Goal: Check status: Check status

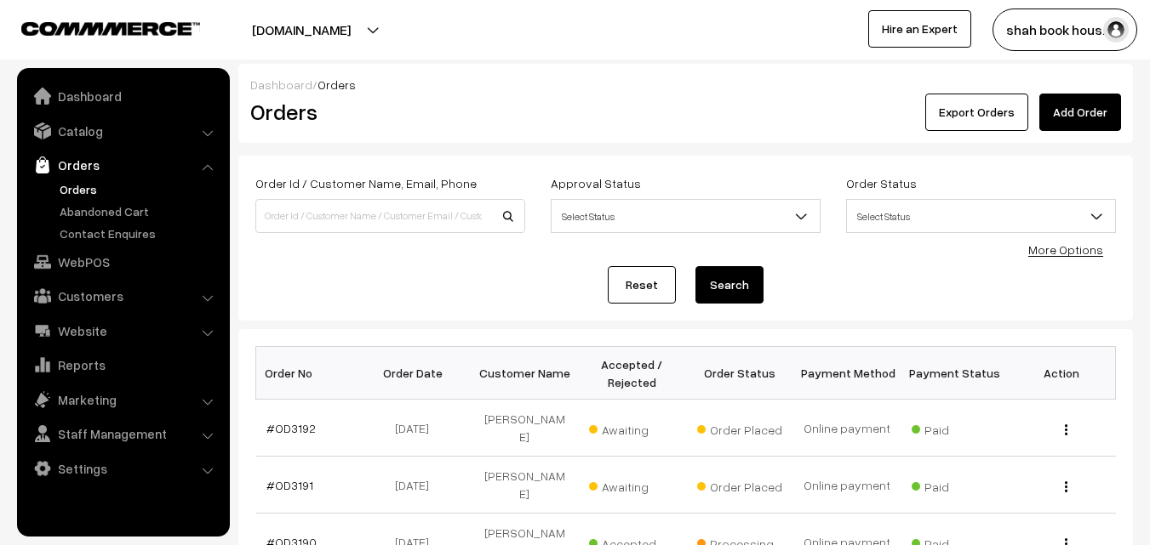
select select "20"
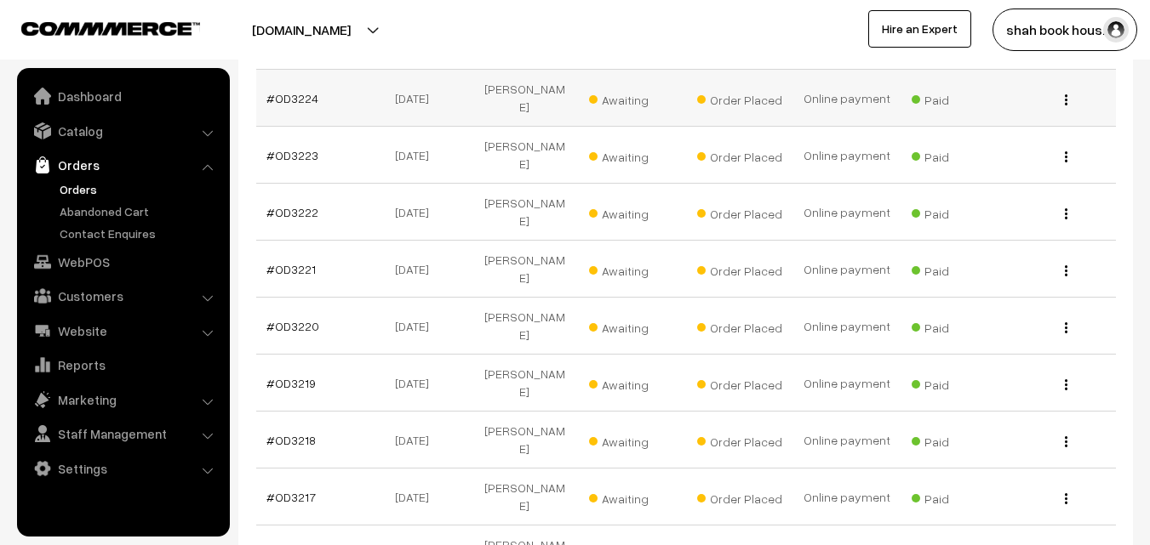
scroll to position [425, 0]
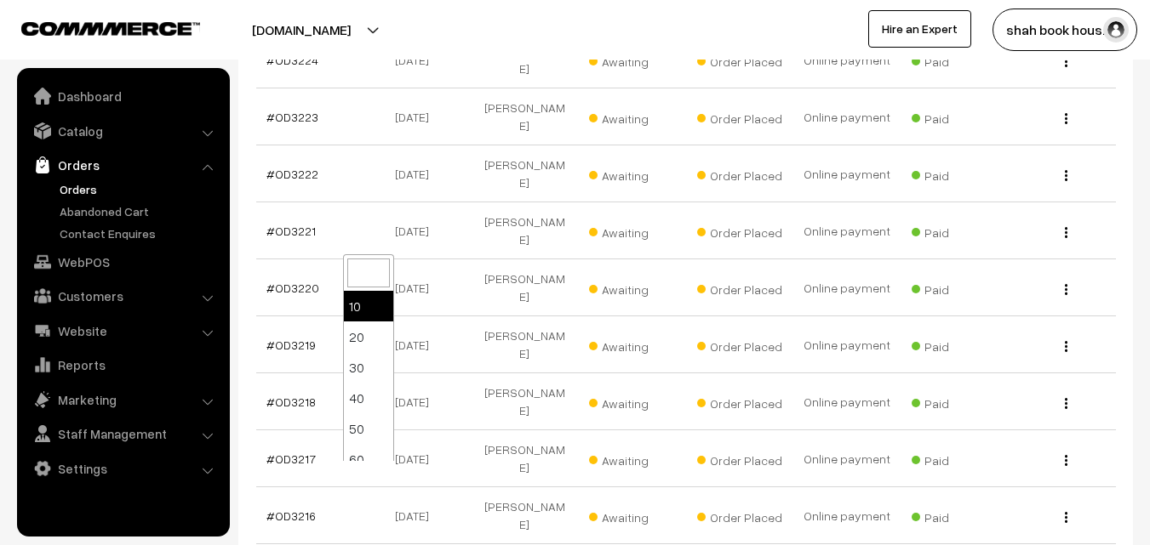
select select "30"
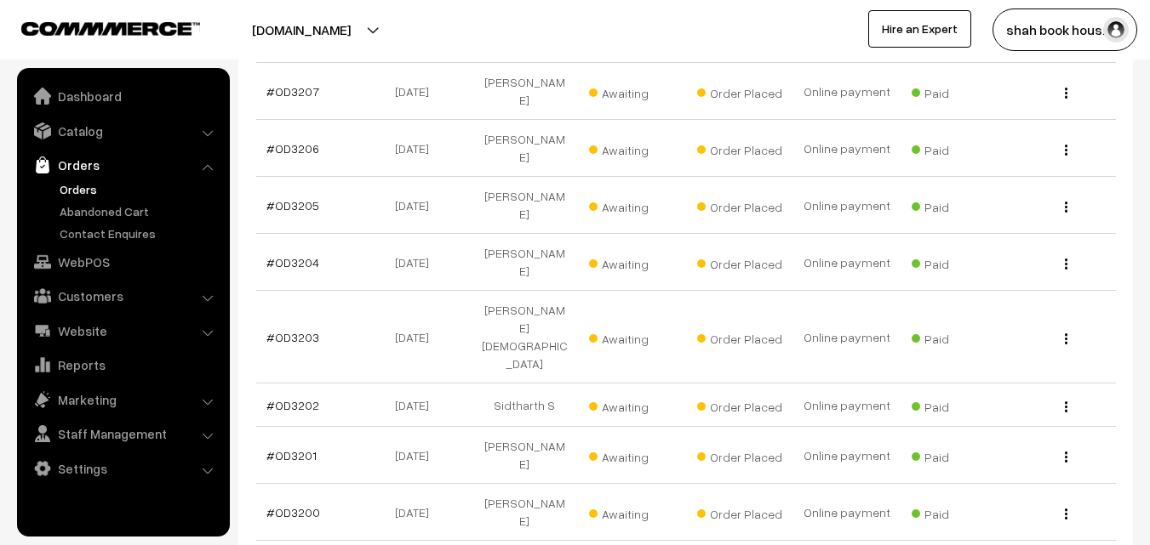
scroll to position [1532, 0]
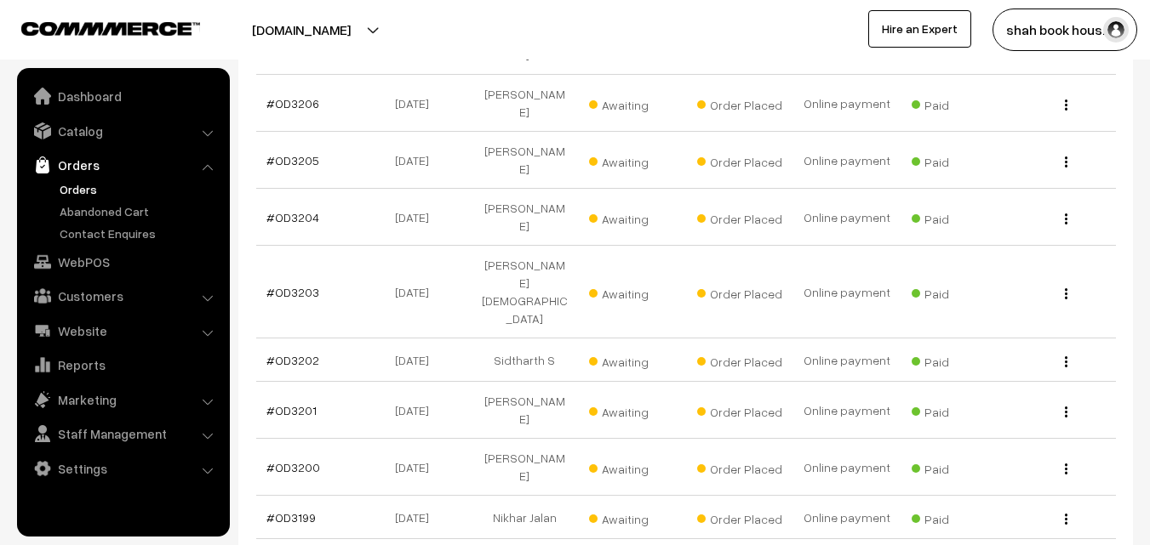
select select "40"
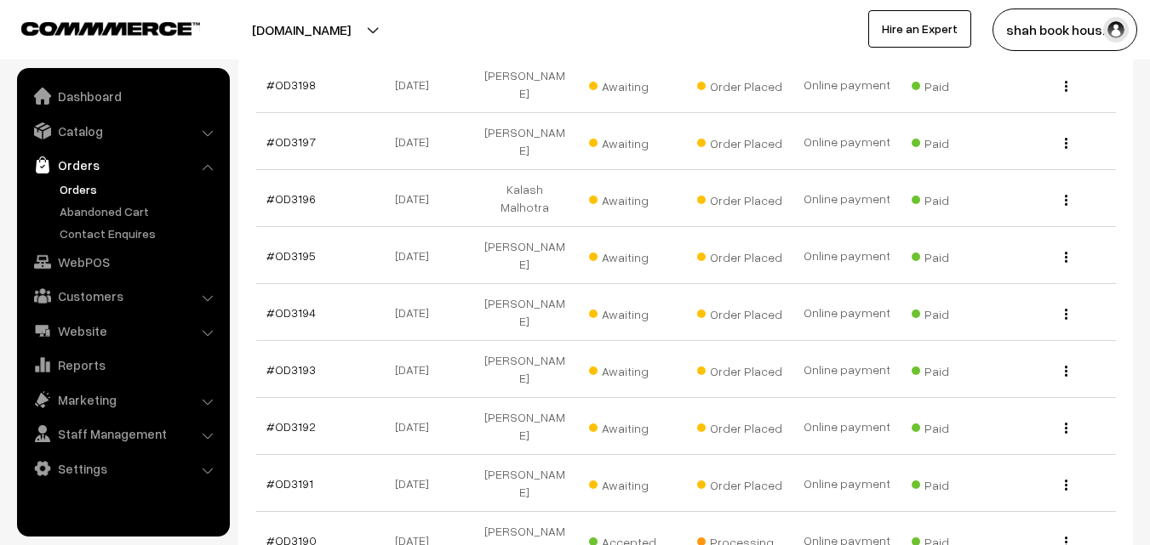
scroll to position [2020, 0]
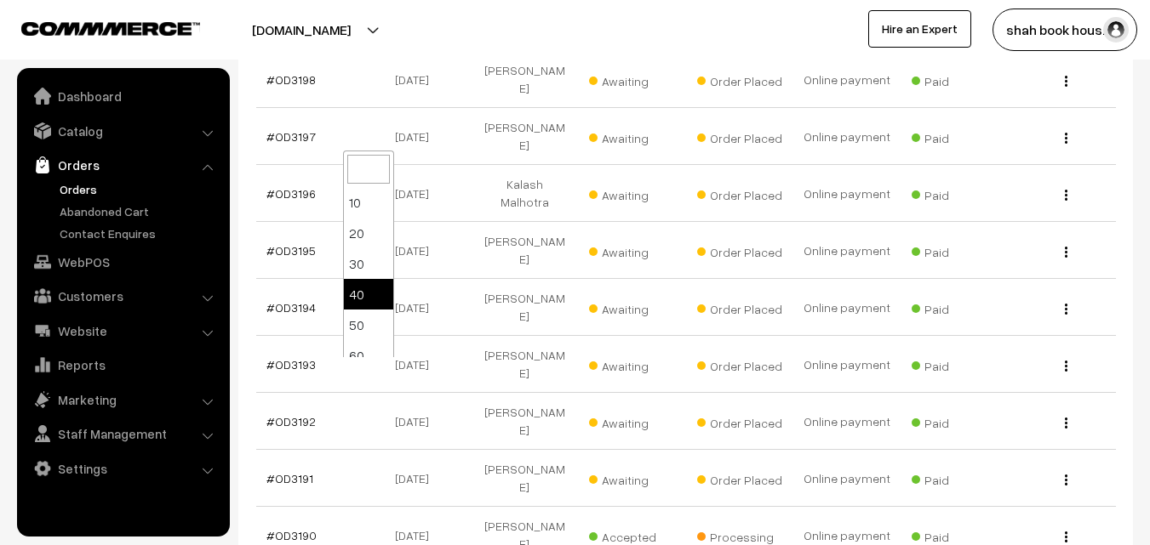
select select "50"
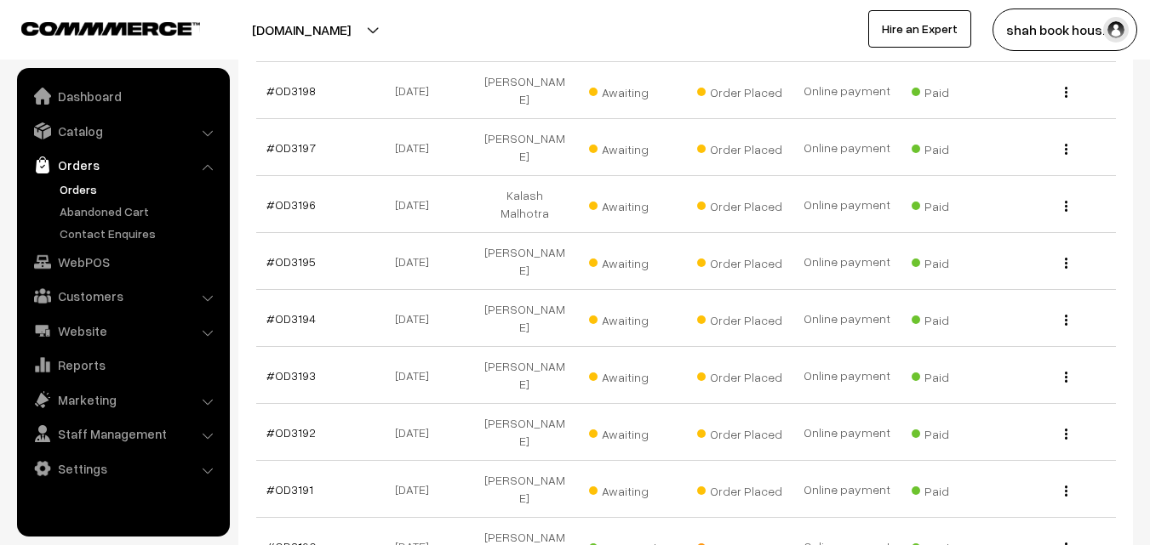
scroll to position [1957, 0]
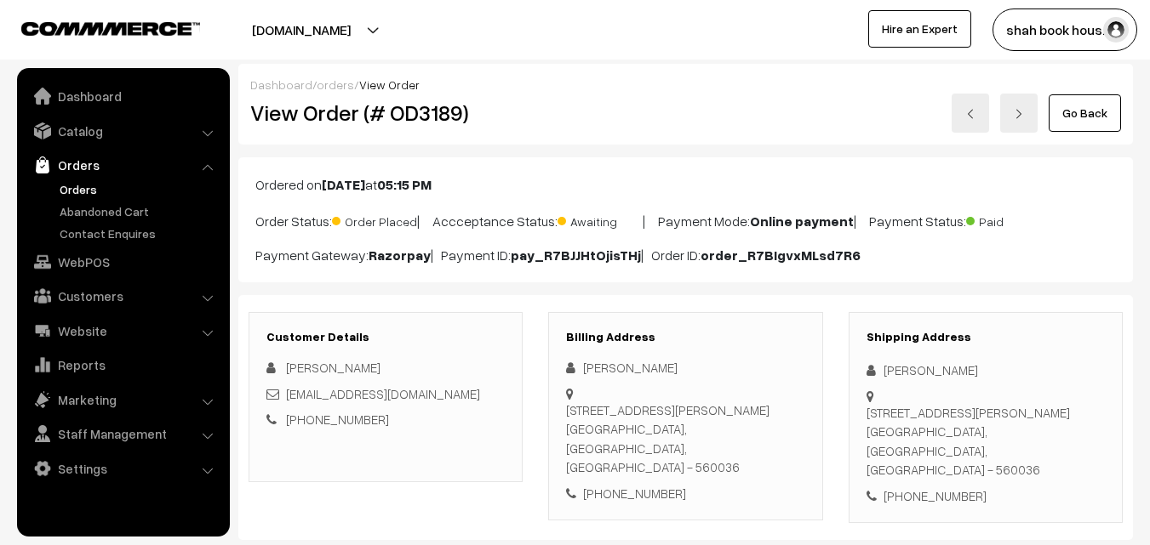
scroll to position [170, 0]
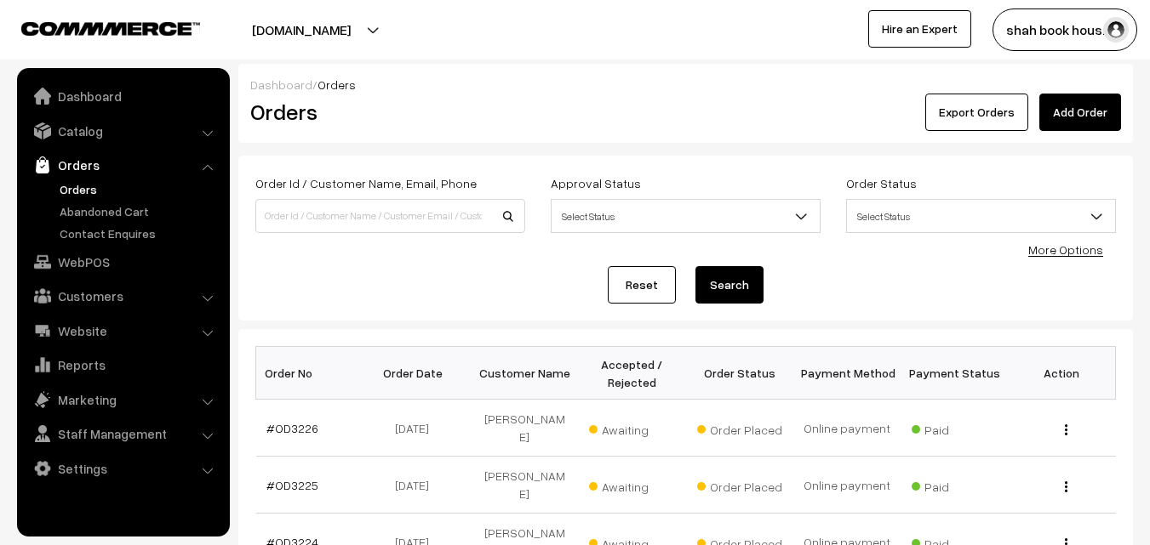
scroll to position [1957, 0]
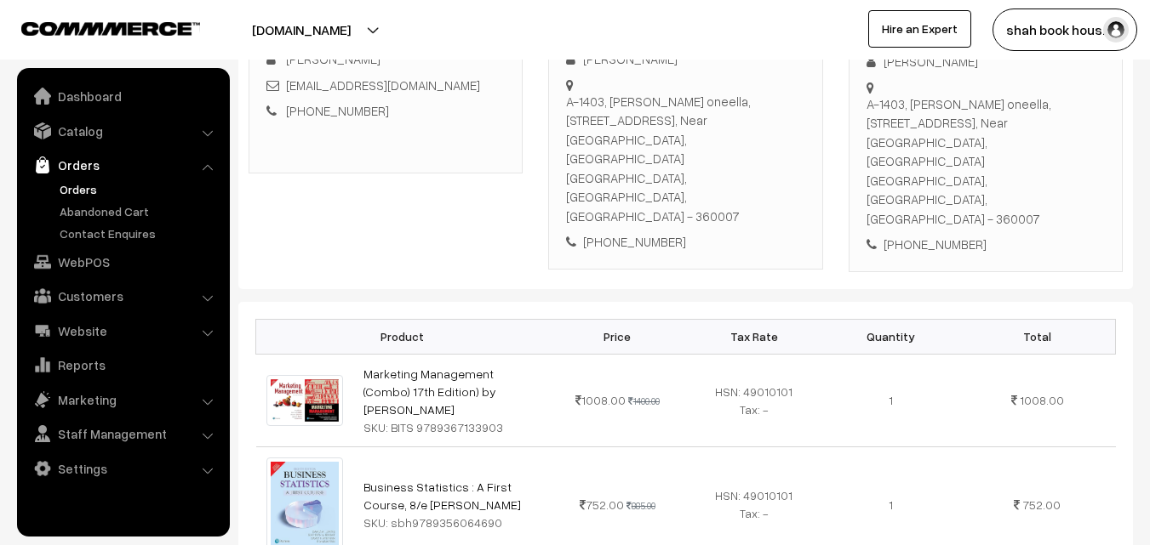
scroll to position [340, 0]
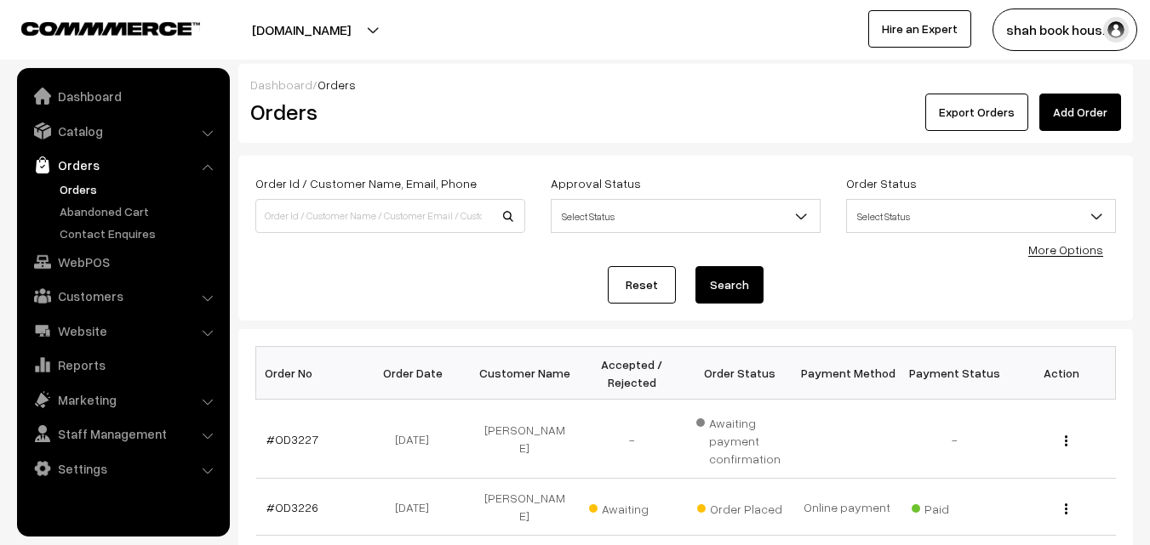
scroll to position [1957, 0]
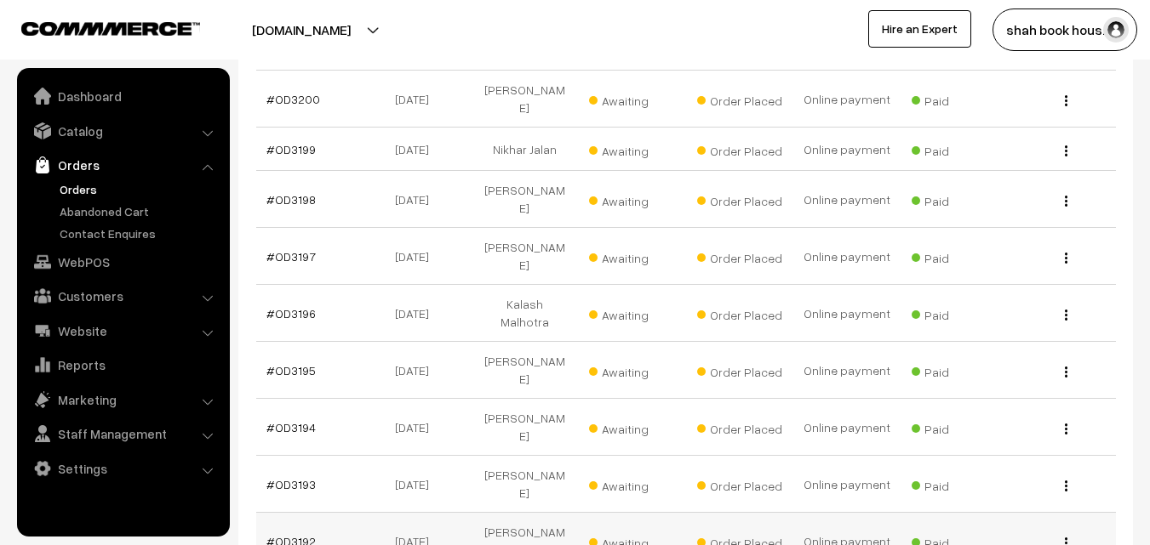
click at [306, 534] on link "#OD3192" at bounding box center [290, 541] width 49 height 14
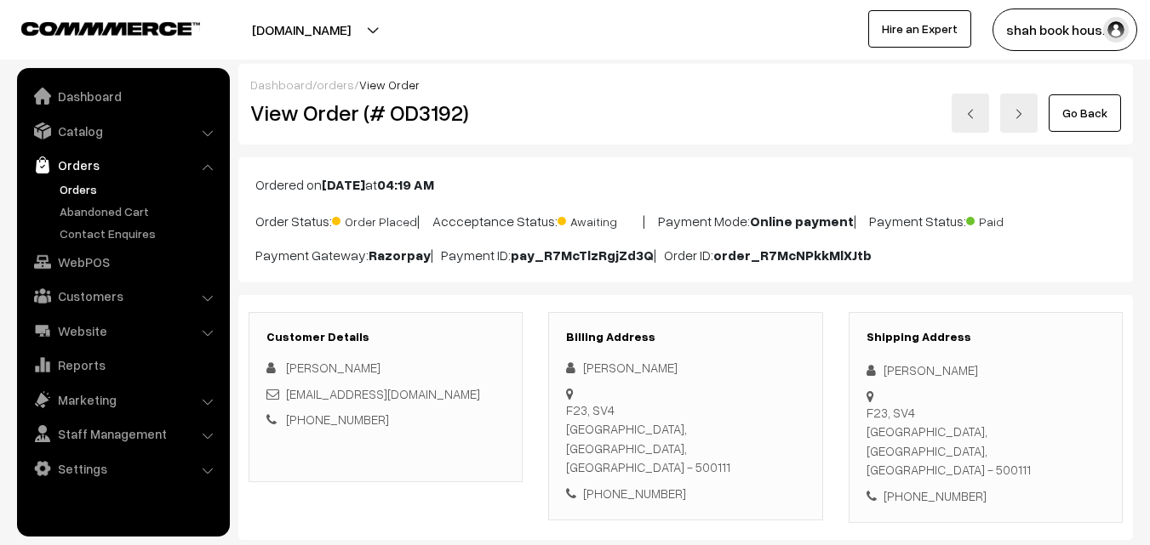
scroll to position [170, 0]
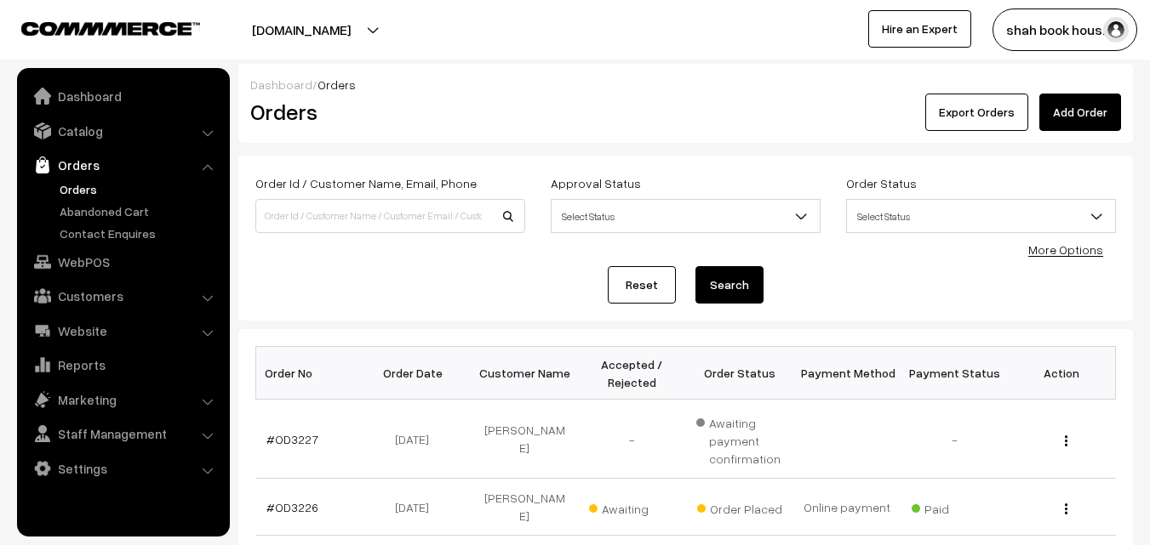
scroll to position [1957, 0]
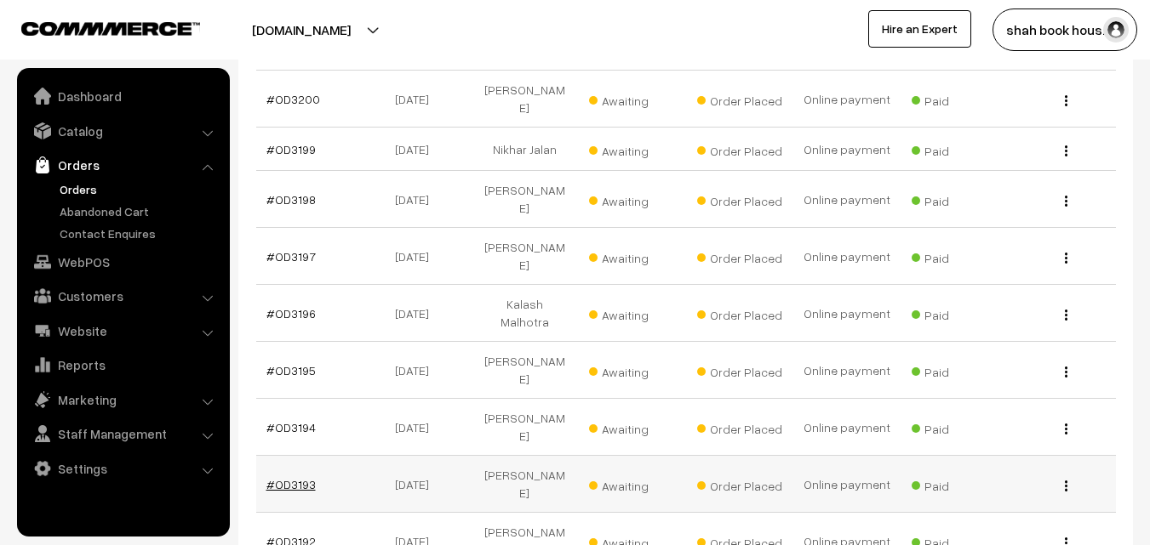
click at [293, 477] on link "#OD3193" at bounding box center [290, 484] width 49 height 14
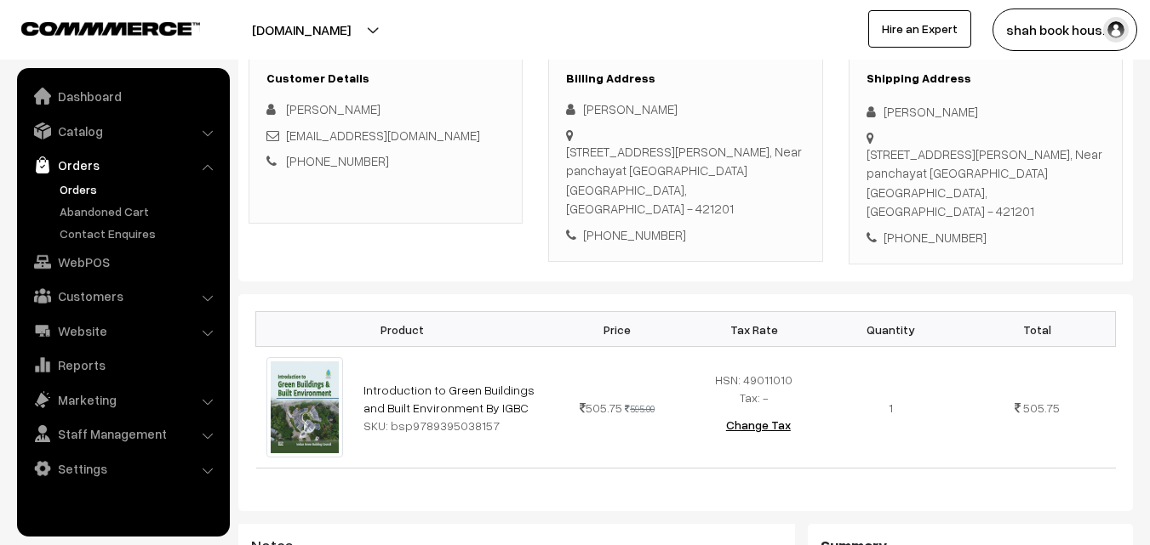
scroll to position [255, 0]
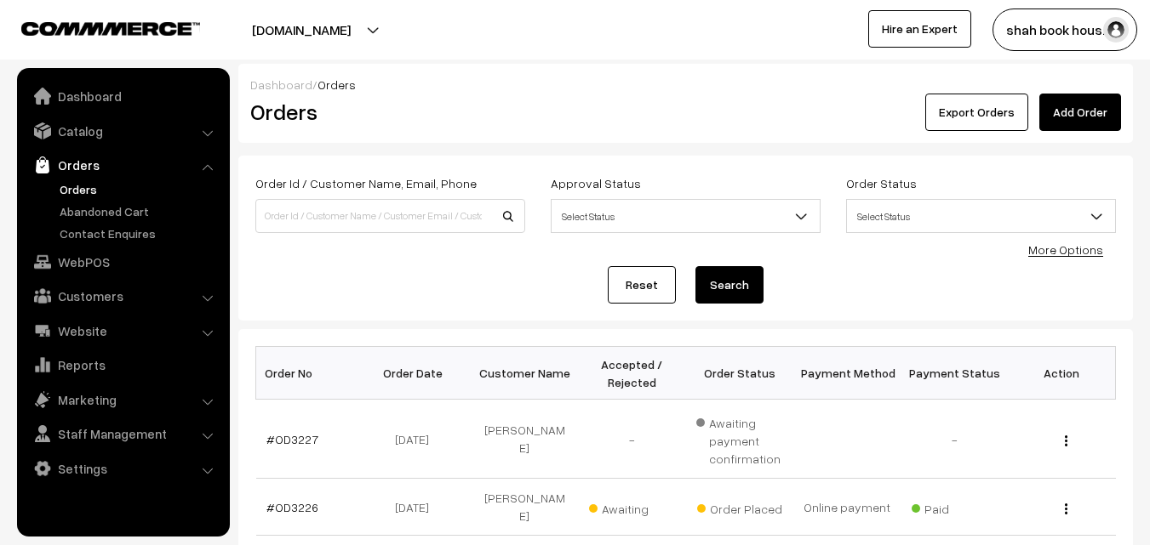
scroll to position [1957, 0]
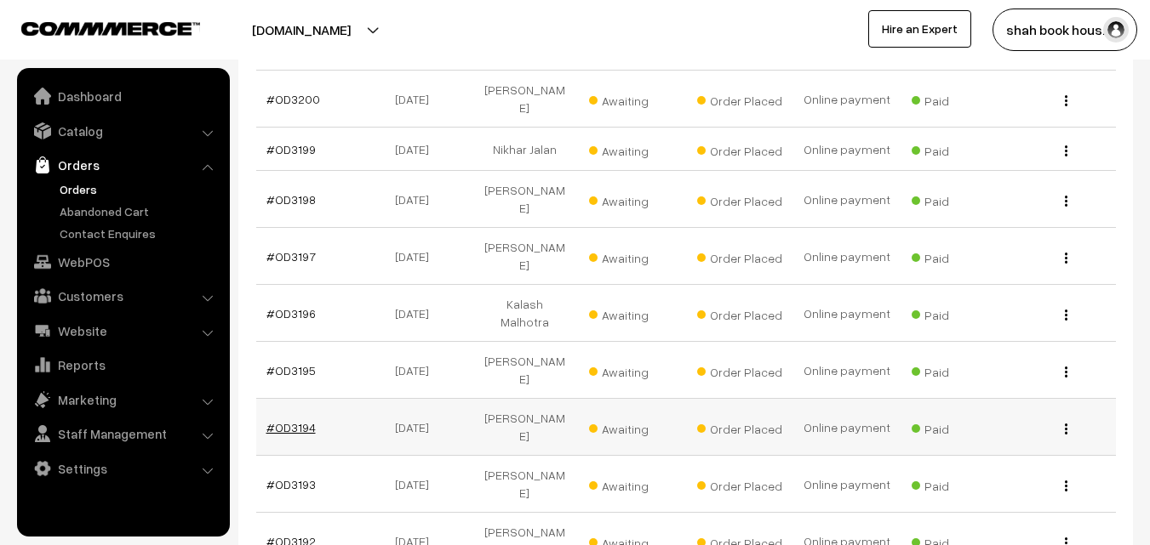
click at [298, 420] on link "#OD3194" at bounding box center [290, 427] width 49 height 14
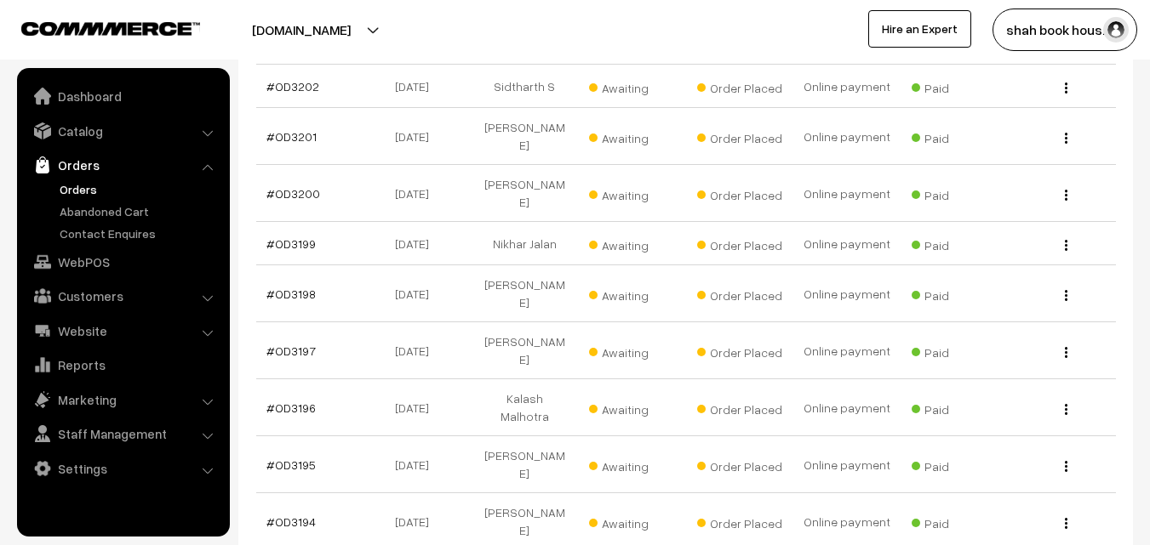
scroll to position [1821, 0]
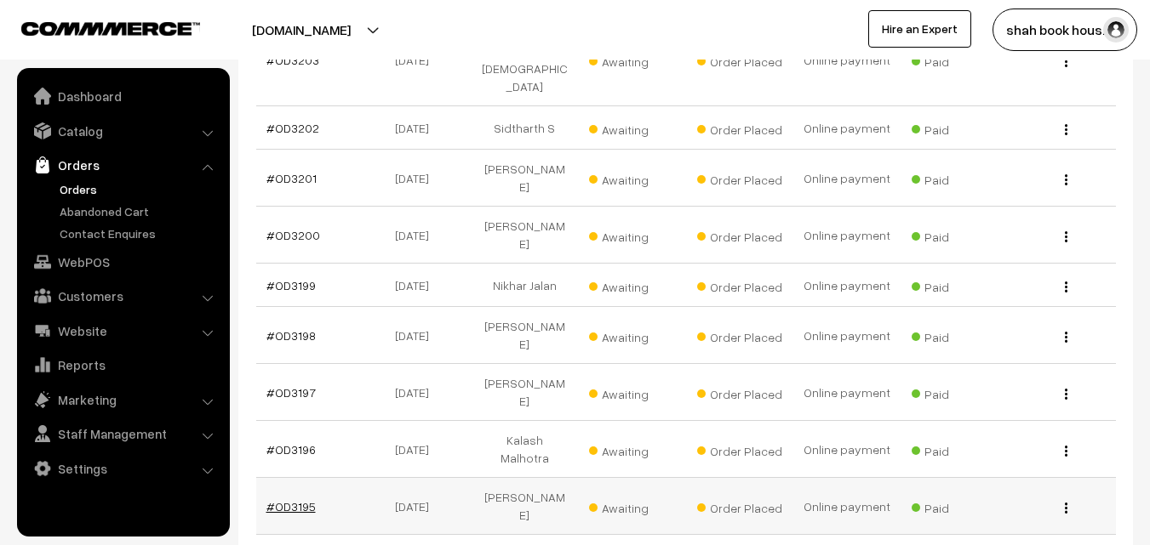
click at [289, 500] on link "#OD3195" at bounding box center [290, 507] width 49 height 14
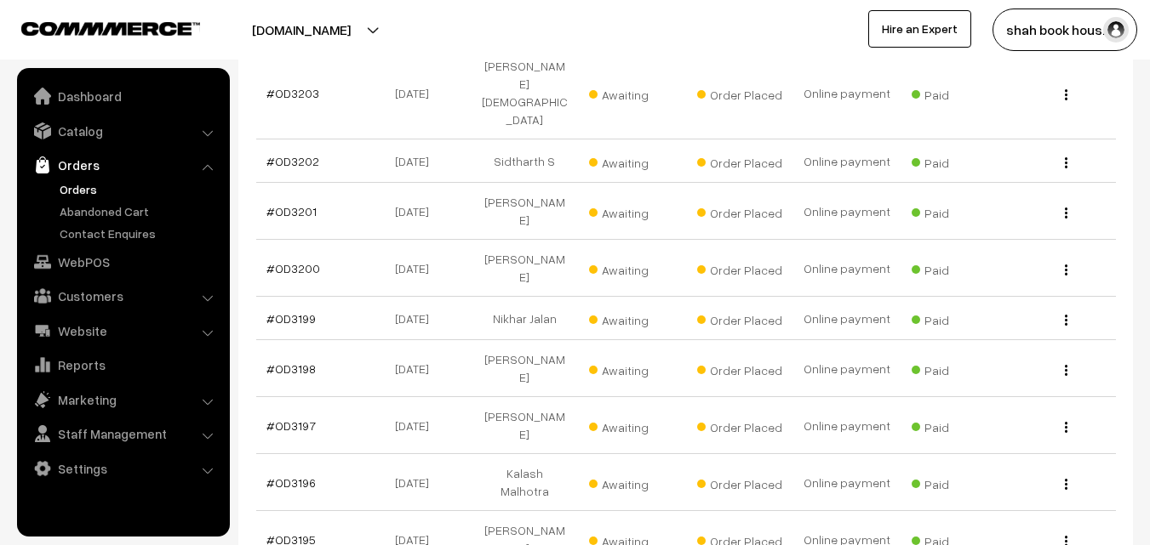
scroll to position [1736, 0]
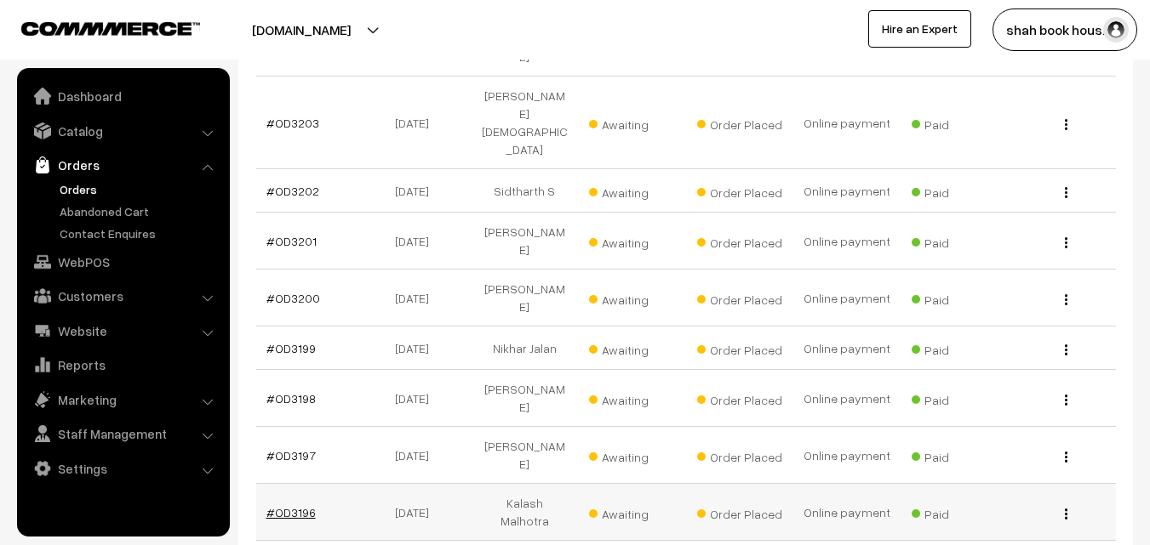
click at [295, 505] on link "#OD3196" at bounding box center [290, 512] width 49 height 14
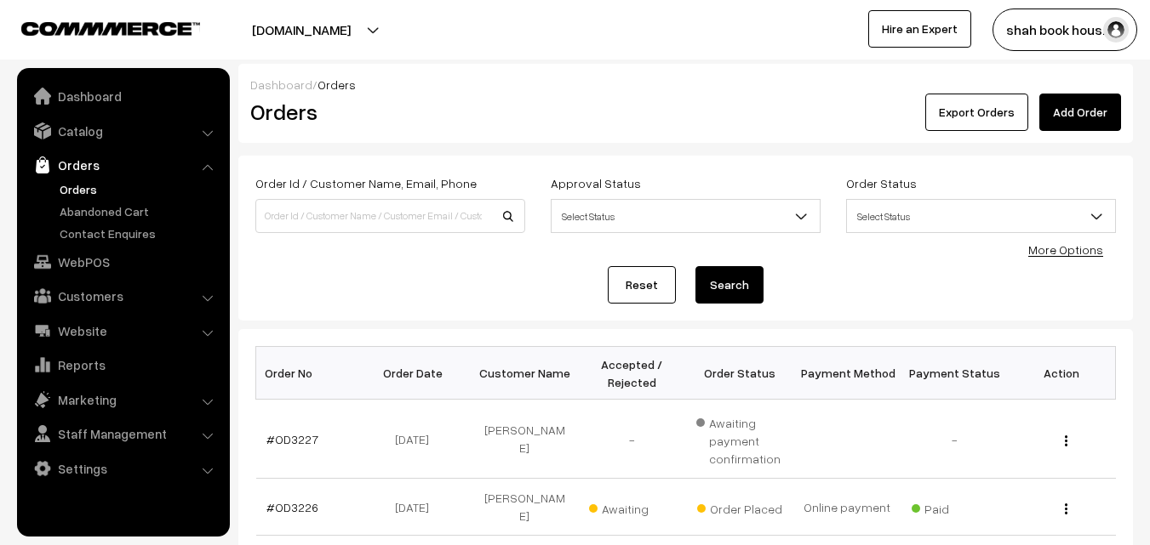
scroll to position [1736, 0]
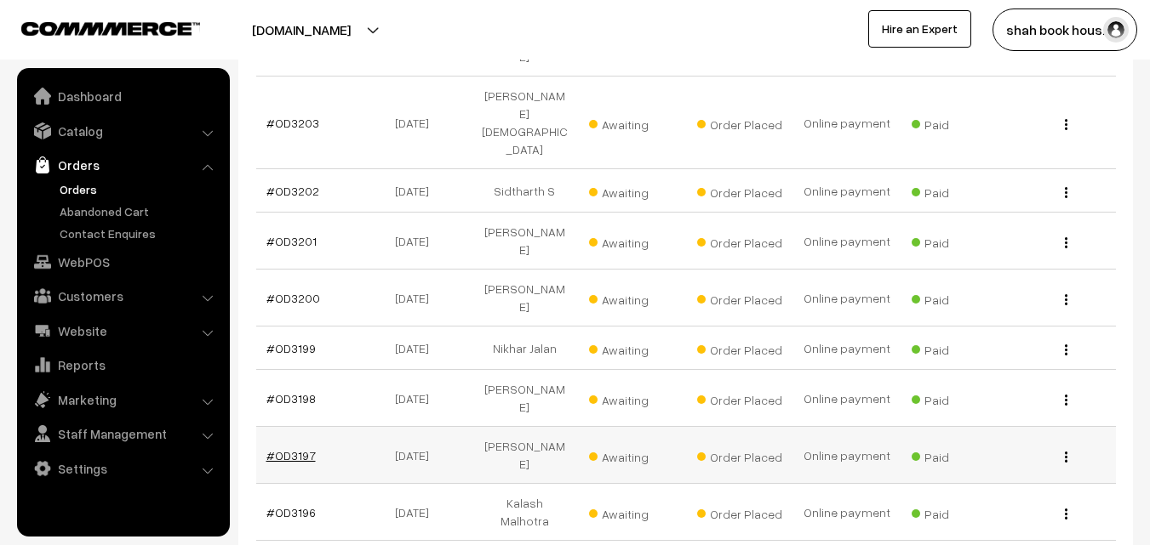
click at [294, 448] on link "#OD3197" at bounding box center [290, 455] width 49 height 14
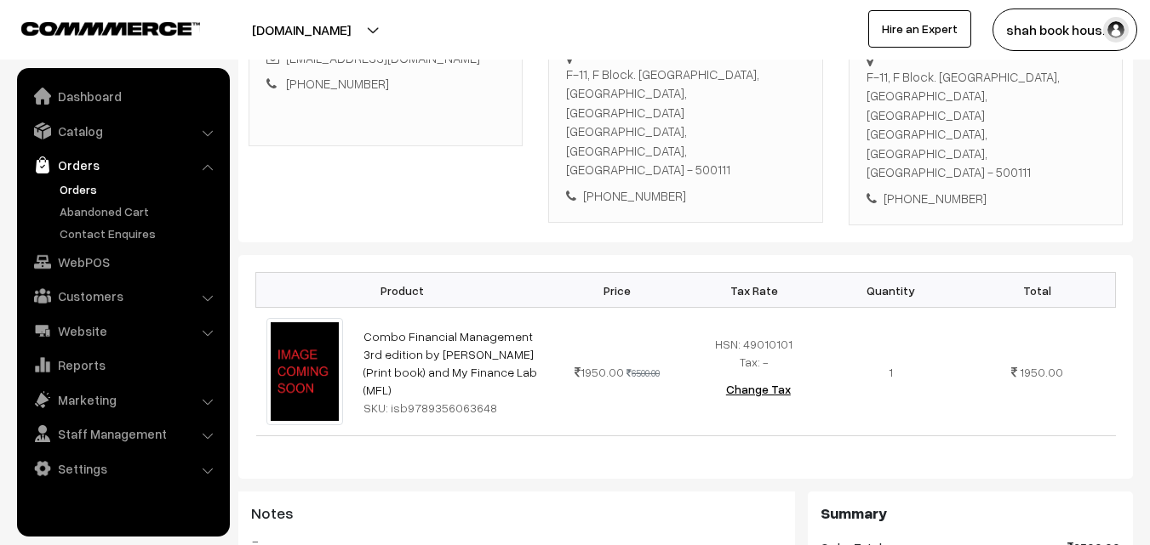
scroll to position [425, 0]
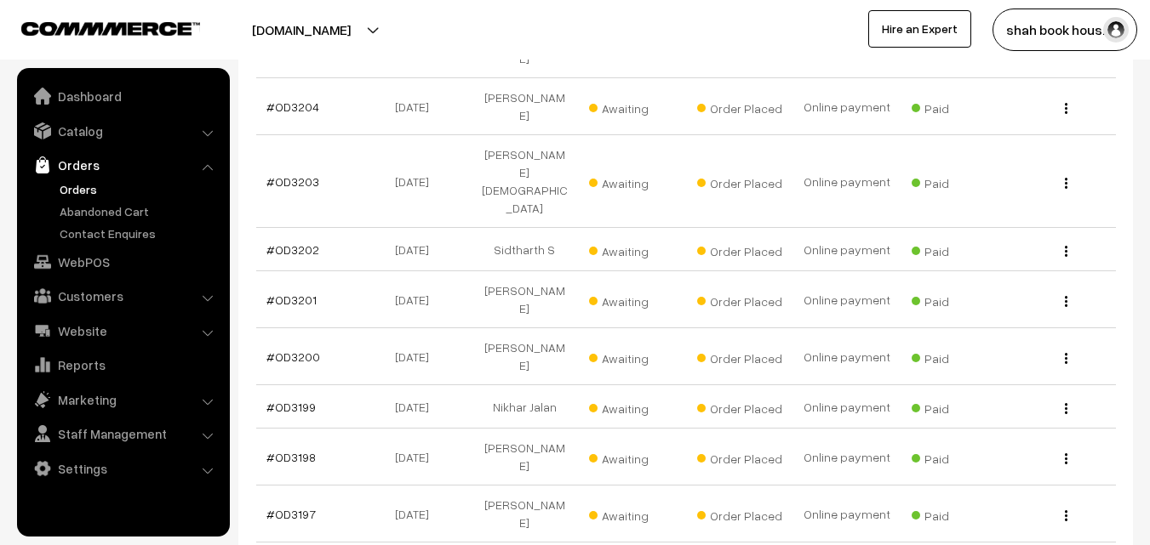
scroll to position [1651, 0]
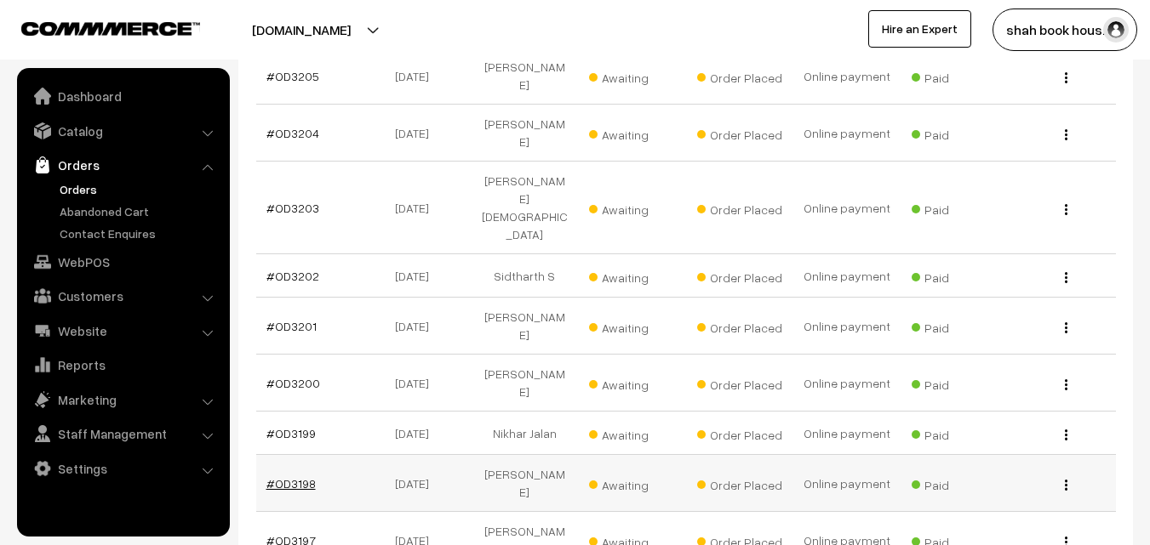
click at [294, 477] on link "#OD3198" at bounding box center [290, 484] width 49 height 14
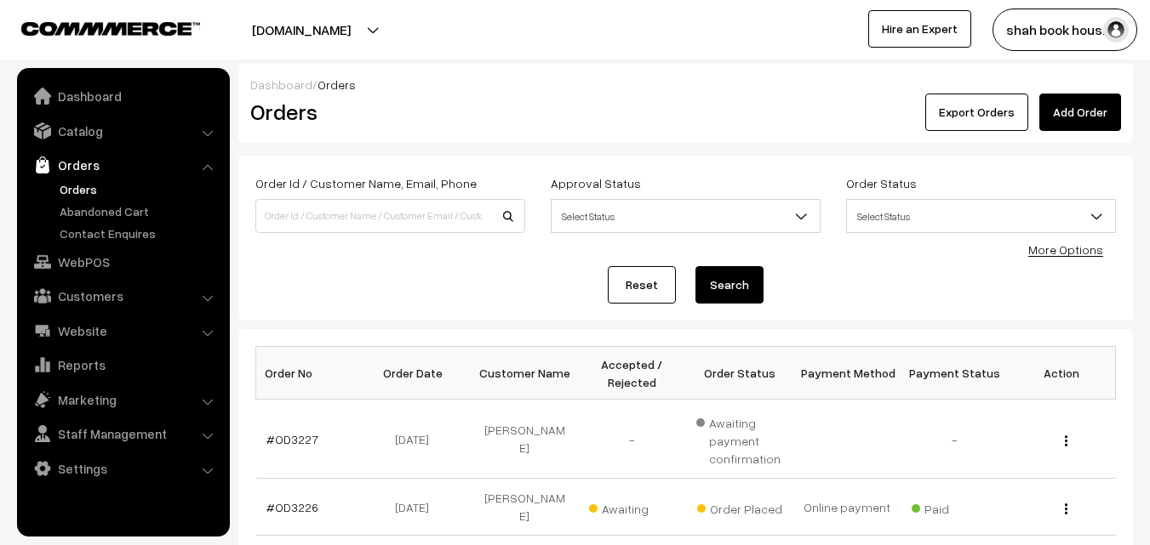
scroll to position [1651, 0]
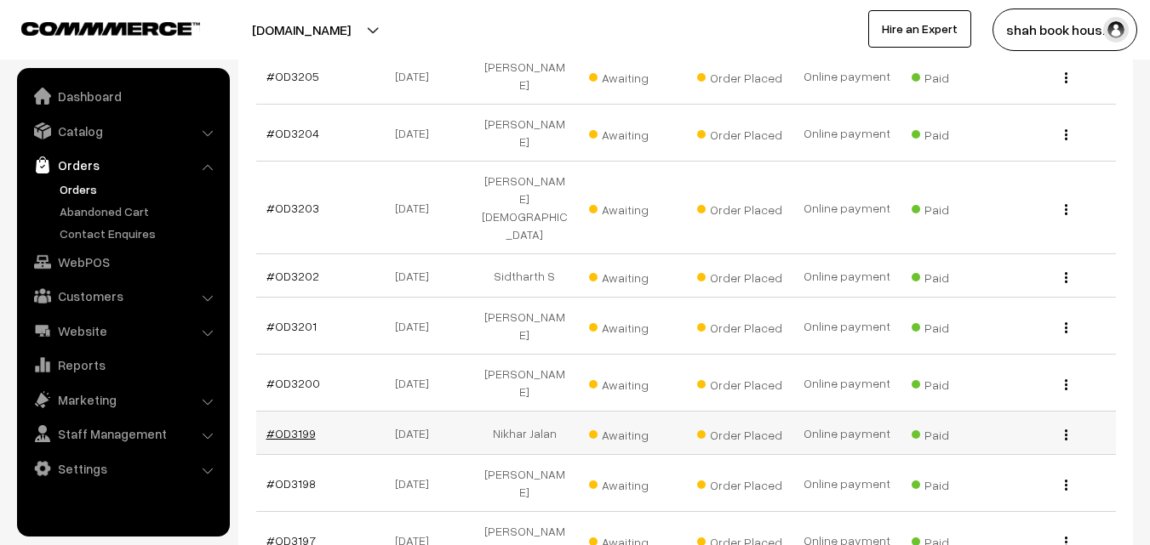
click at [288, 426] on link "#OD3199" at bounding box center [290, 433] width 49 height 14
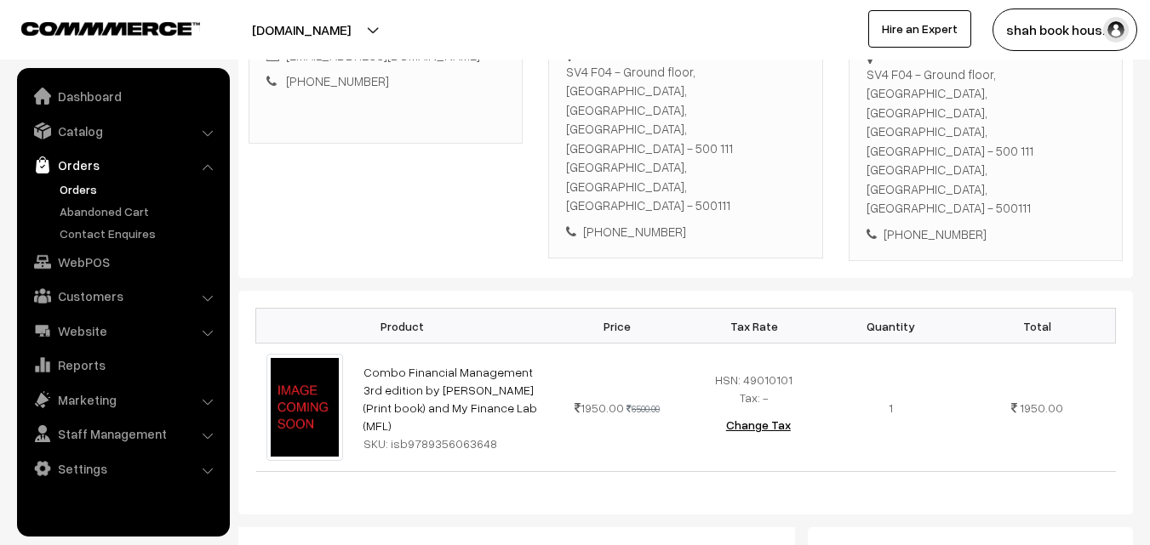
scroll to position [340, 0]
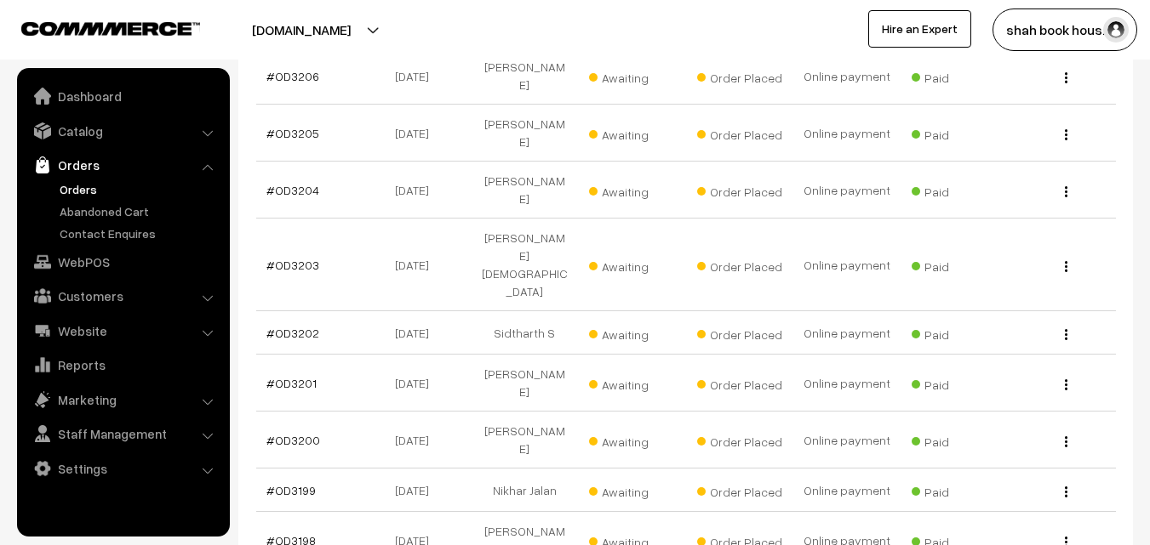
scroll to position [1566, 0]
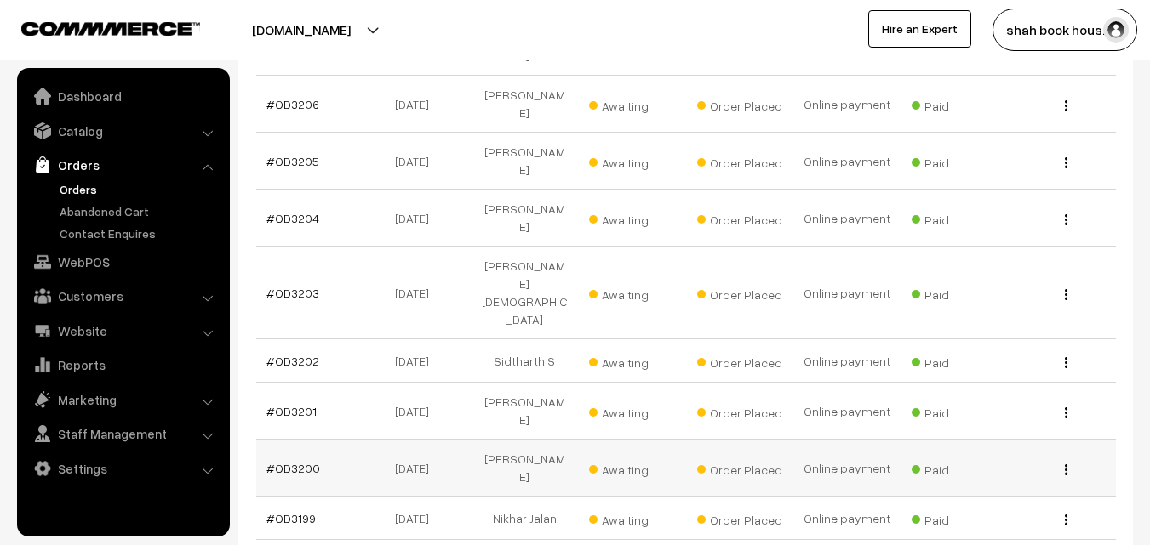
click at [295, 461] on link "#OD3200" at bounding box center [293, 468] width 54 height 14
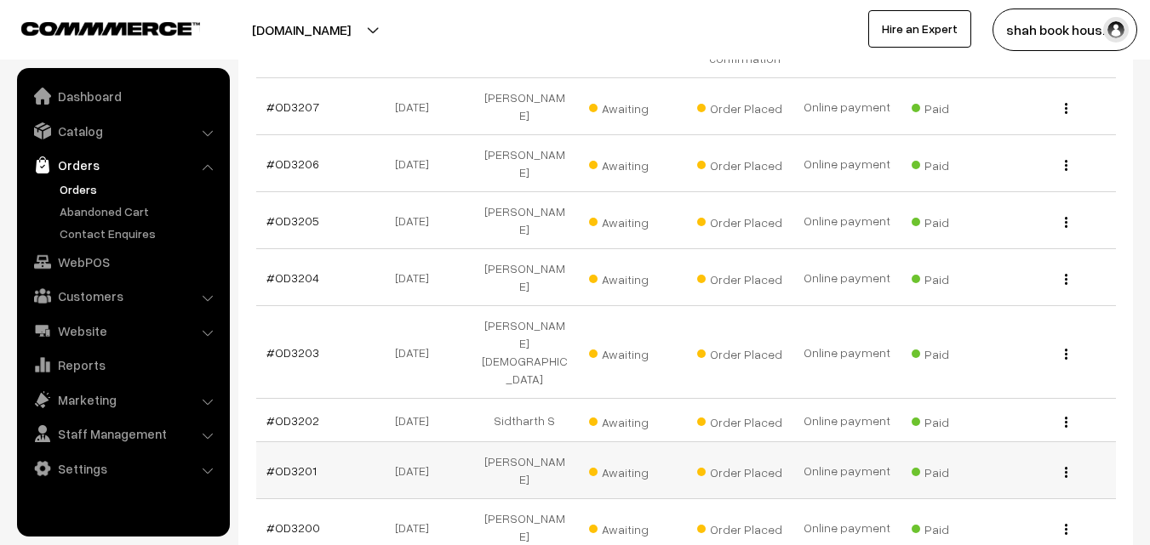
scroll to position [1481, 0]
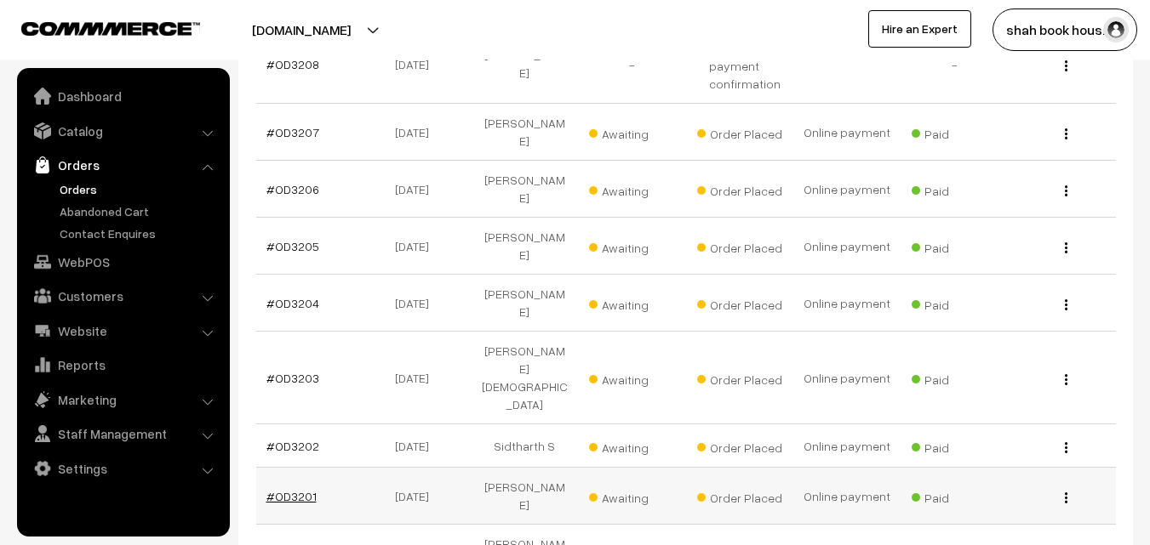
click at [294, 489] on link "#OD3201" at bounding box center [291, 496] width 50 height 14
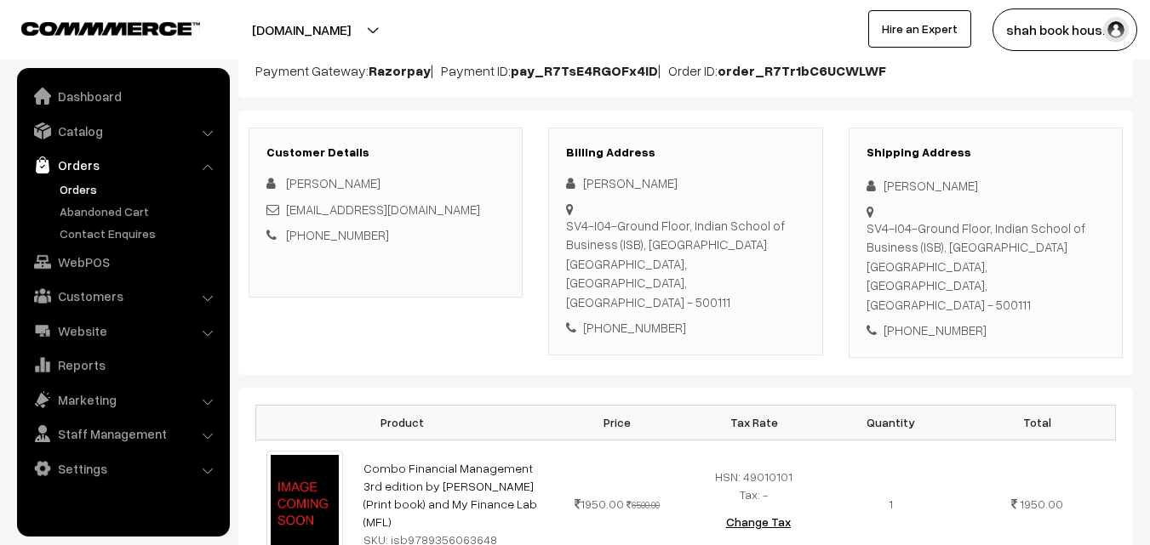
scroll to position [170, 0]
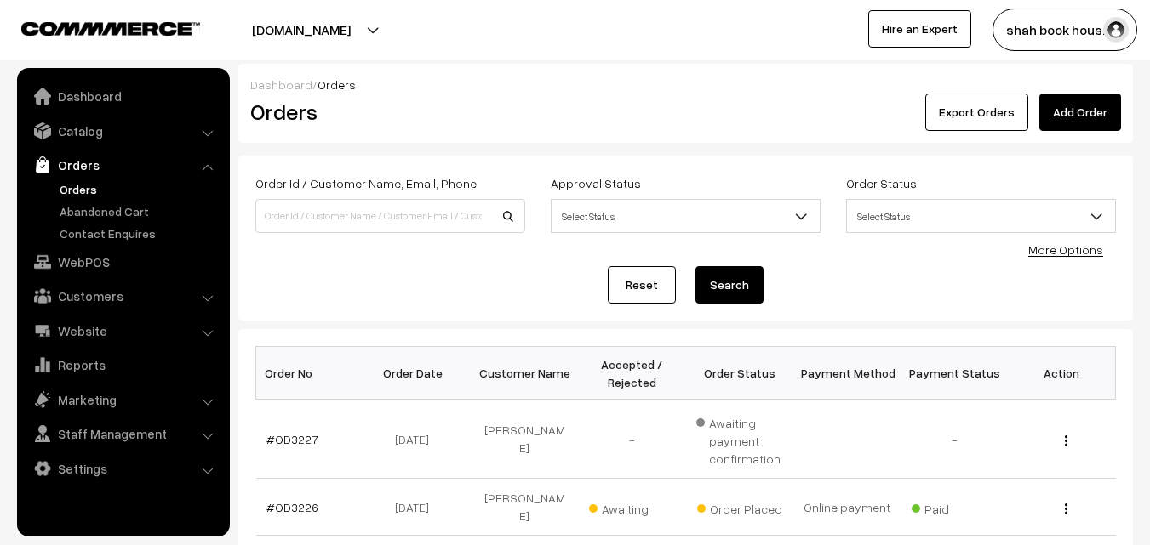
scroll to position [1481, 0]
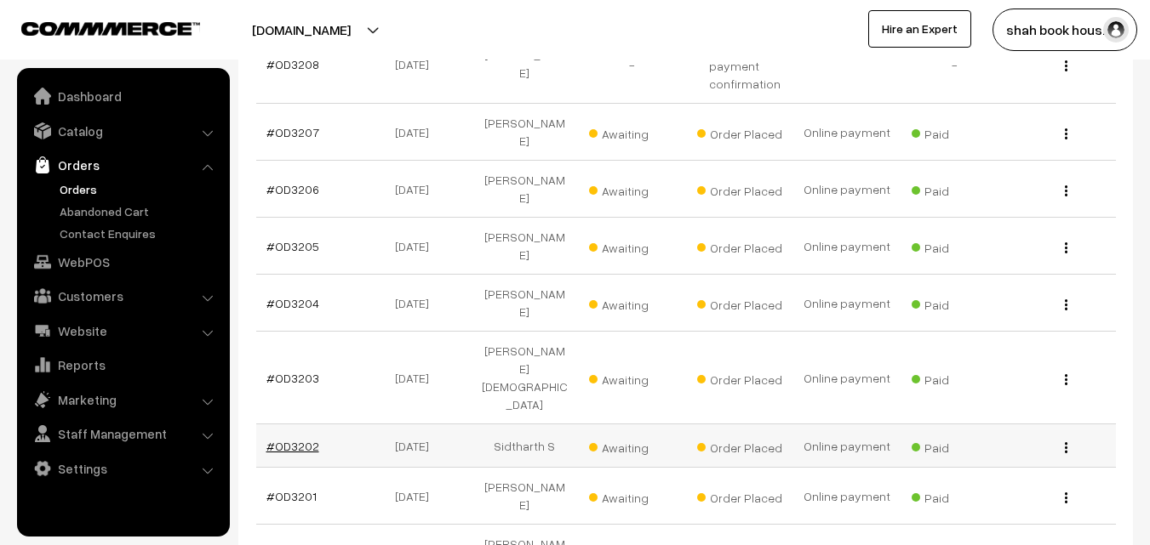
click at [300, 439] on link "#OD3202" at bounding box center [292, 446] width 53 height 14
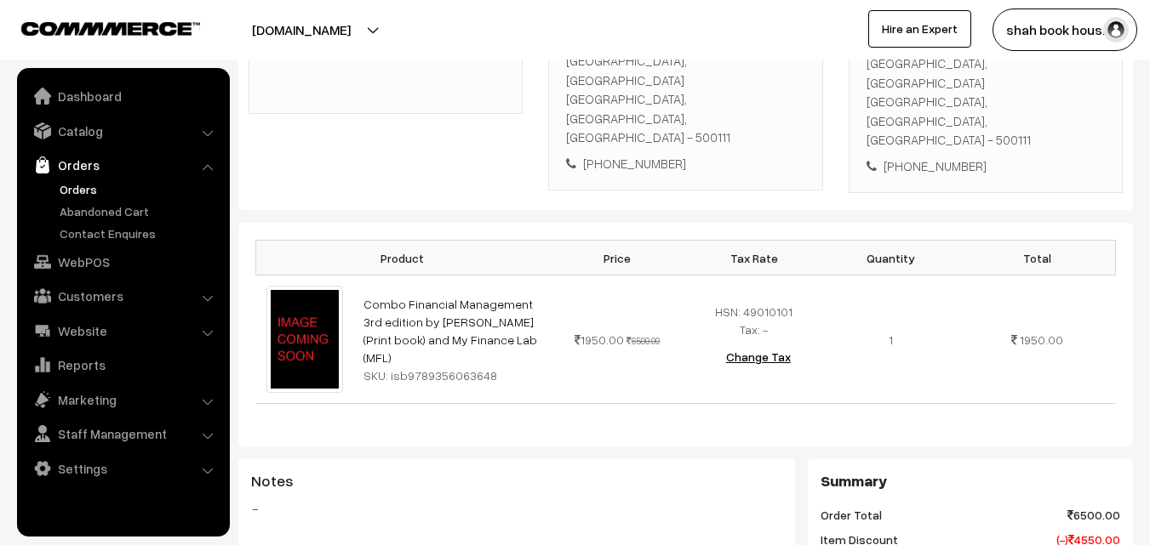
scroll to position [340, 0]
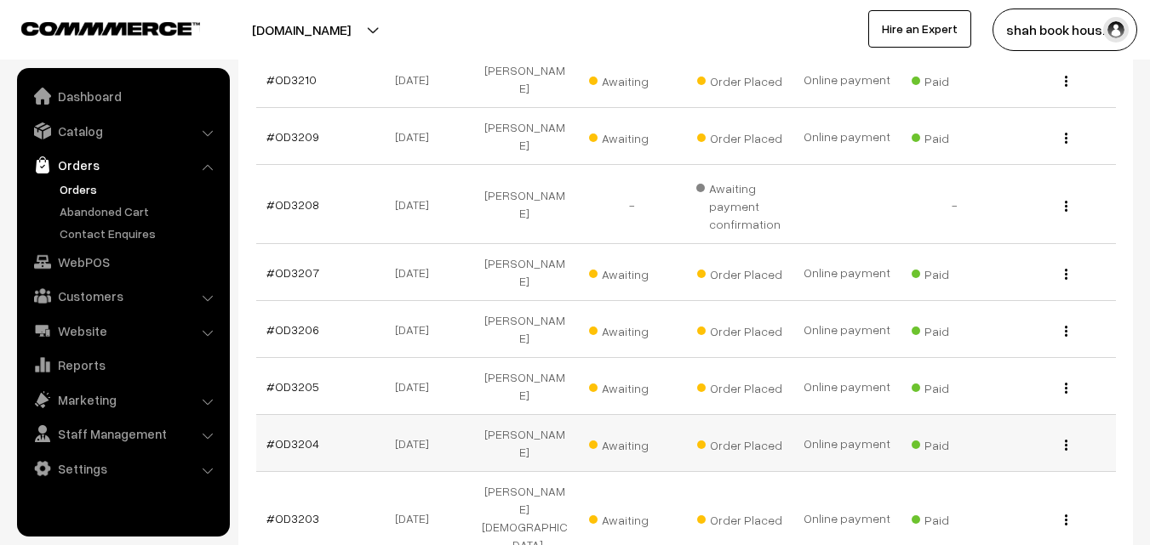
scroll to position [1311, 0]
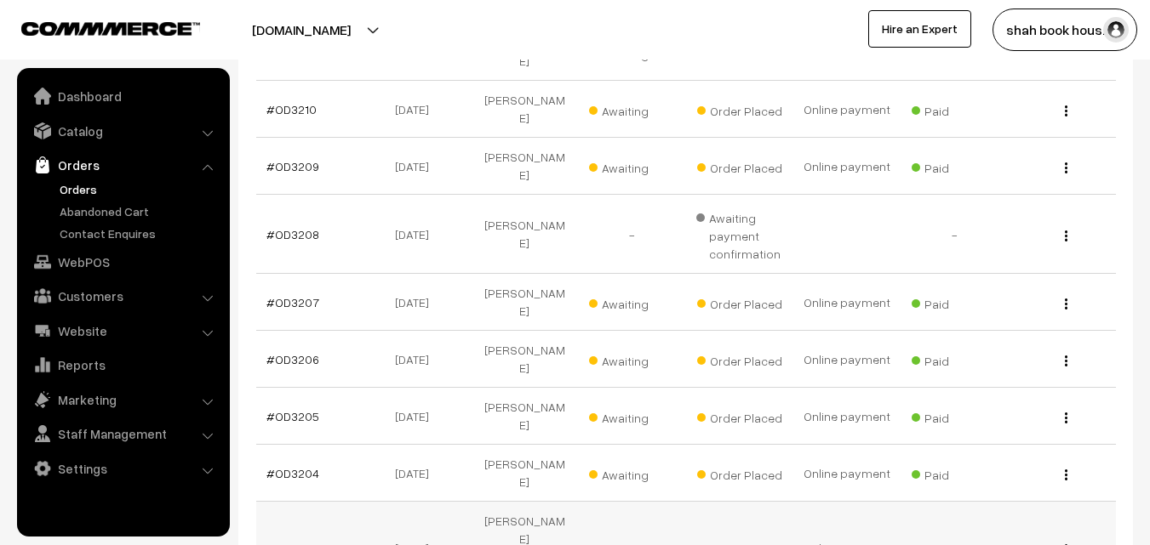
click at [302, 541] on link "#OD3203" at bounding box center [292, 548] width 53 height 14
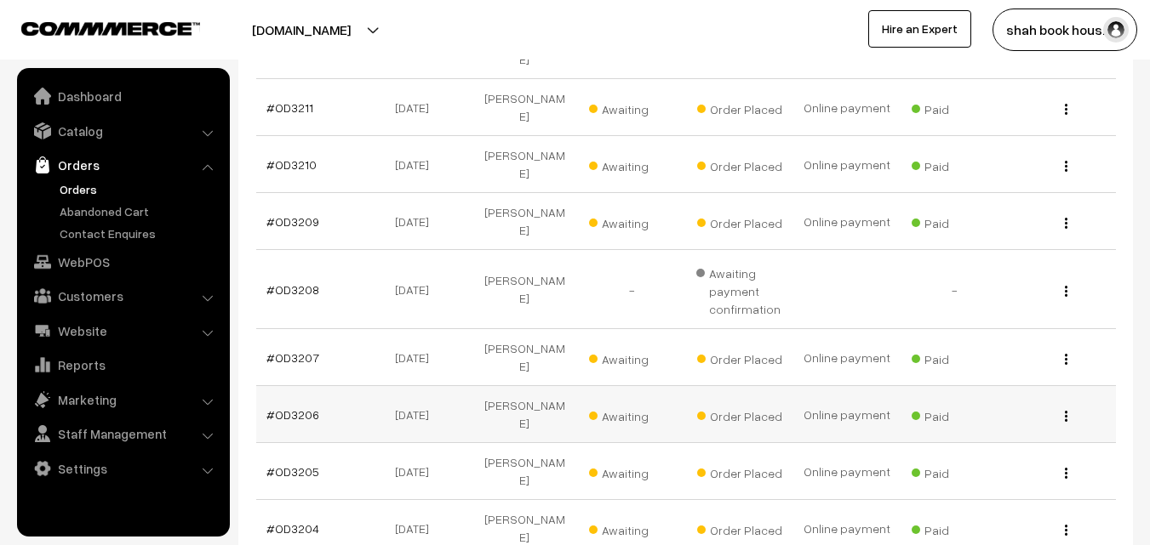
scroll to position [1225, 0]
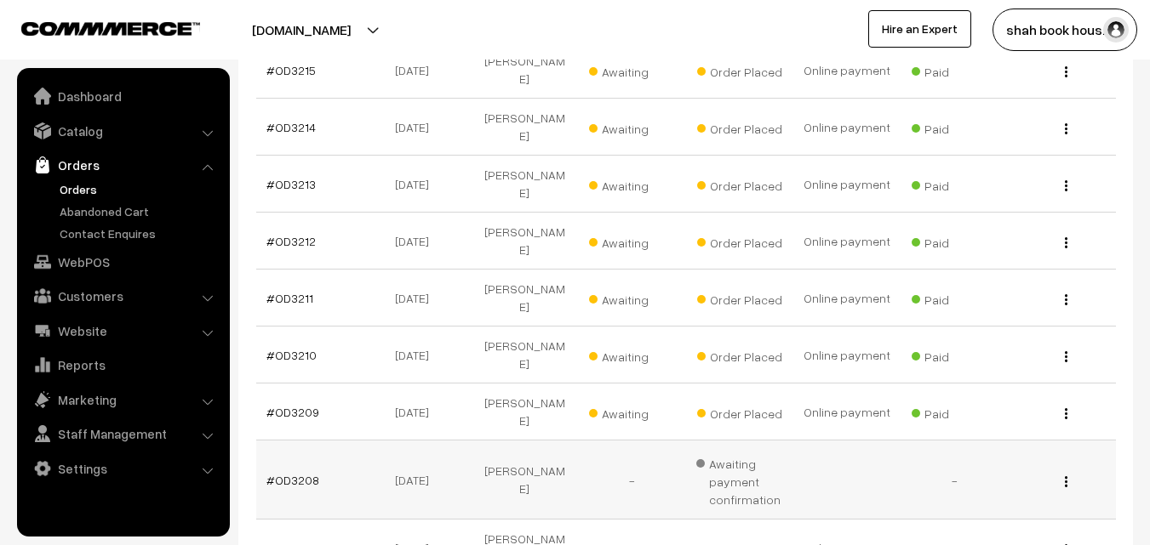
scroll to position [1140, 0]
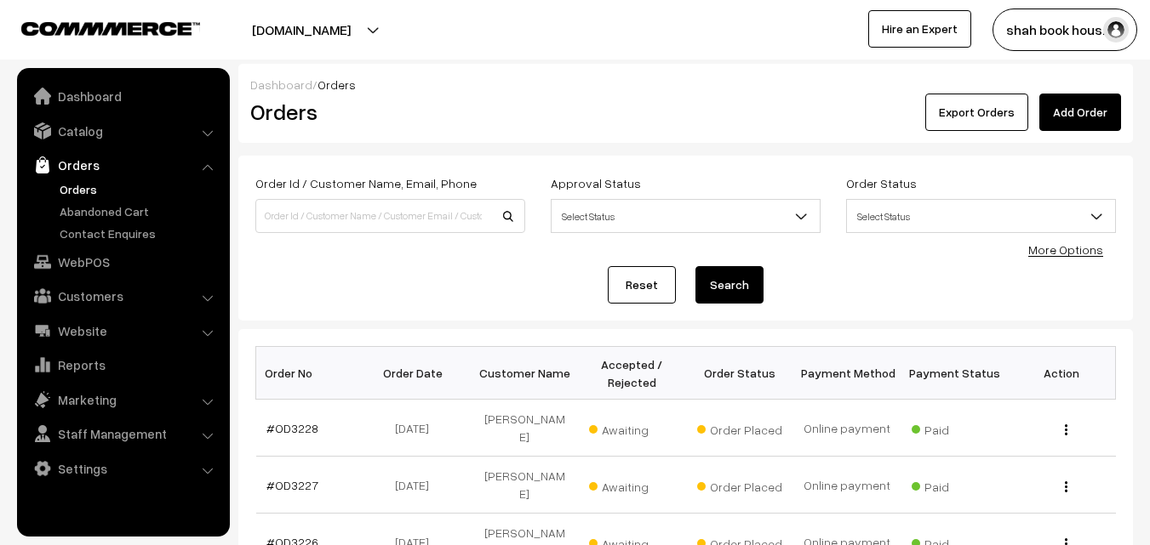
scroll to position [1140, 0]
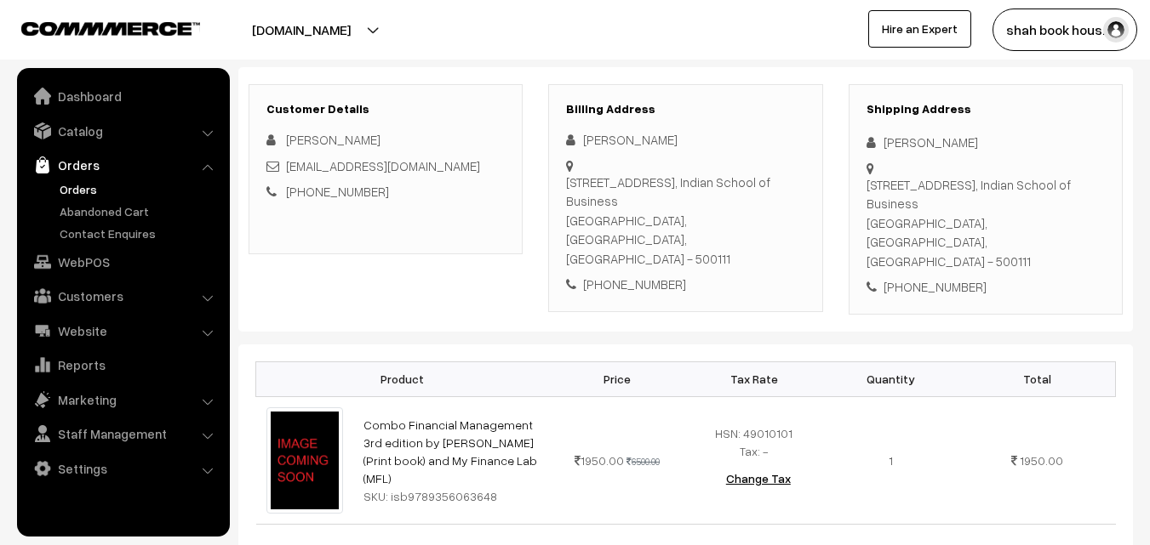
scroll to position [340, 0]
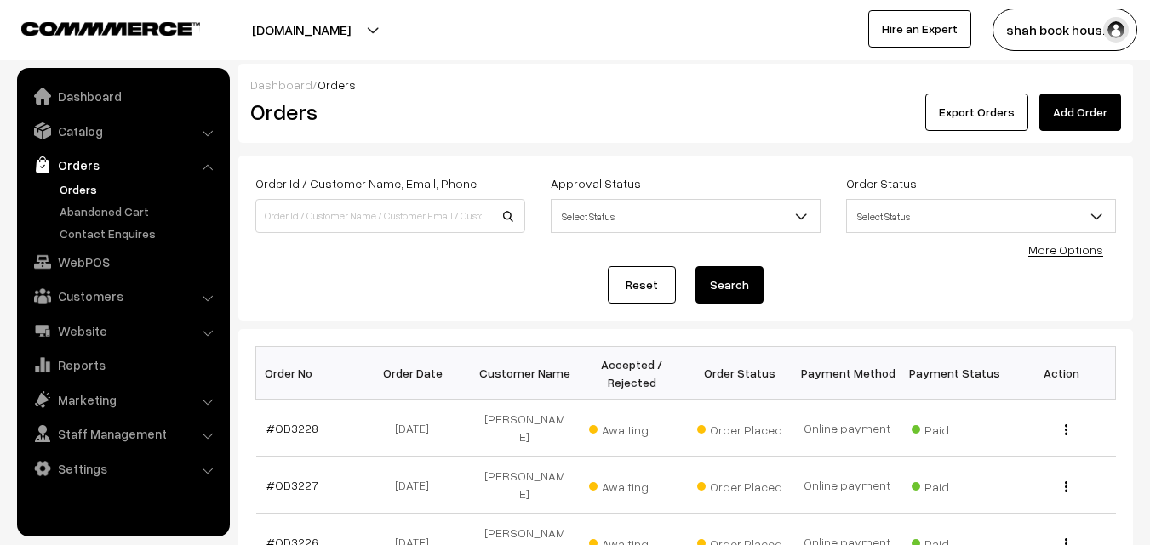
scroll to position [1140, 0]
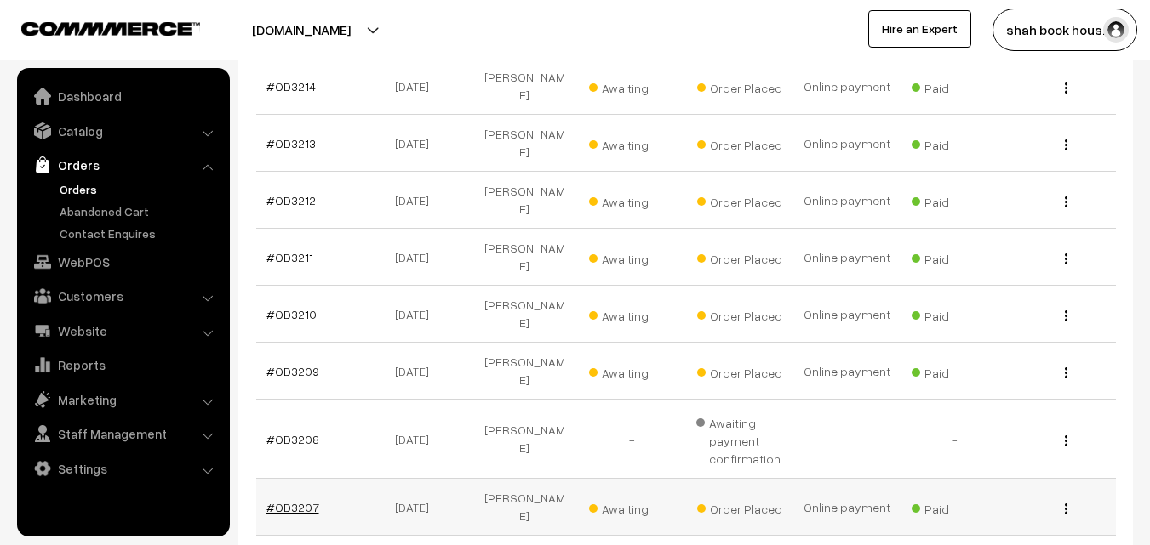
click at [299, 500] on link "#OD3207" at bounding box center [292, 507] width 53 height 14
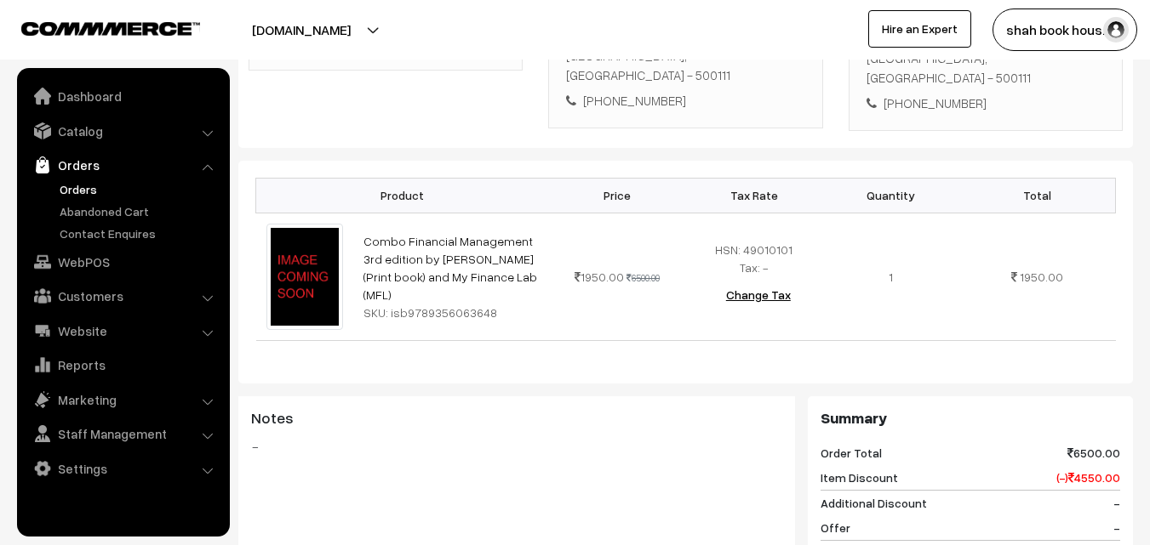
scroll to position [425, 0]
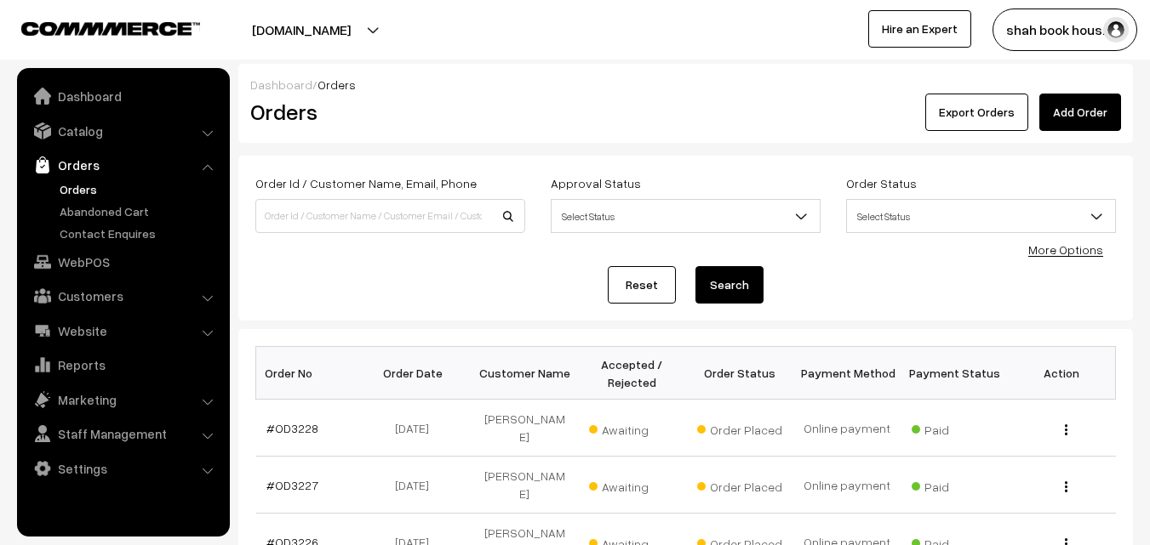
scroll to position [1140, 0]
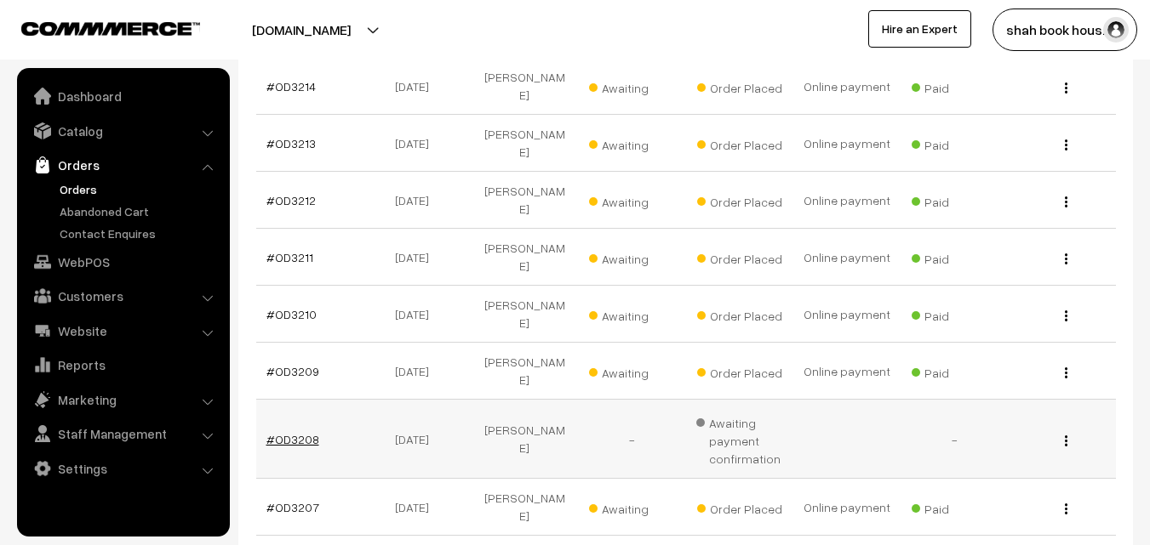
click at [308, 432] on link "#OD3208" at bounding box center [292, 439] width 53 height 14
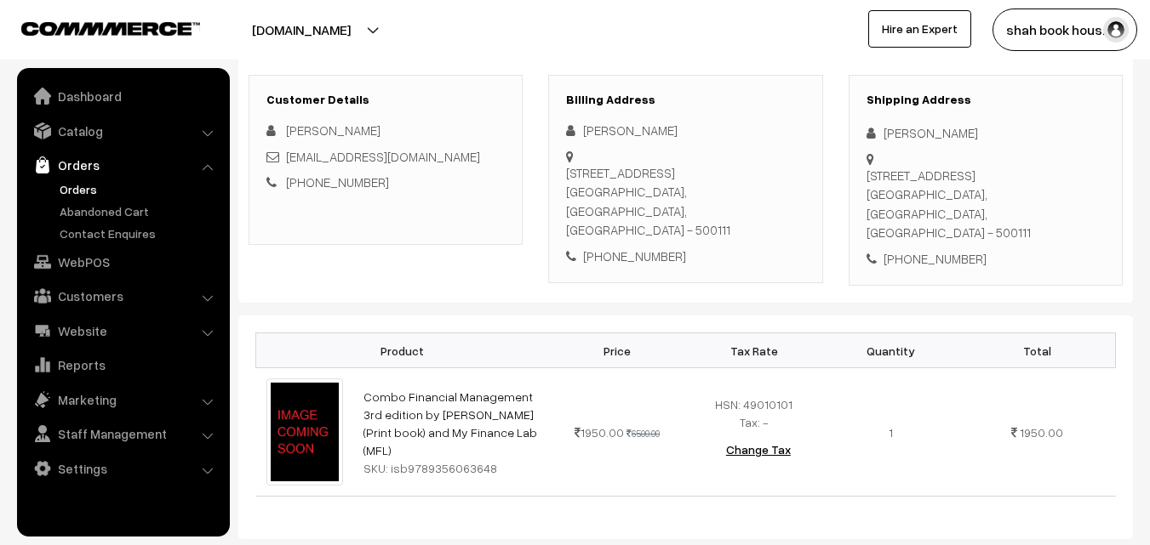
scroll to position [340, 0]
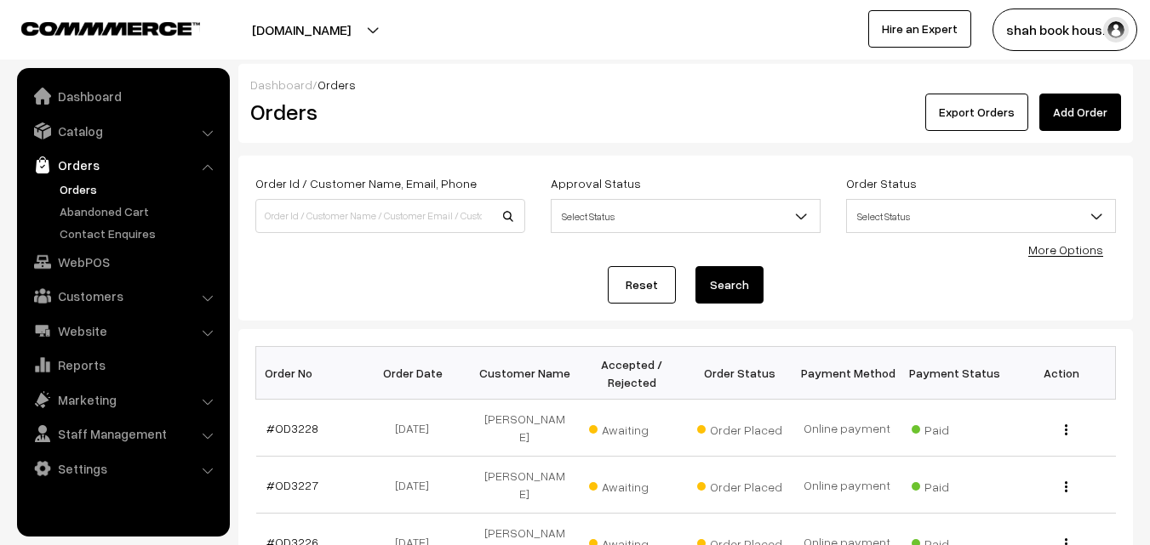
scroll to position [1140, 0]
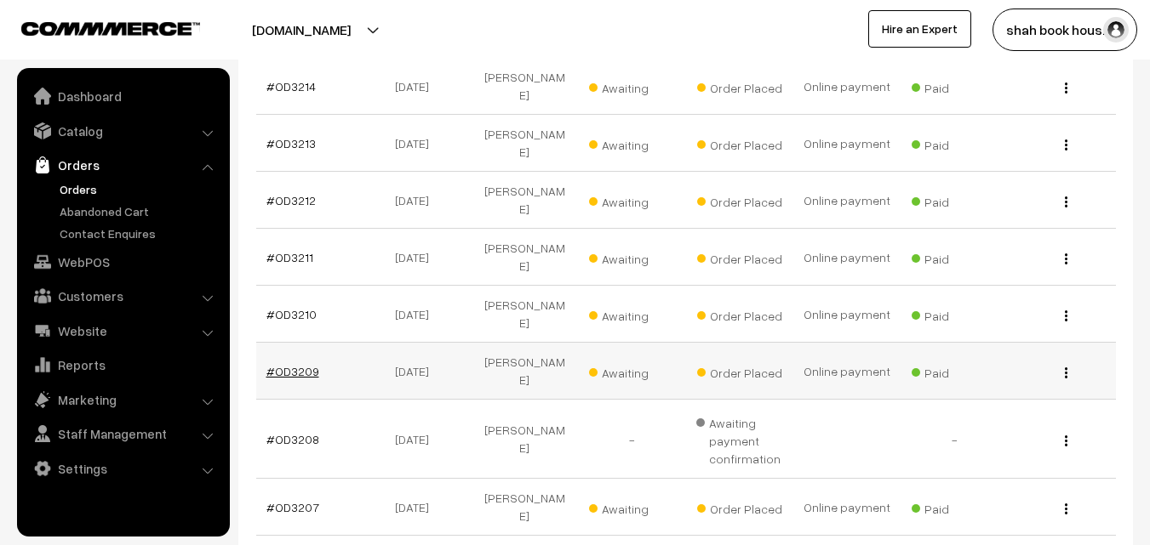
click at [294, 364] on link "#OD3209" at bounding box center [292, 371] width 53 height 14
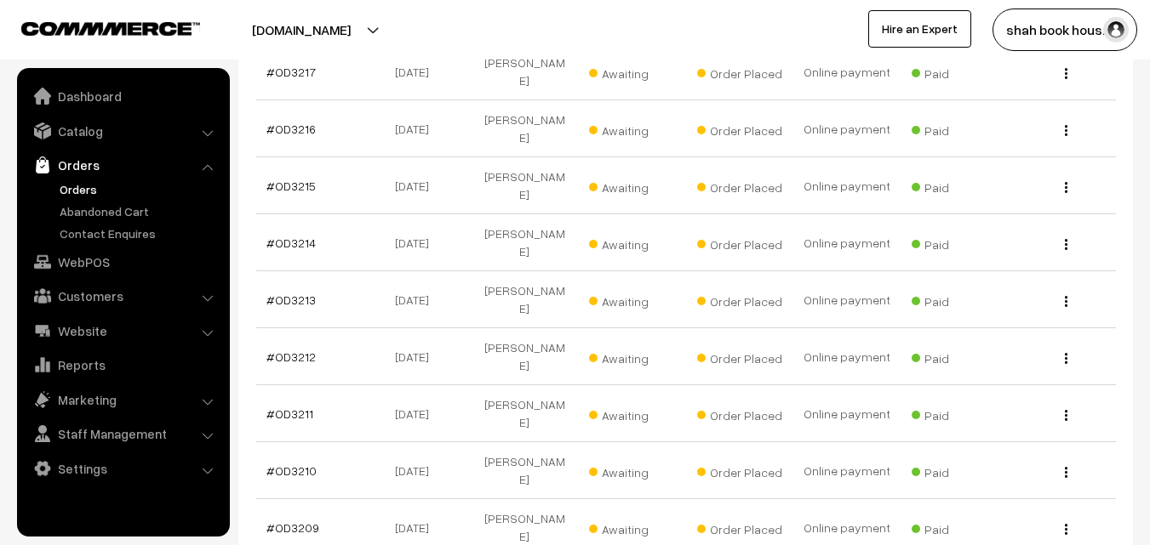
scroll to position [963, 0]
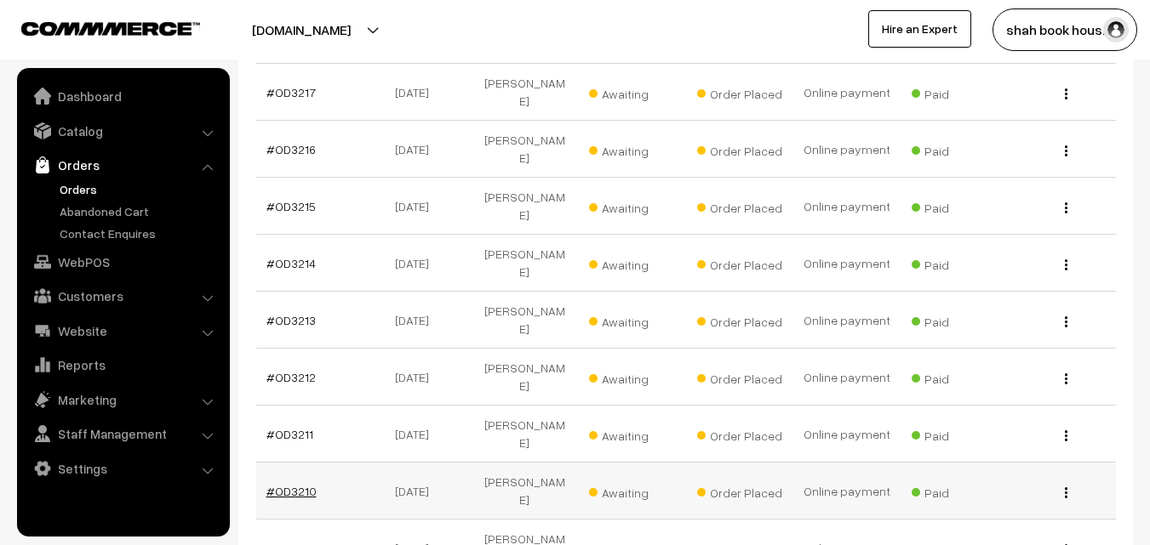
click at [306, 484] on link "#OD3210" at bounding box center [291, 491] width 50 height 14
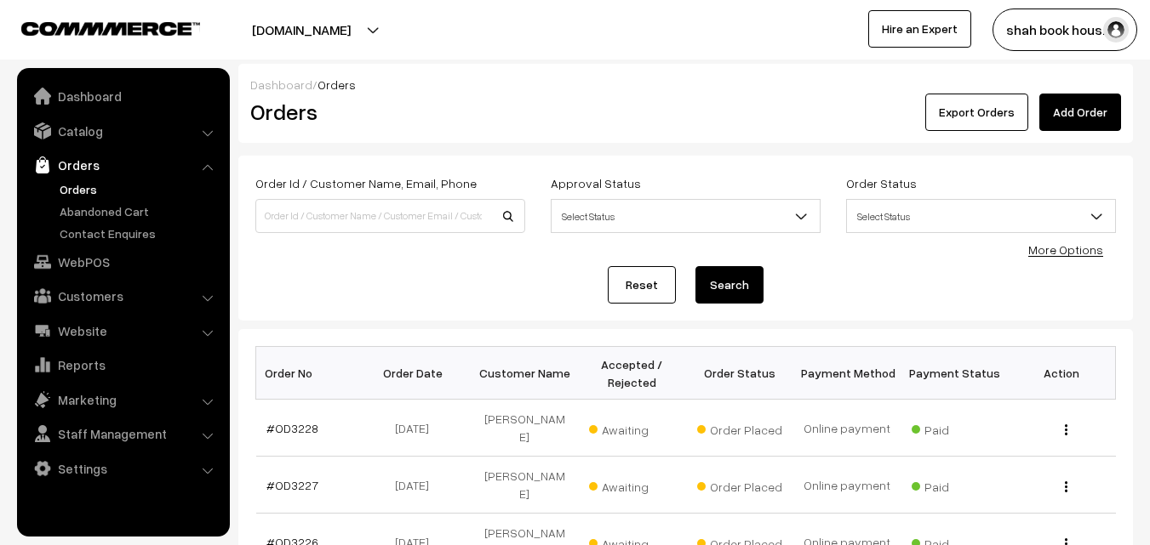
scroll to position [963, 0]
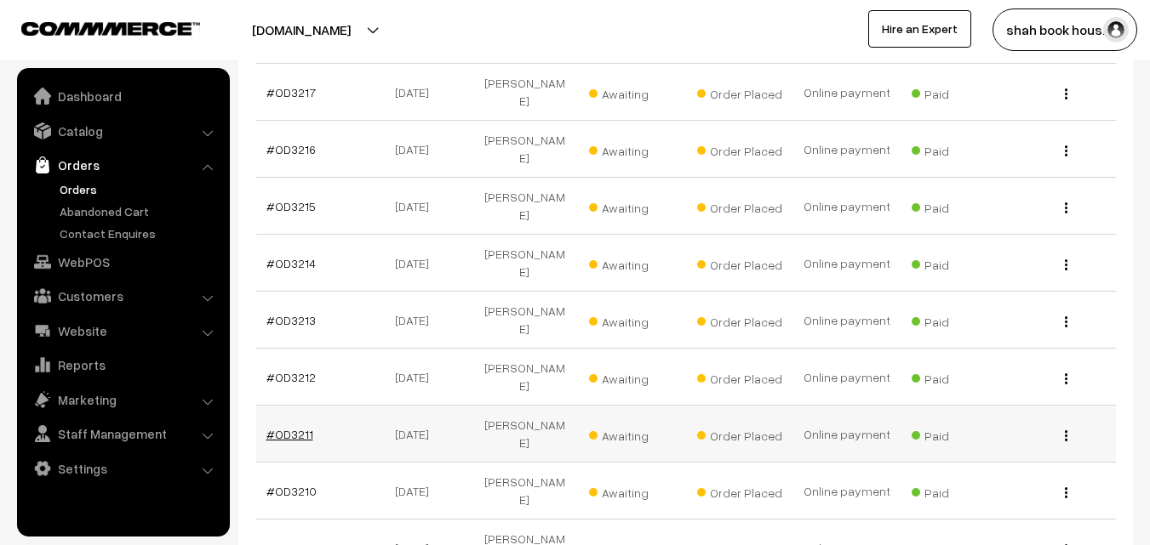
click at [294, 427] on link "#OD3211" at bounding box center [289, 434] width 47 height 14
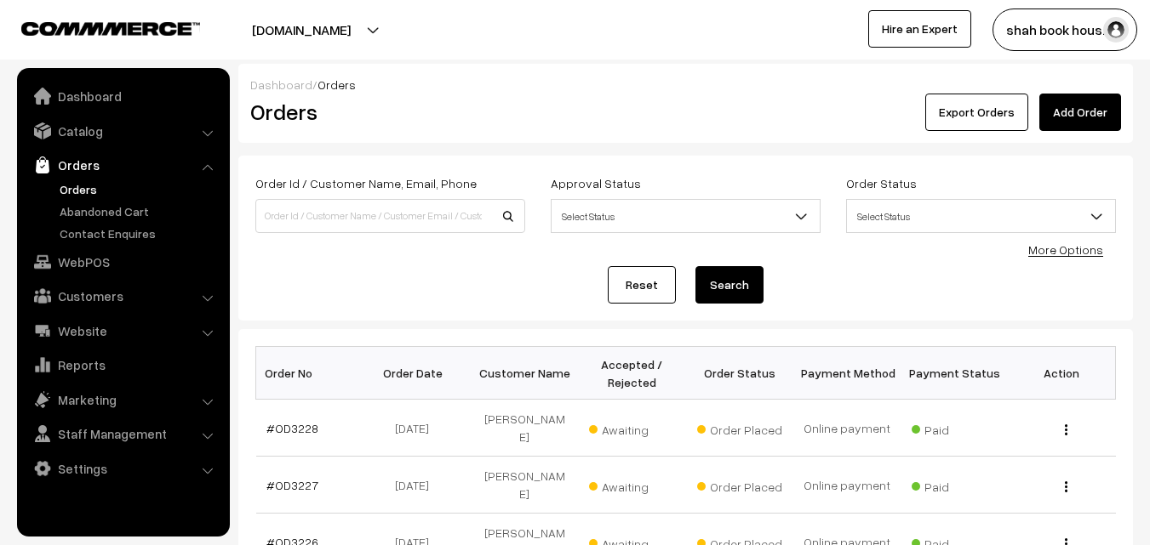
scroll to position [963, 0]
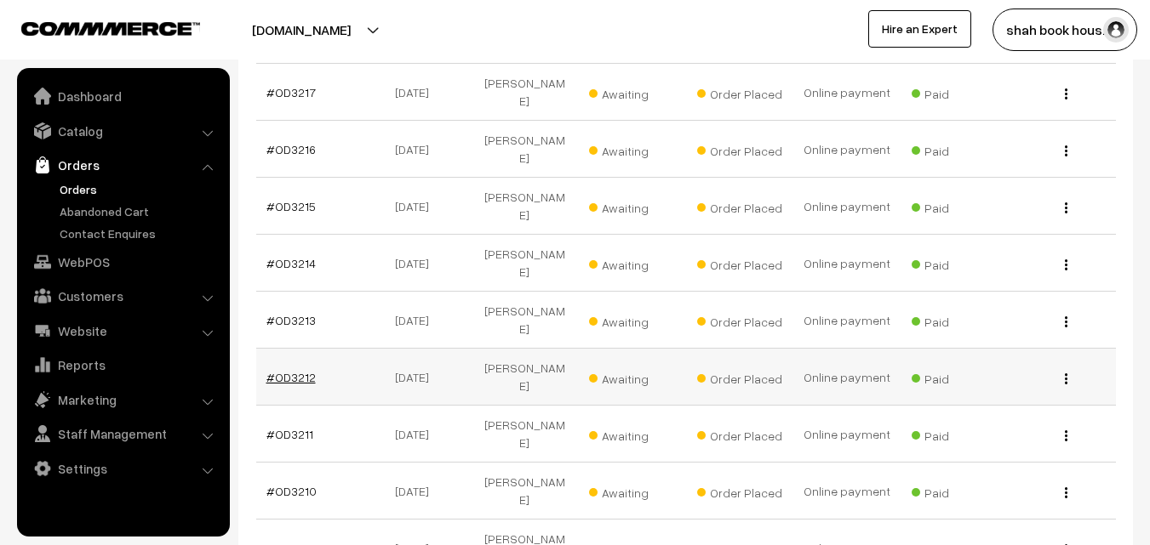
click at [307, 370] on link "#OD3212" at bounding box center [290, 377] width 49 height 14
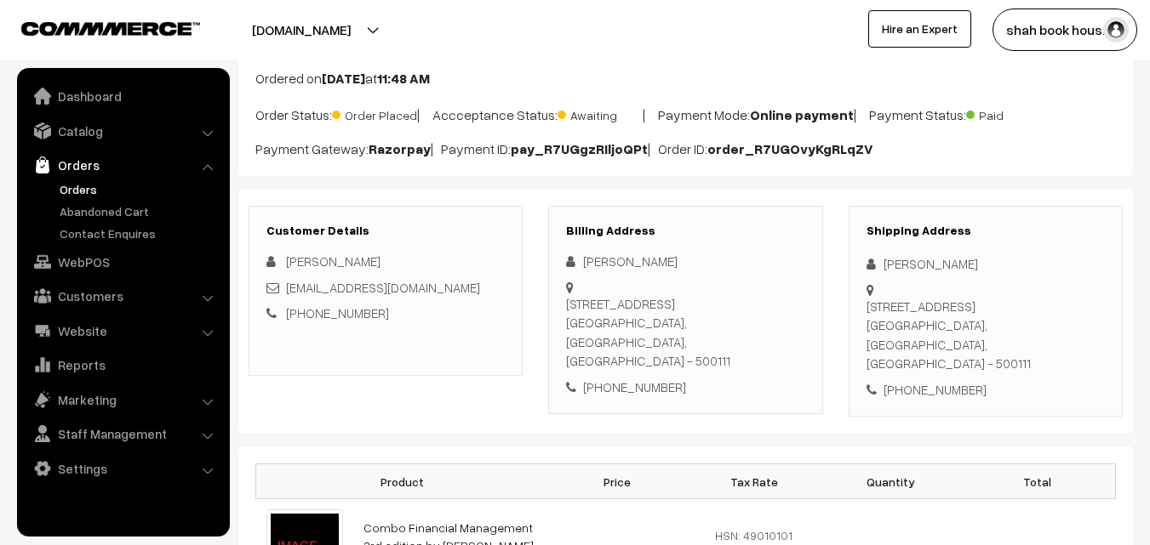
scroll to position [255, 0]
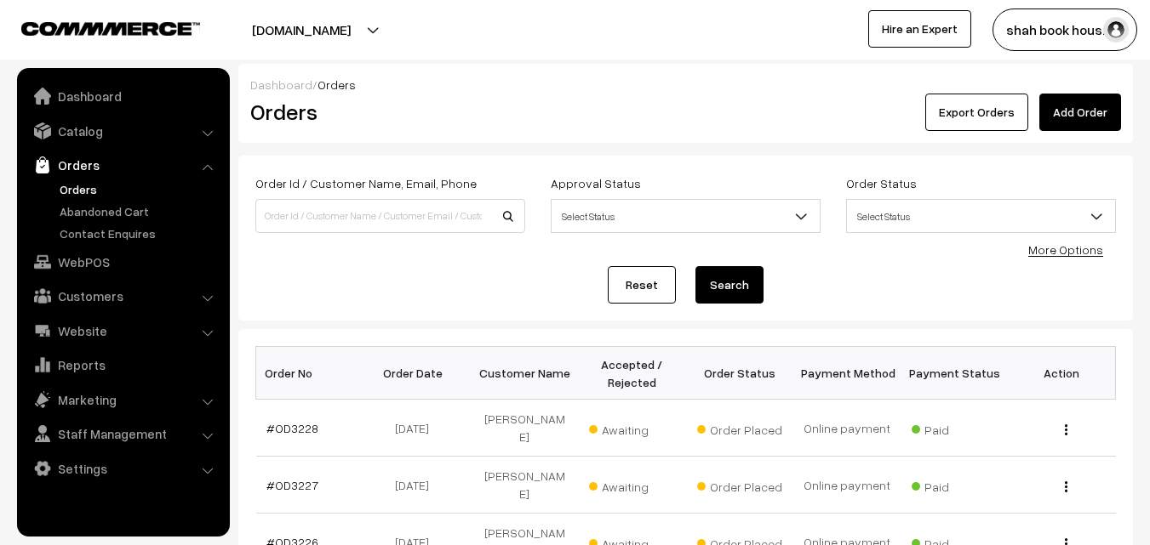
scroll to position [963, 0]
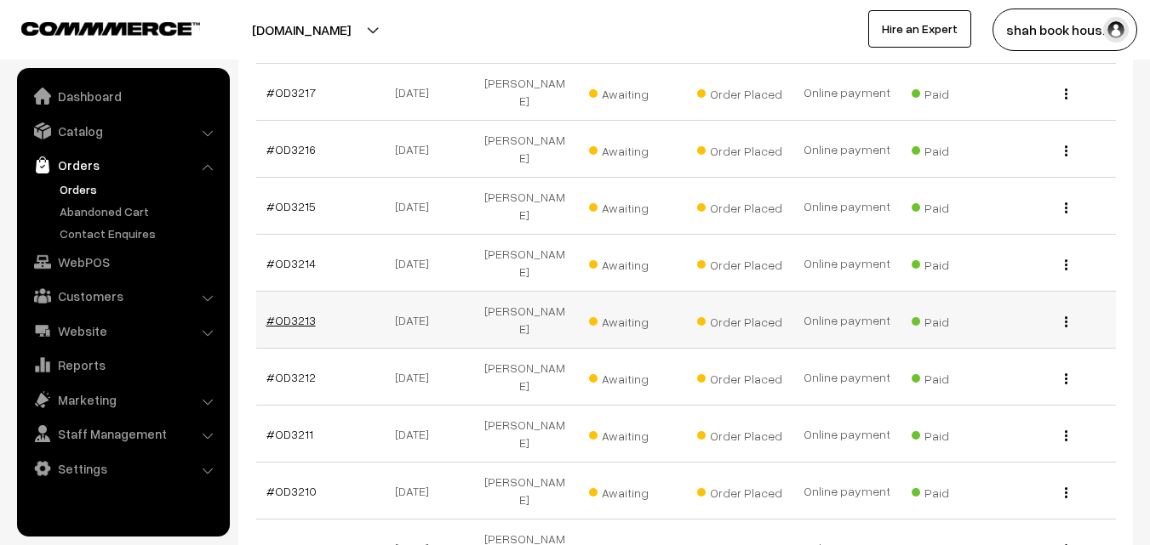
click at [295, 313] on link "#OD3213" at bounding box center [290, 320] width 49 height 14
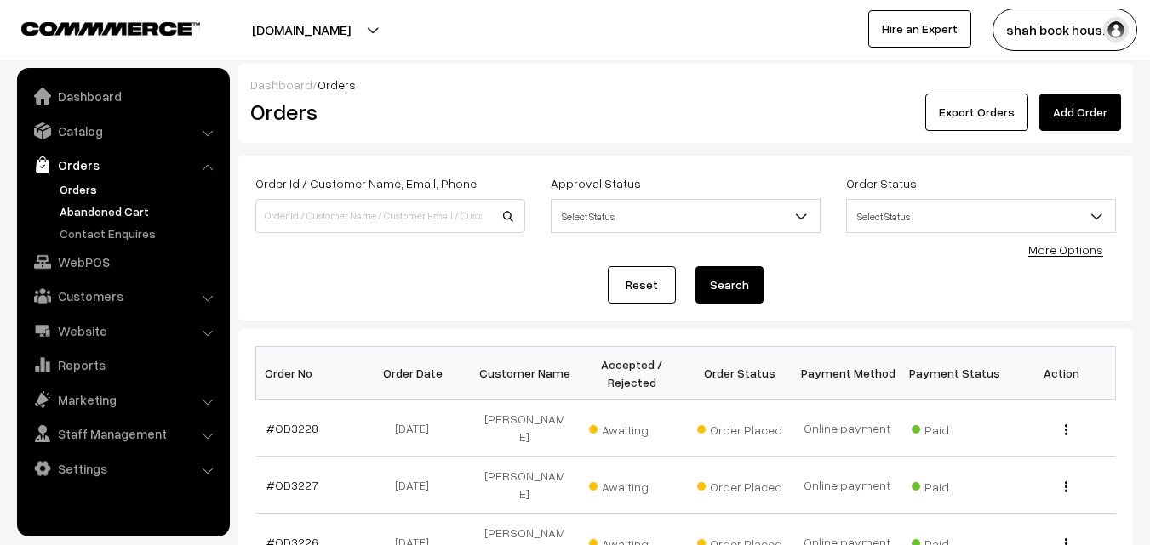
scroll to position [963, 0]
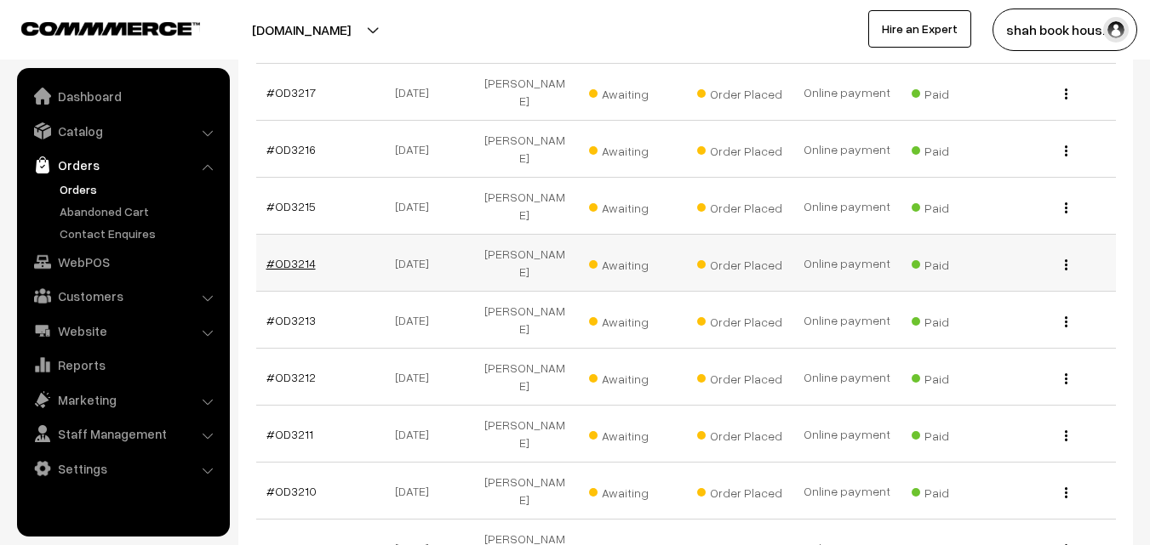
click at [285, 256] on link "#OD3214" at bounding box center [290, 263] width 49 height 14
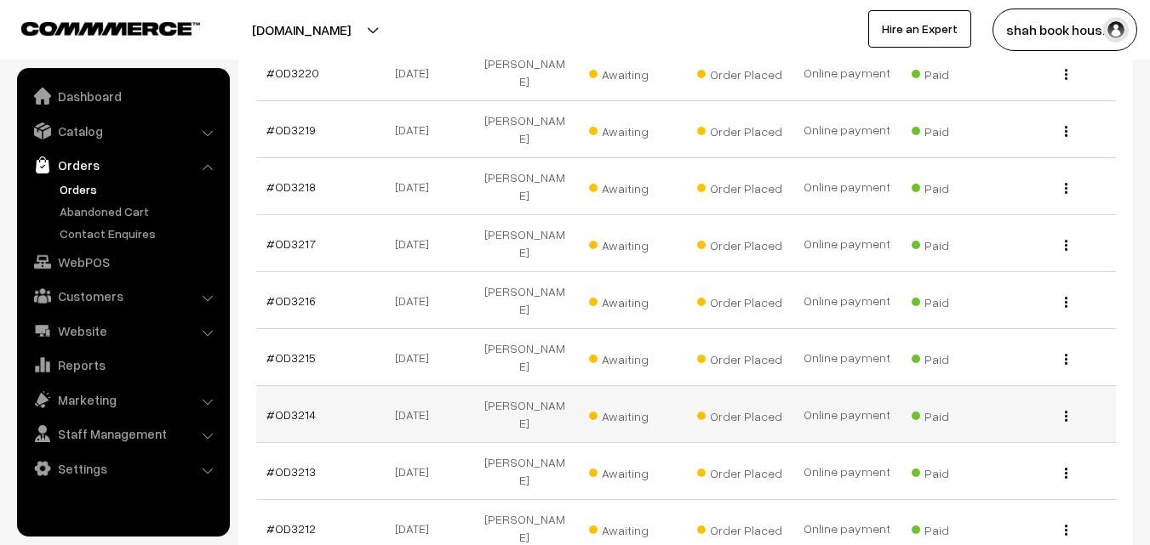
scroll to position [793, 0]
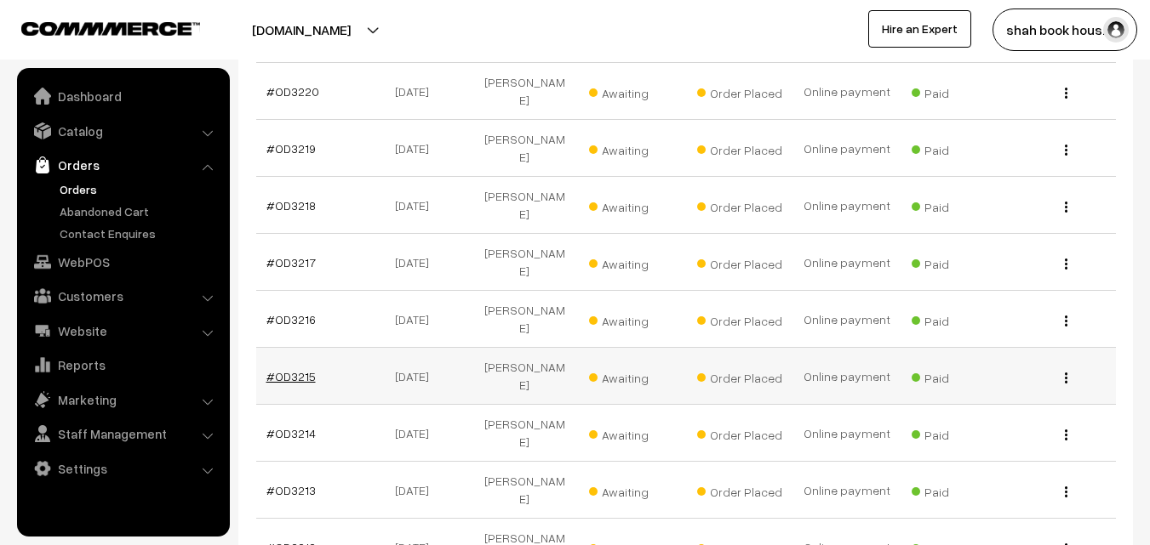
click at [293, 369] on link "#OD3215" at bounding box center [290, 376] width 49 height 14
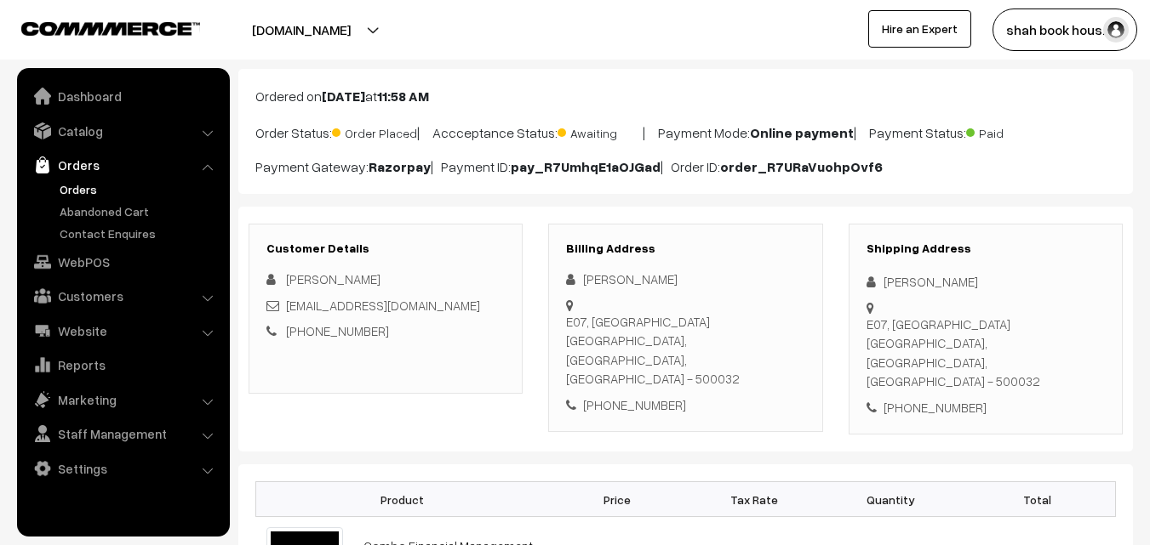
scroll to position [170, 0]
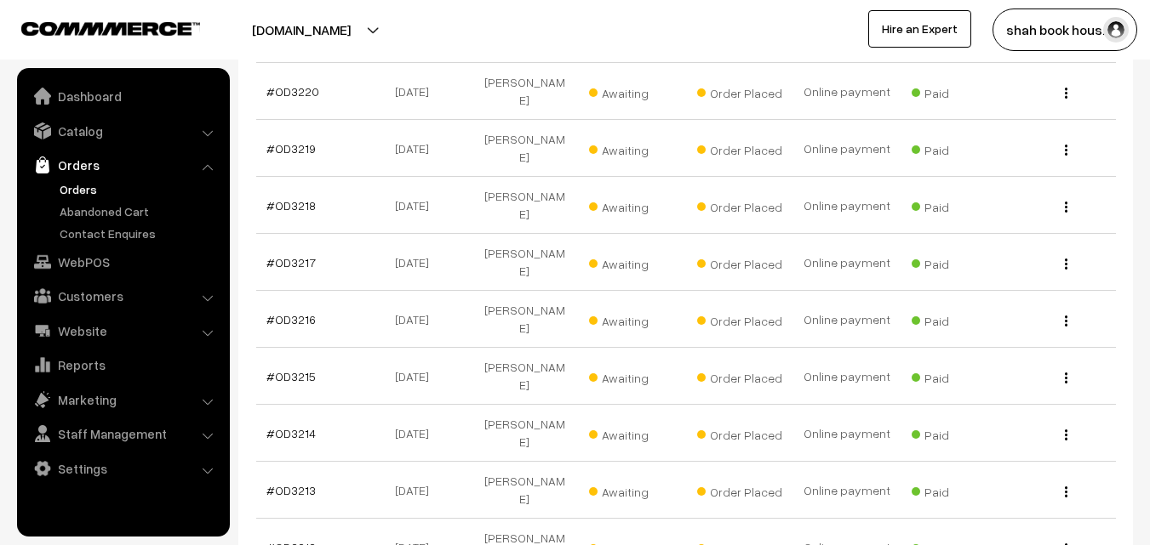
scroll to position [708, 0]
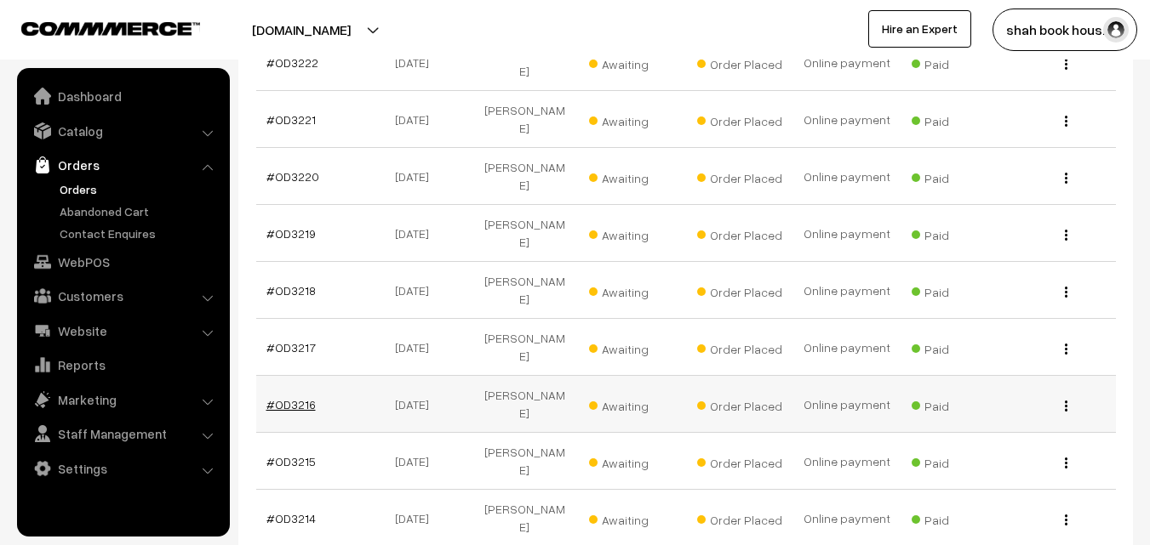
click at [301, 397] on link "#OD3216" at bounding box center [290, 404] width 49 height 14
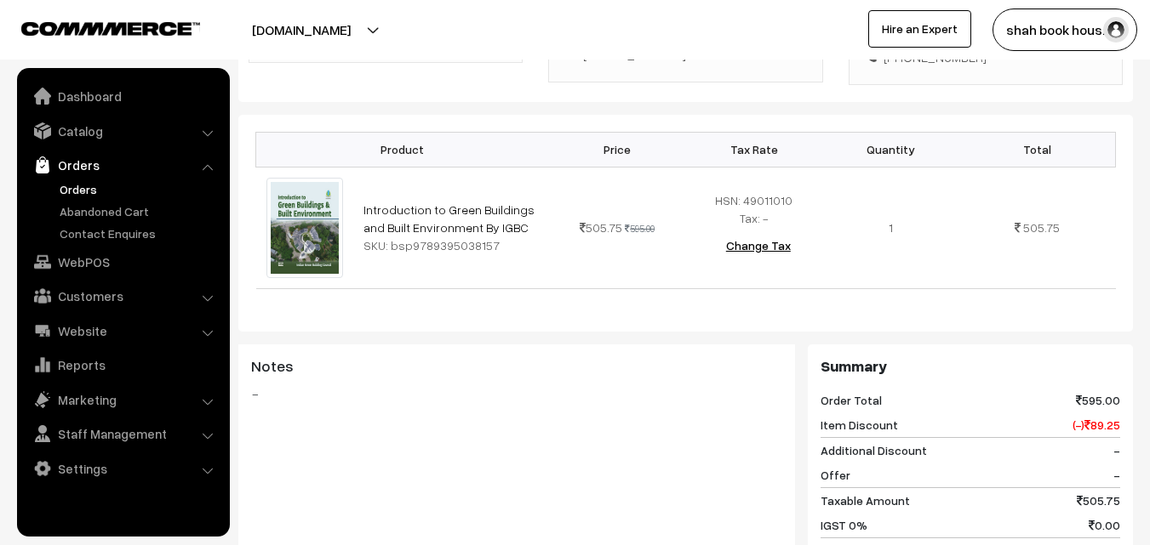
scroll to position [425, 0]
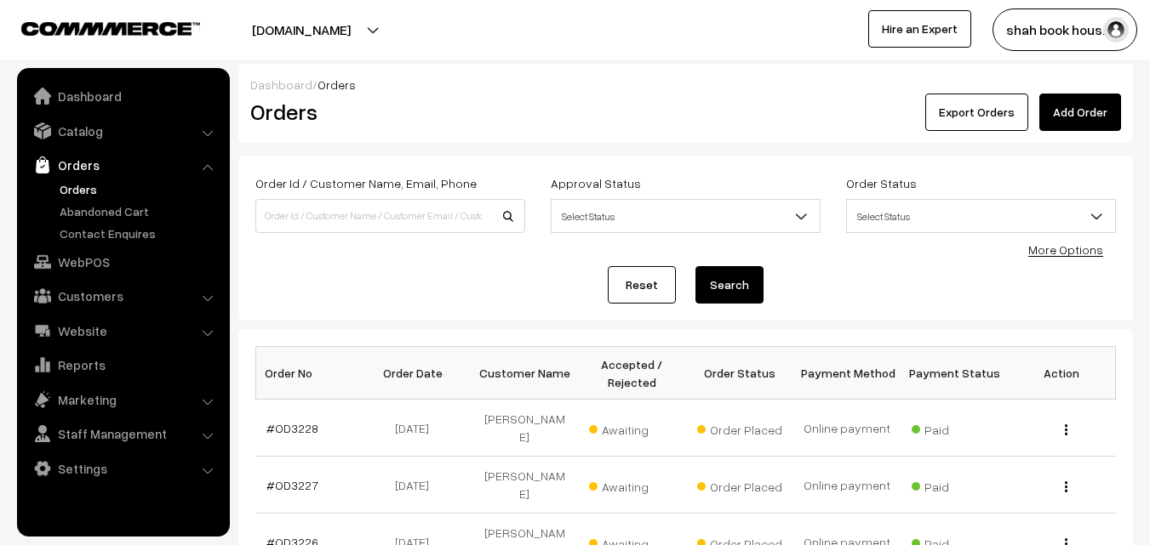
scroll to position [708, 0]
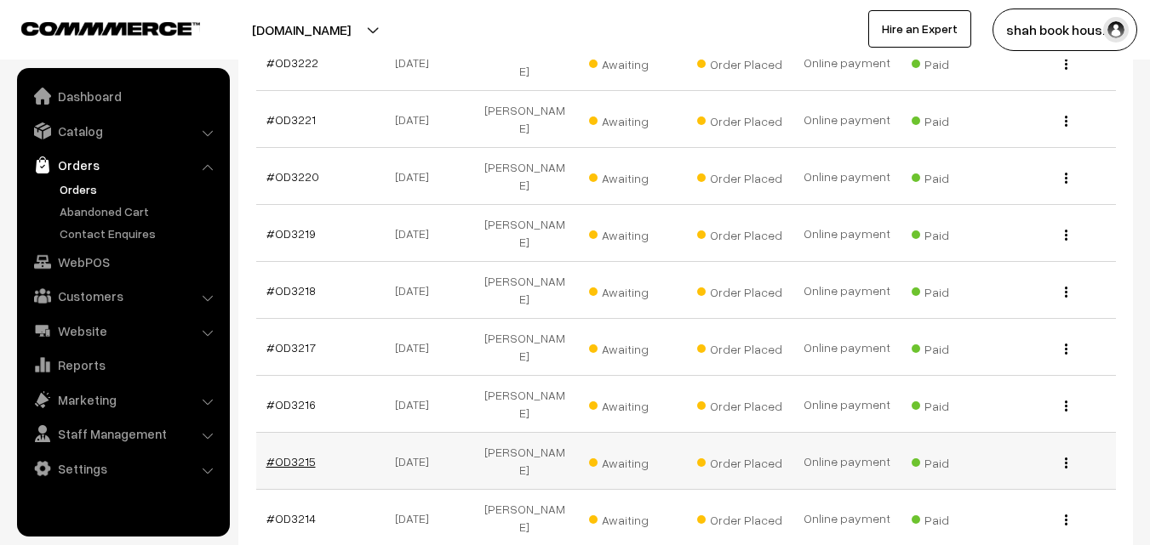
click at [295, 454] on link "#OD3215" at bounding box center [290, 461] width 49 height 14
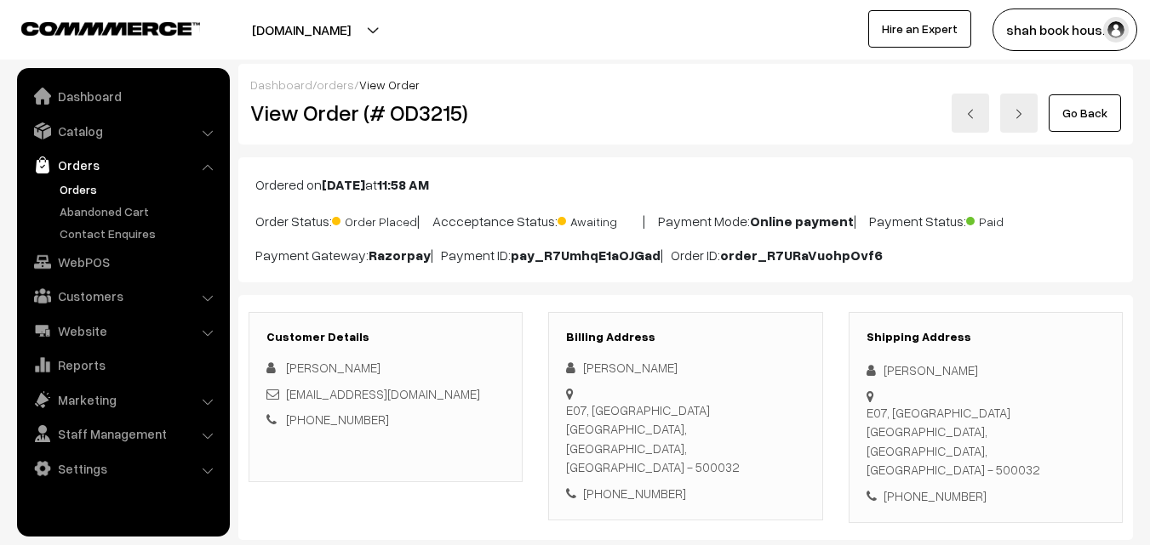
scroll to position [255, 0]
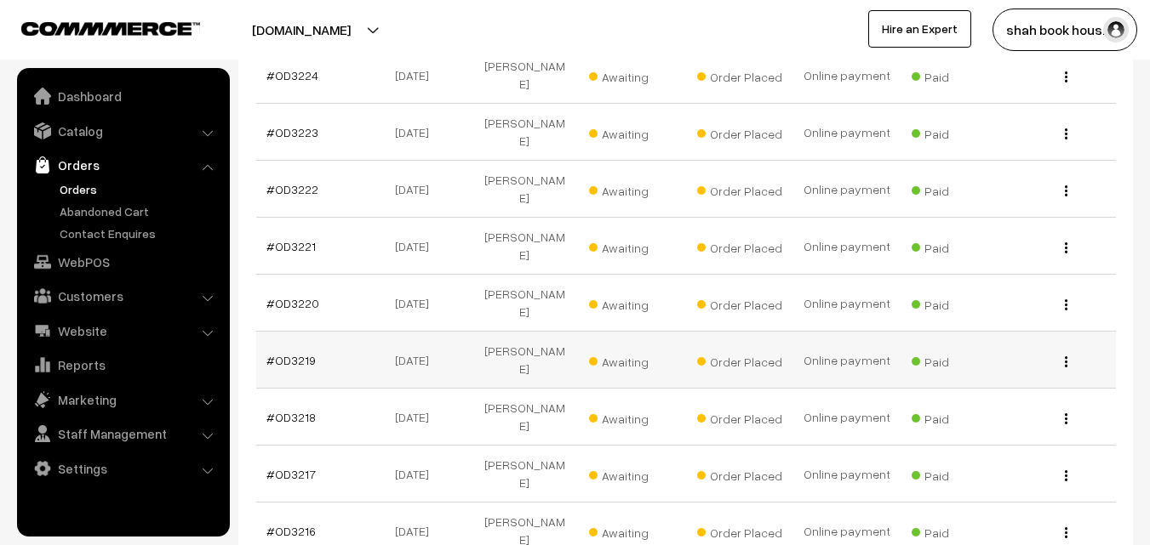
scroll to position [623, 0]
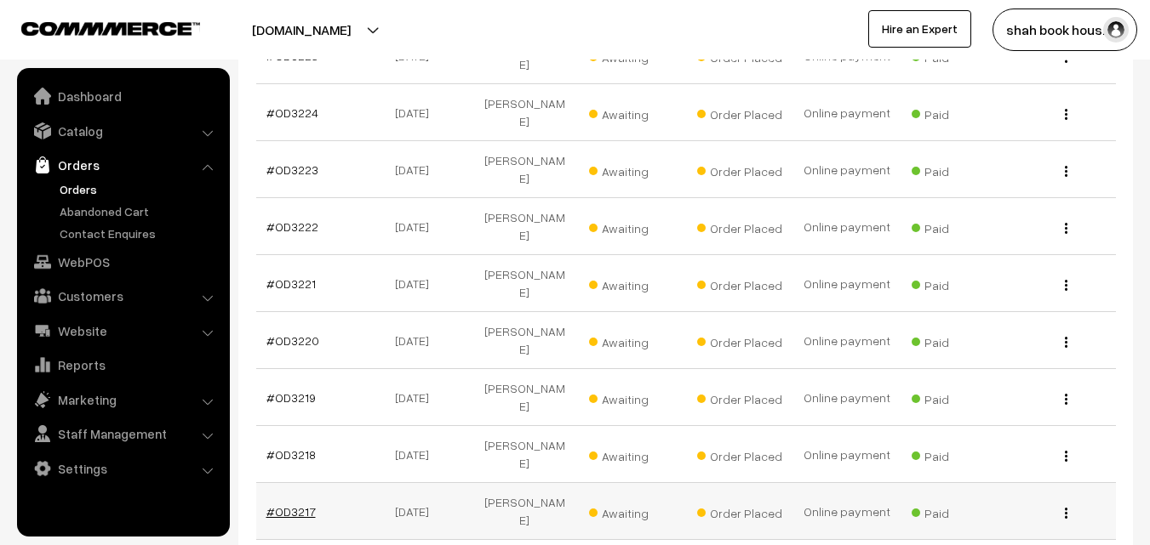
click at [301, 505] on link "#OD3217" at bounding box center [290, 512] width 49 height 14
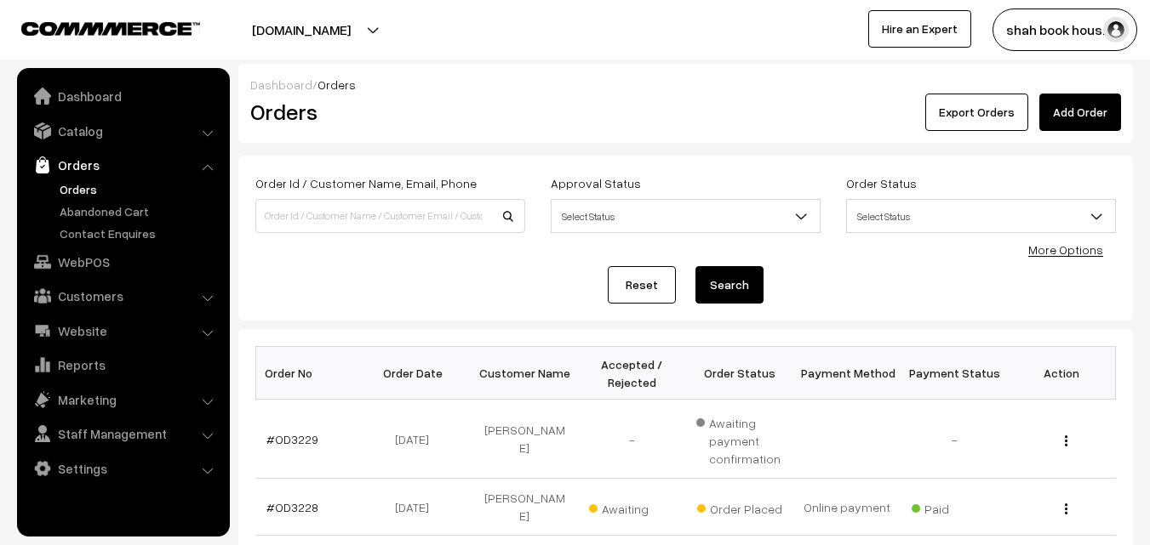
scroll to position [623, 0]
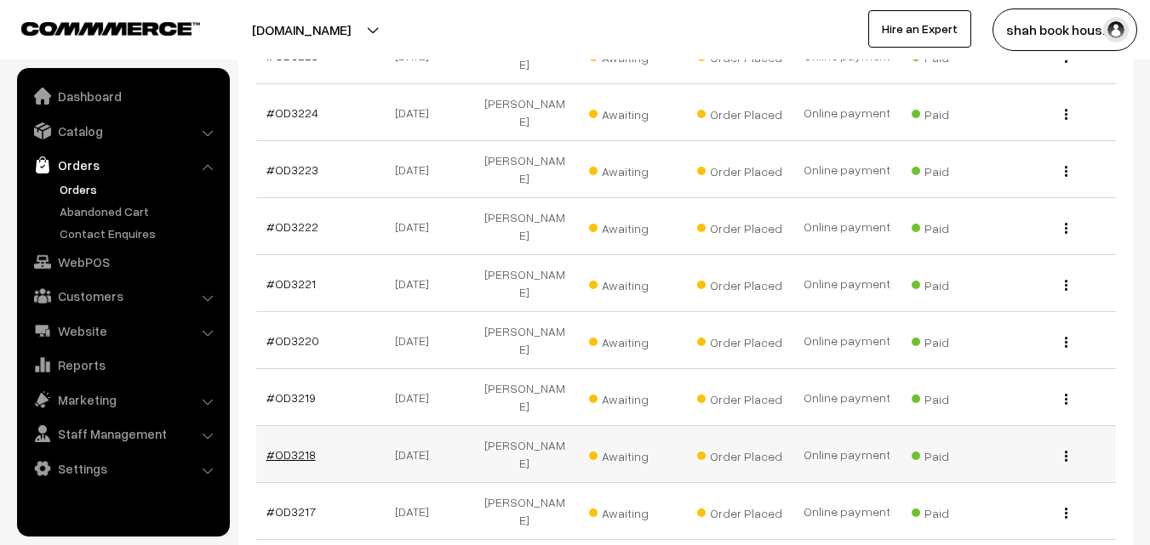
click at [301, 448] on link "#OD3218" at bounding box center [290, 455] width 49 height 14
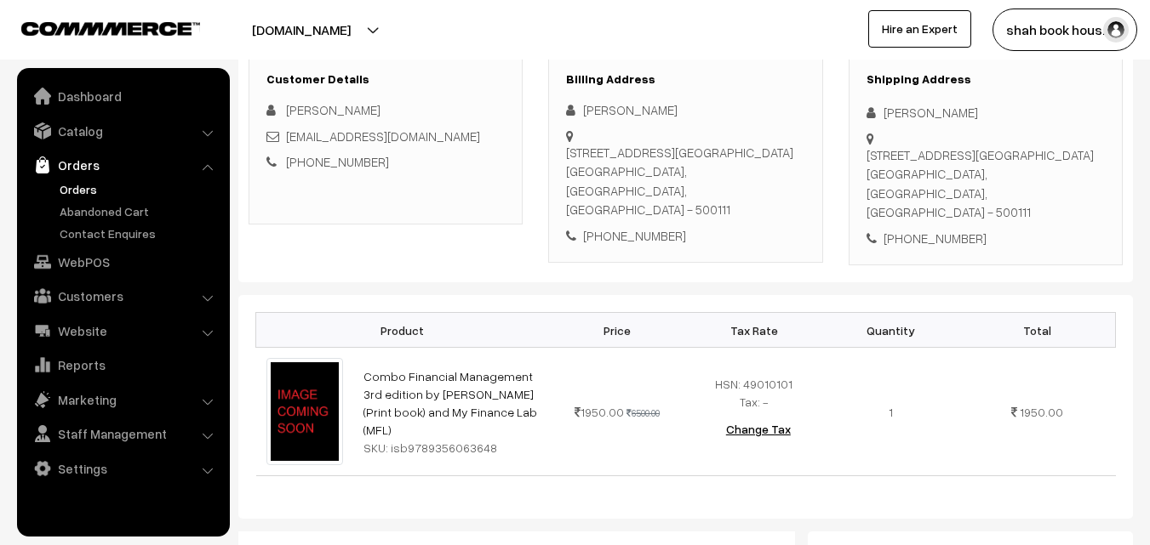
scroll to position [340, 0]
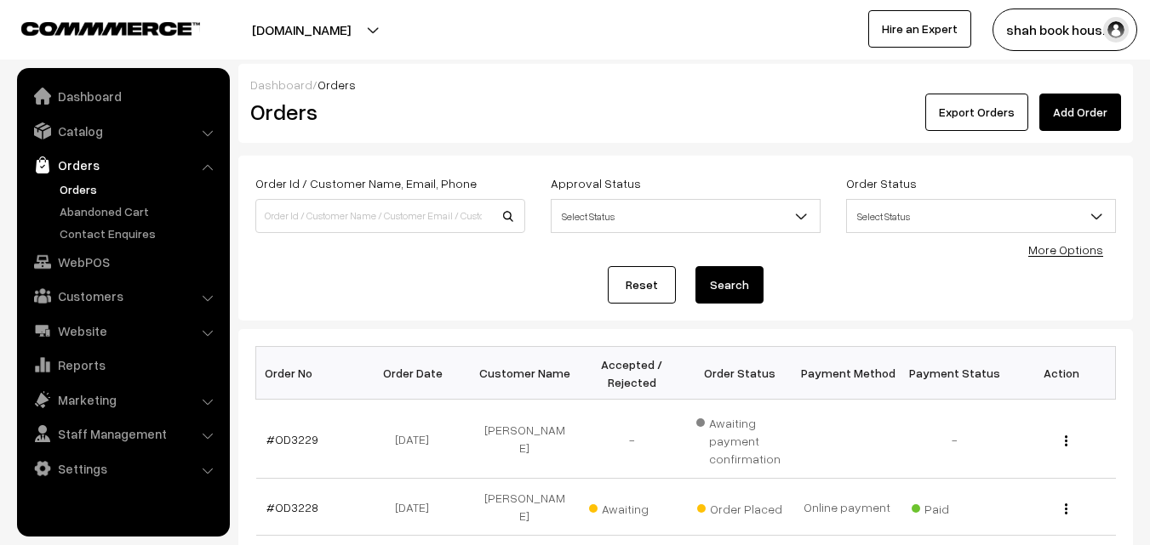
scroll to position [623, 0]
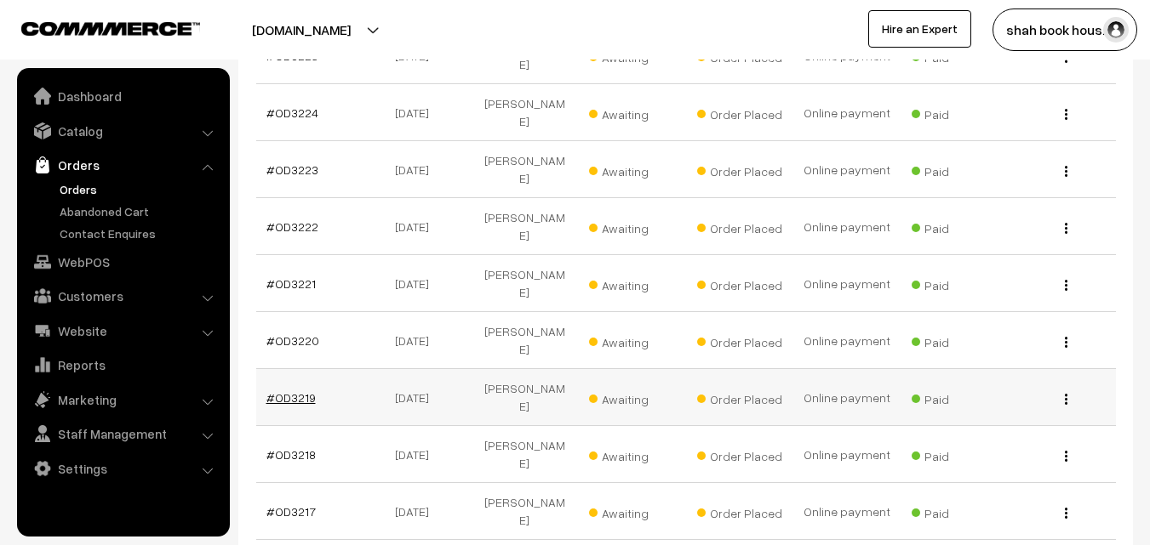
click at [298, 391] on link "#OD3219" at bounding box center [290, 398] width 49 height 14
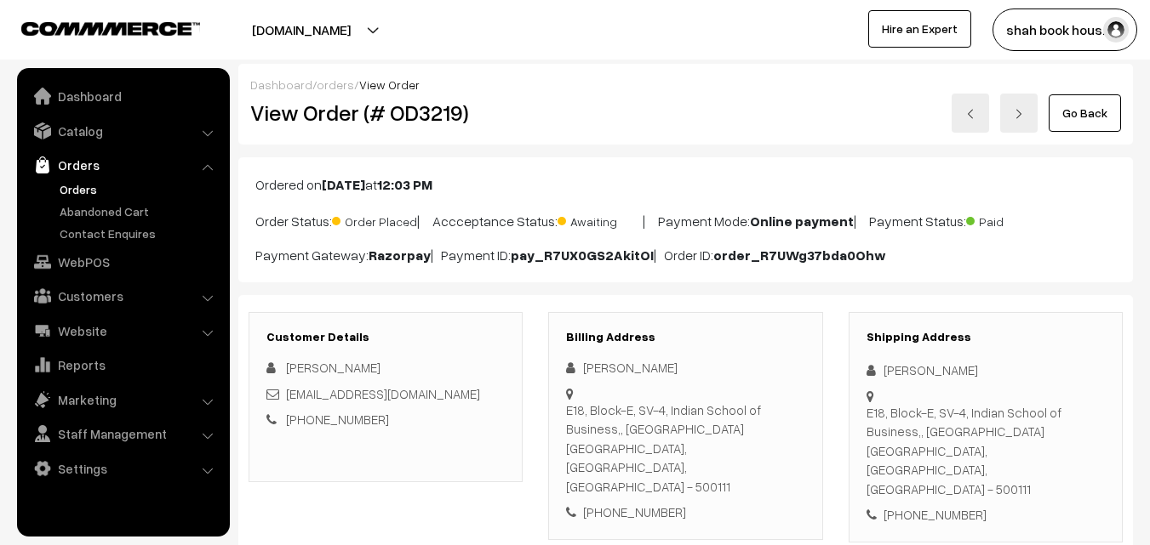
scroll to position [255, 0]
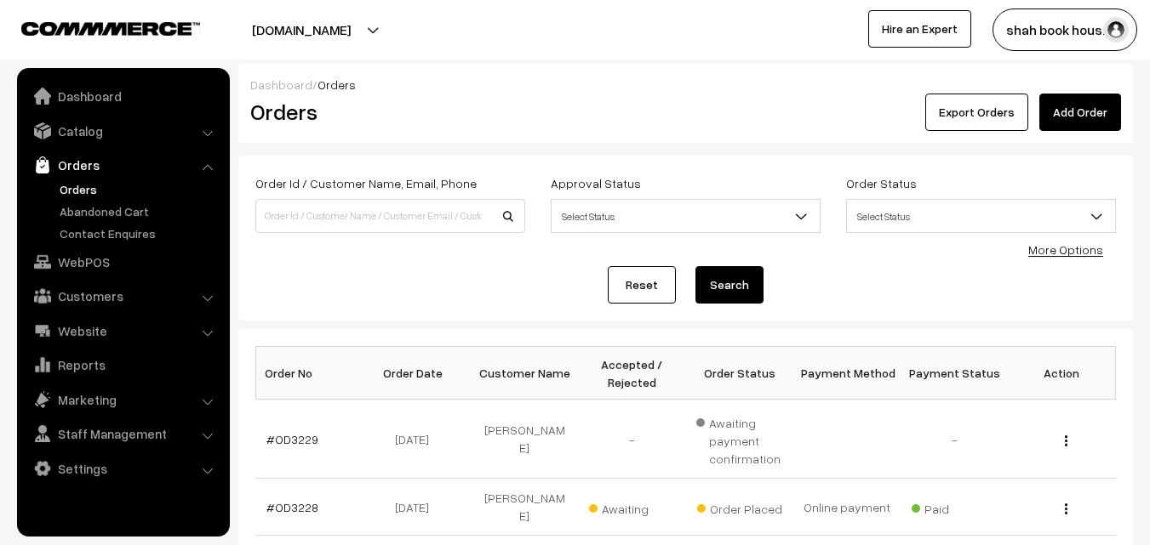
scroll to position [623, 0]
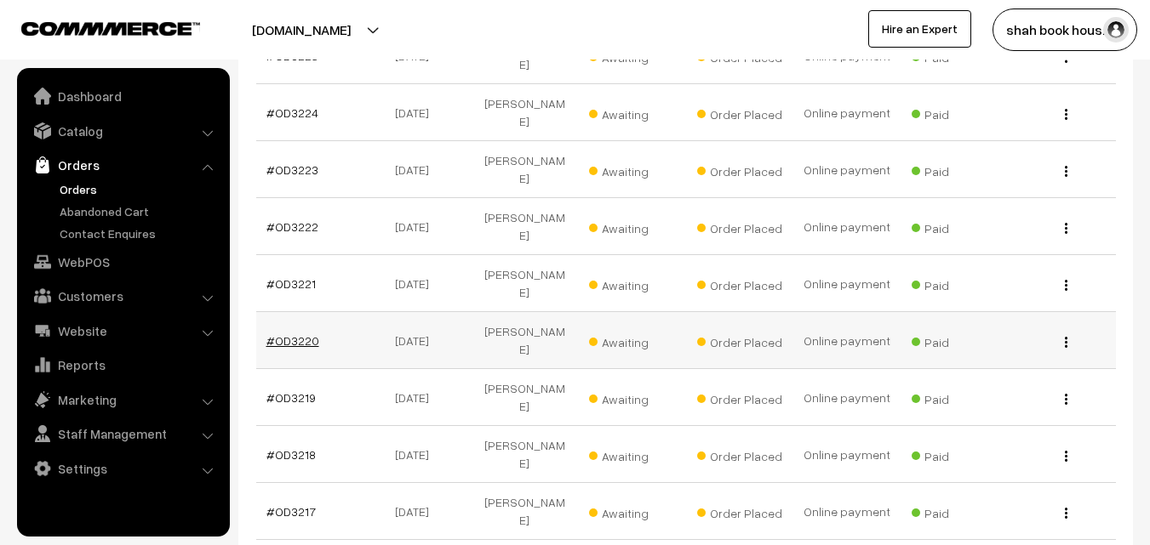
click at [297, 334] on link "#OD3220" at bounding box center [292, 341] width 53 height 14
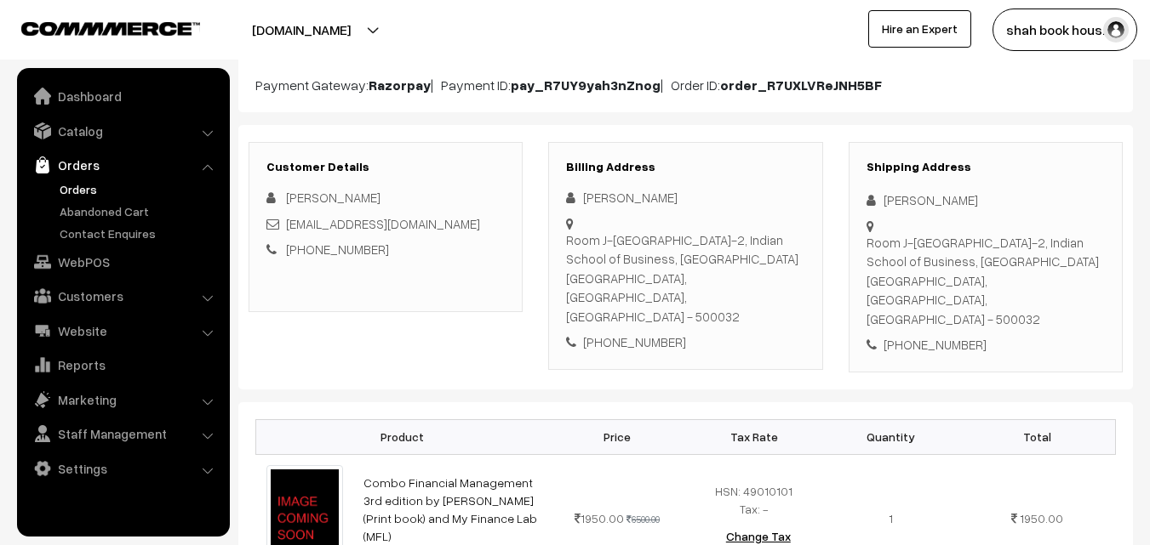
scroll to position [170, 0]
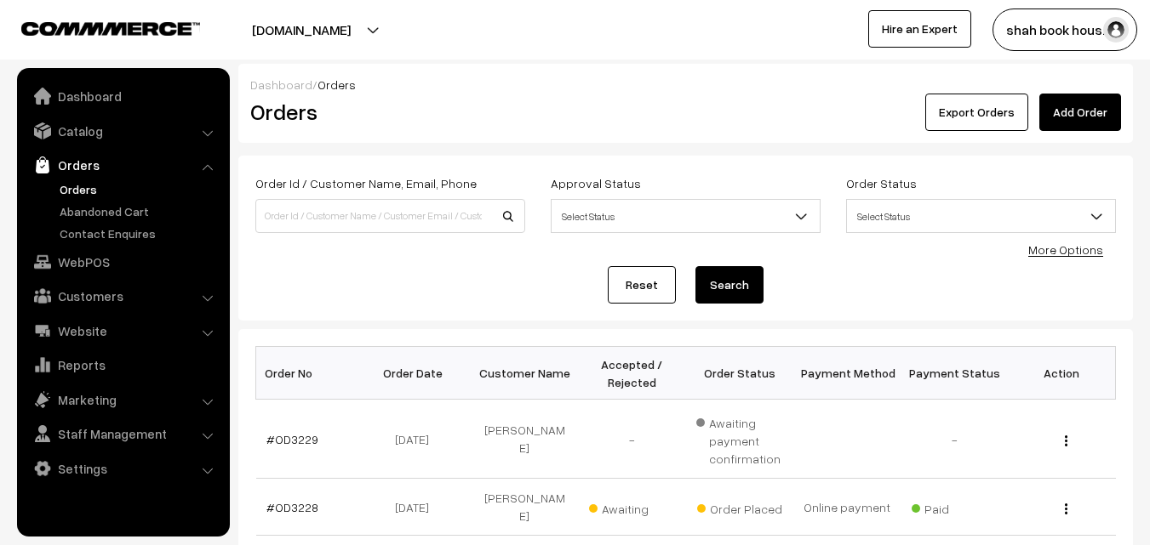
scroll to position [623, 0]
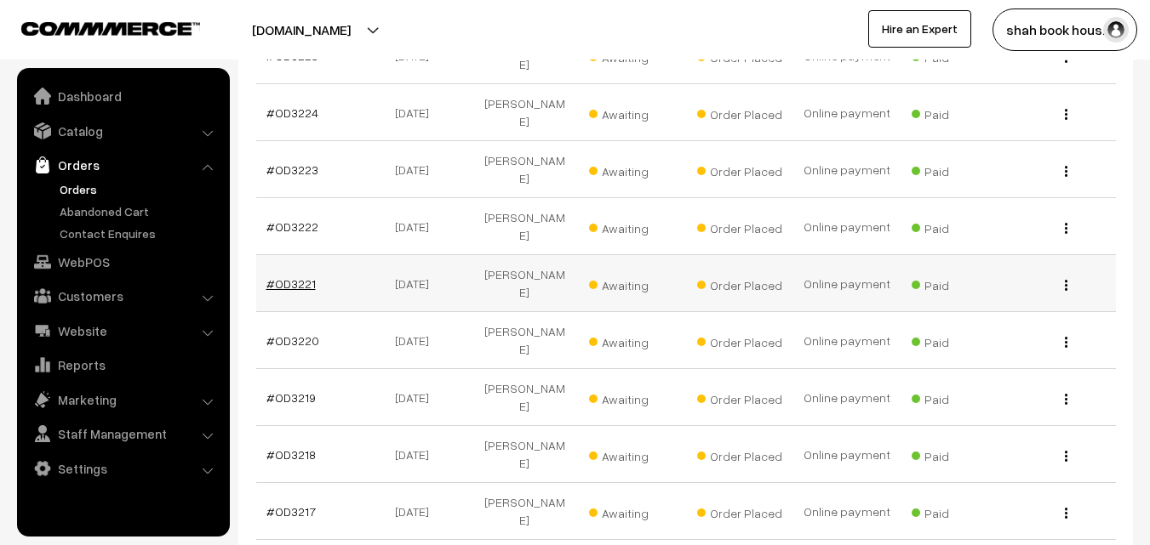
click at [296, 277] on link "#OD3221" at bounding box center [290, 284] width 49 height 14
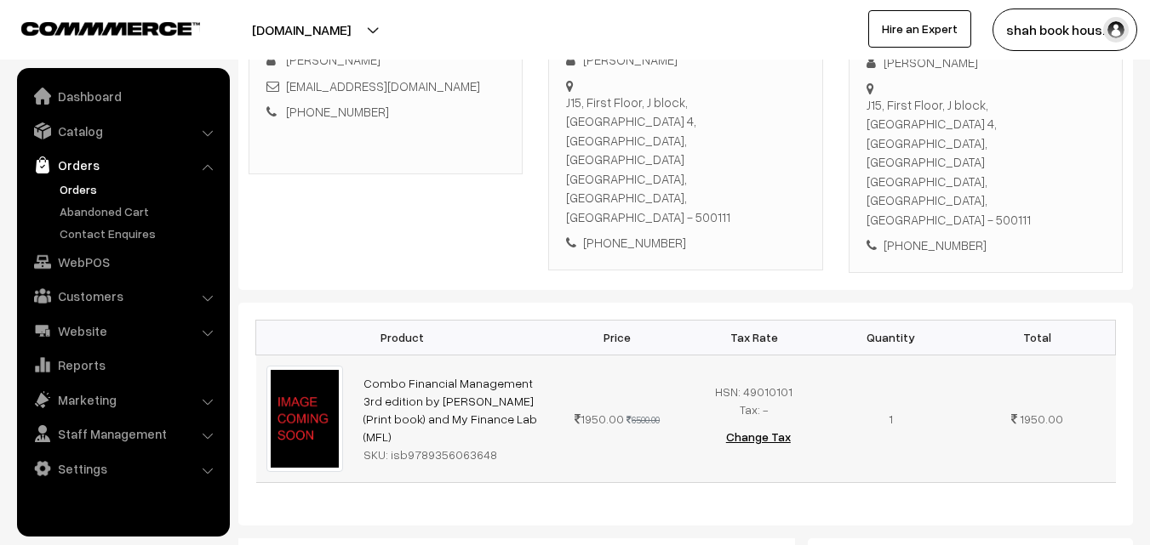
scroll to position [340, 0]
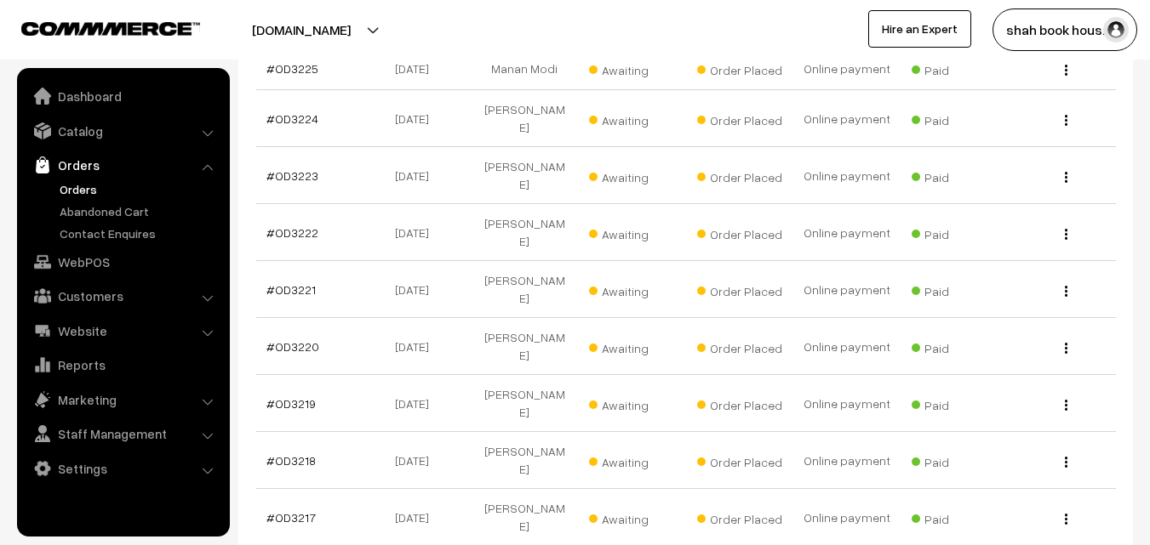
scroll to position [538, 0]
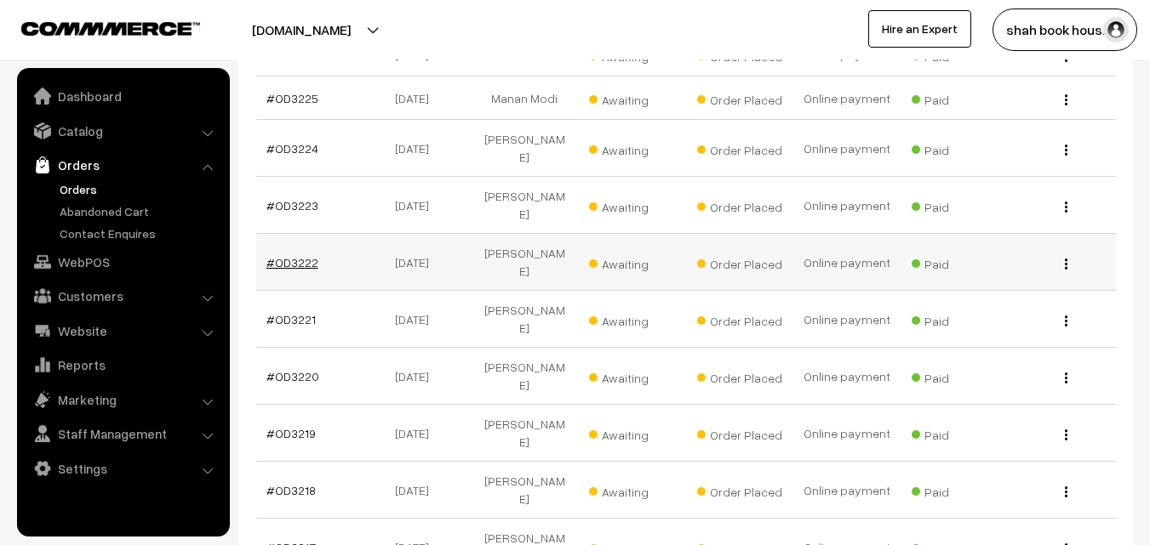
click at [302, 255] on link "#OD3222" at bounding box center [292, 262] width 52 height 14
click at [290, 198] on link "#OD3223" at bounding box center [292, 205] width 52 height 14
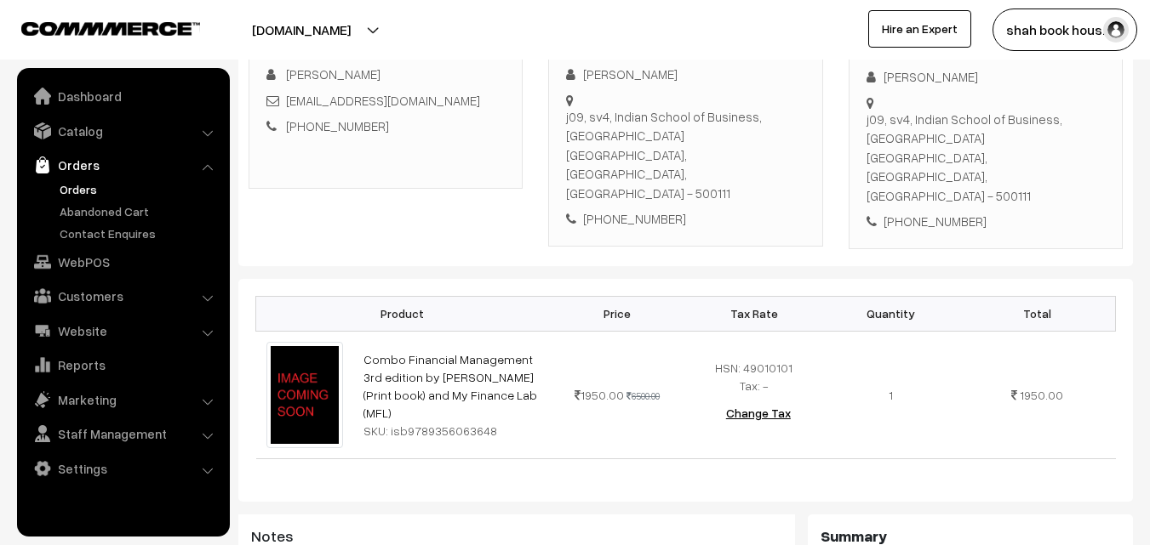
scroll to position [255, 0]
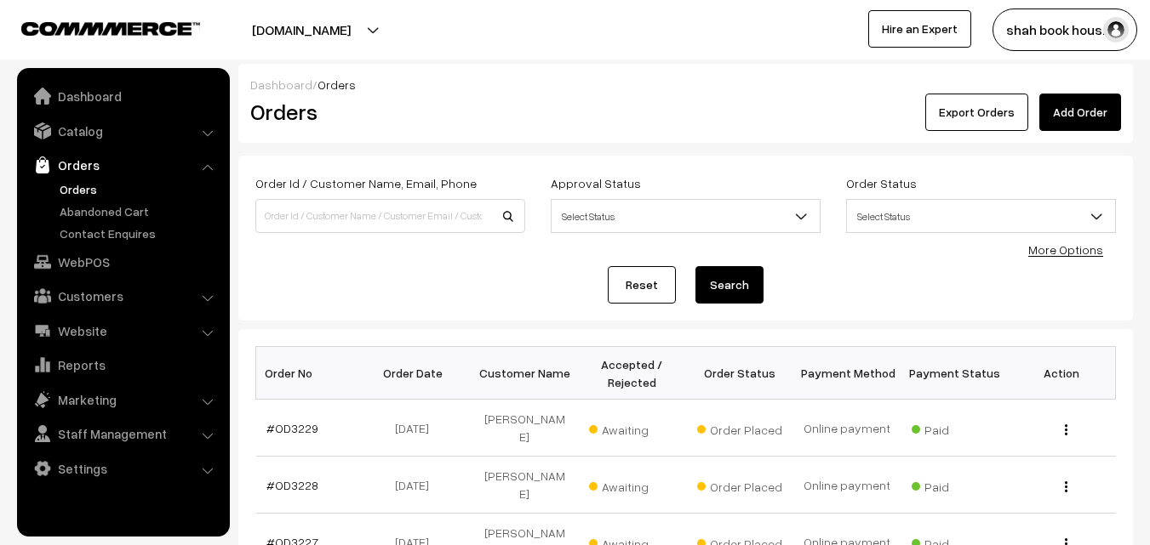
scroll to position [538, 0]
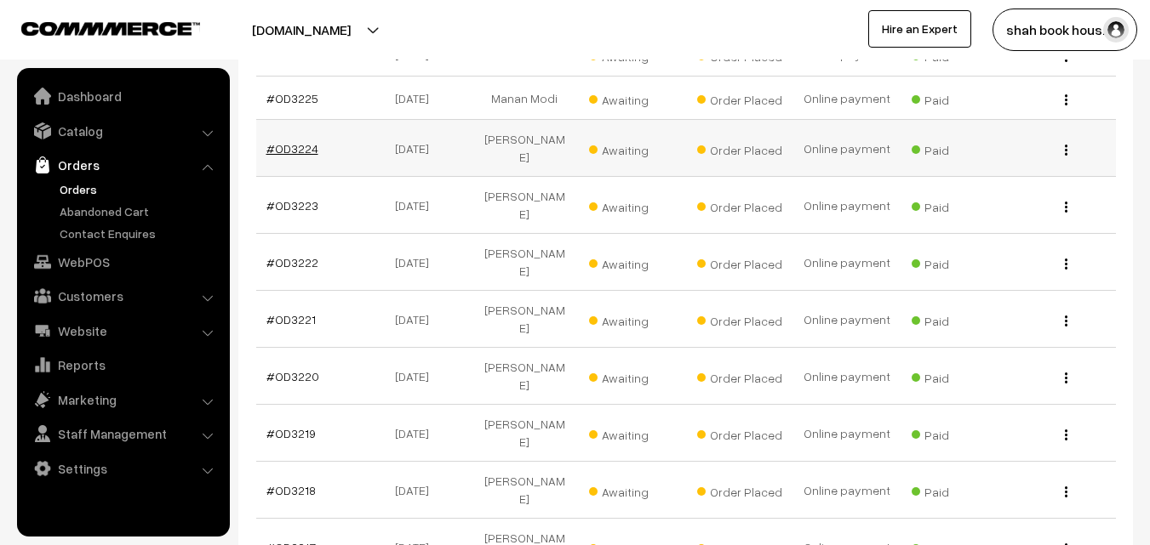
click at [294, 141] on link "#OD3224" at bounding box center [292, 148] width 52 height 14
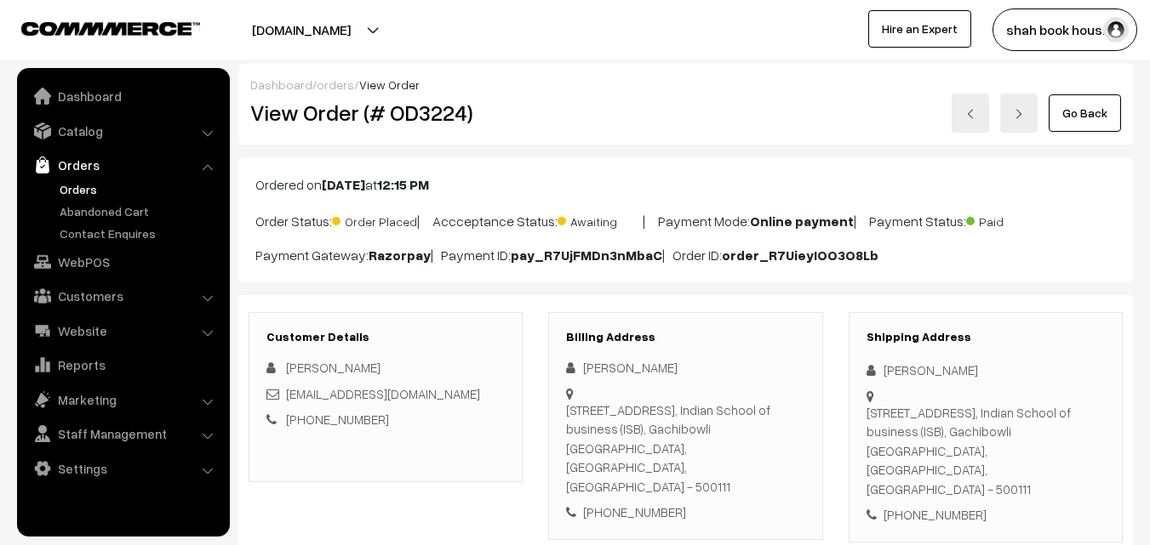
scroll to position [255, 0]
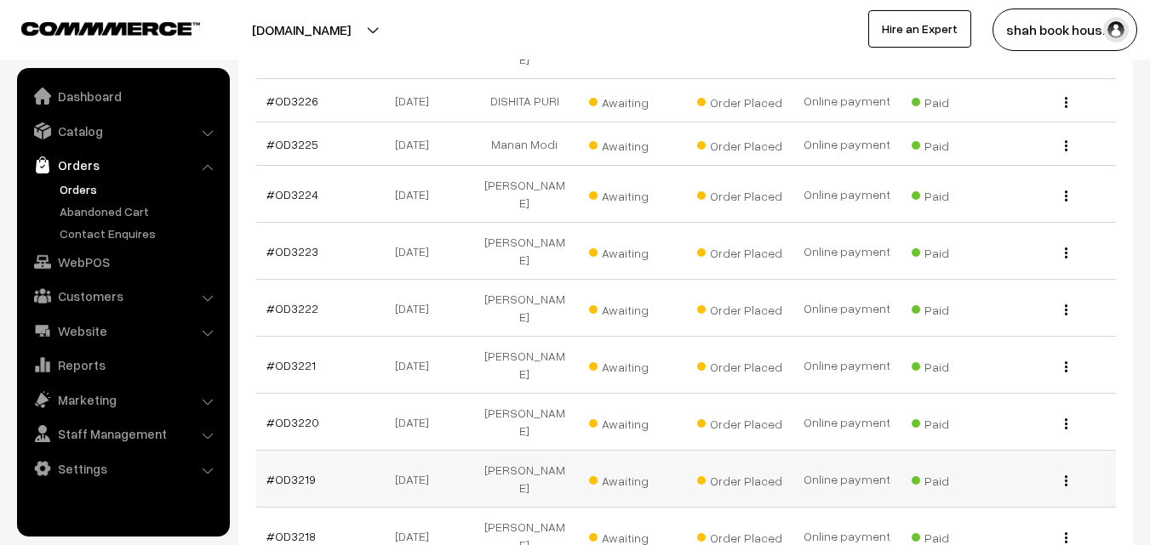
scroll to position [453, 0]
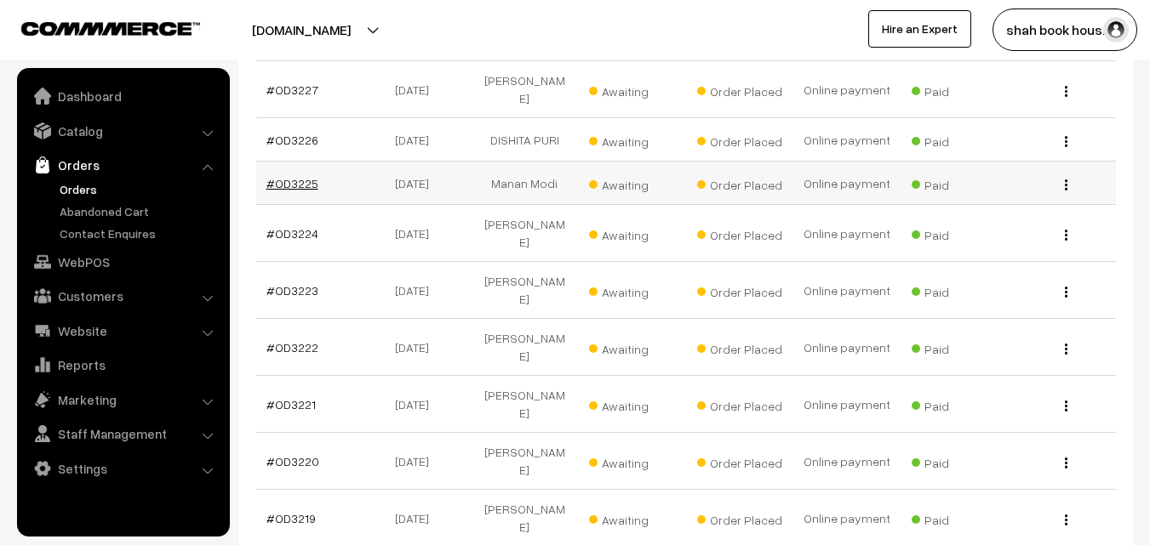
click at [292, 176] on link "#OD3225" at bounding box center [292, 183] width 52 height 14
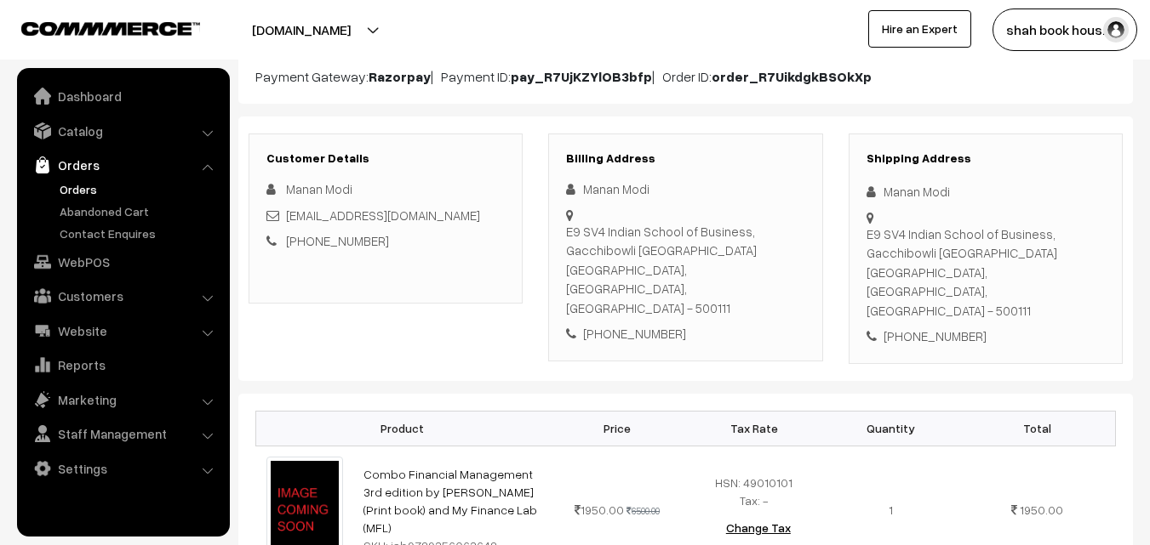
scroll to position [85, 0]
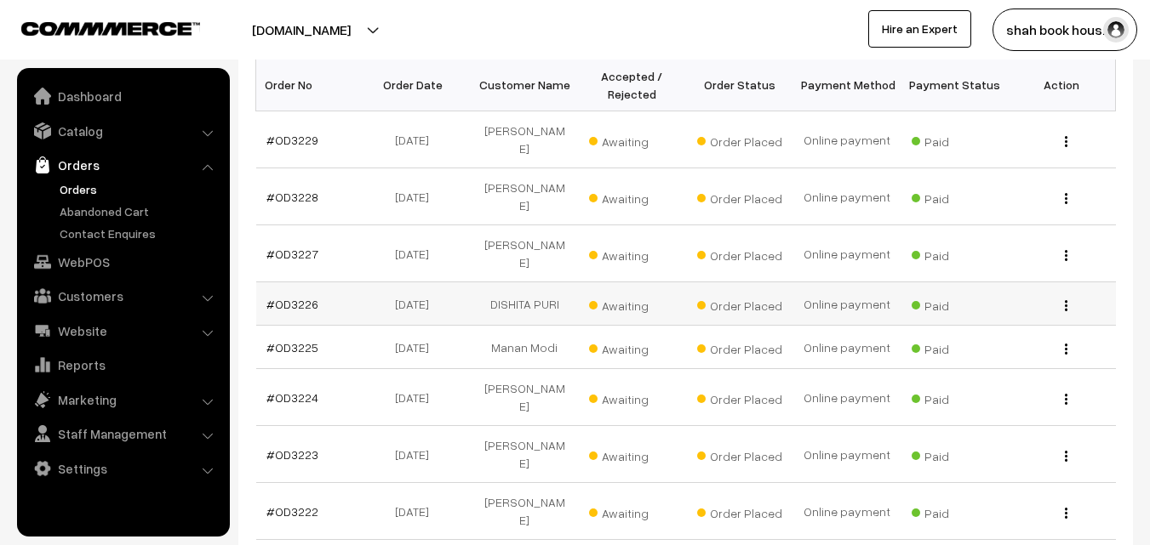
scroll to position [283, 0]
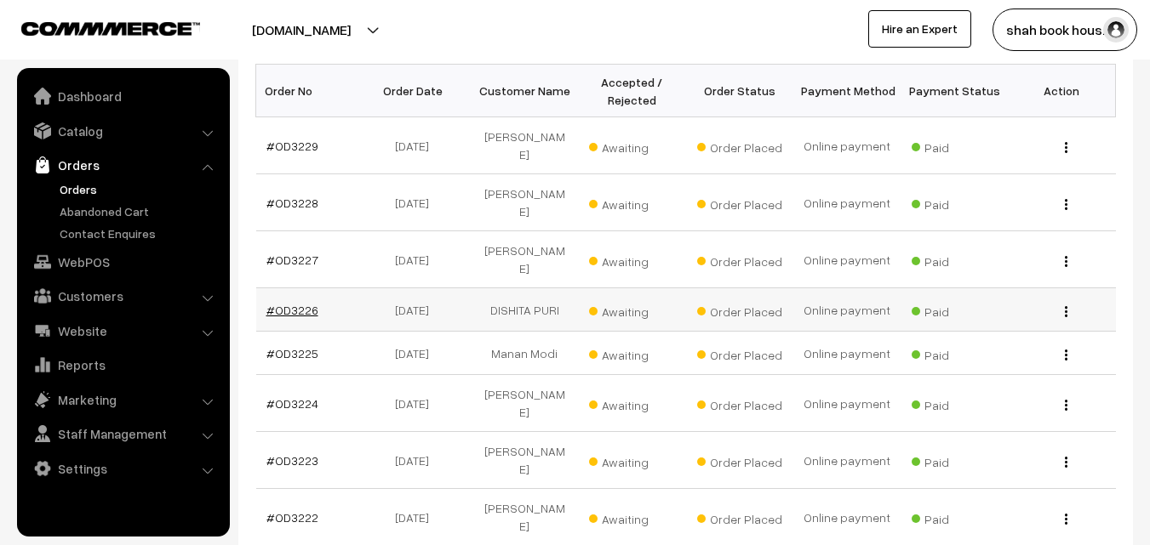
click at [291, 303] on link "#OD3226" at bounding box center [292, 310] width 52 height 14
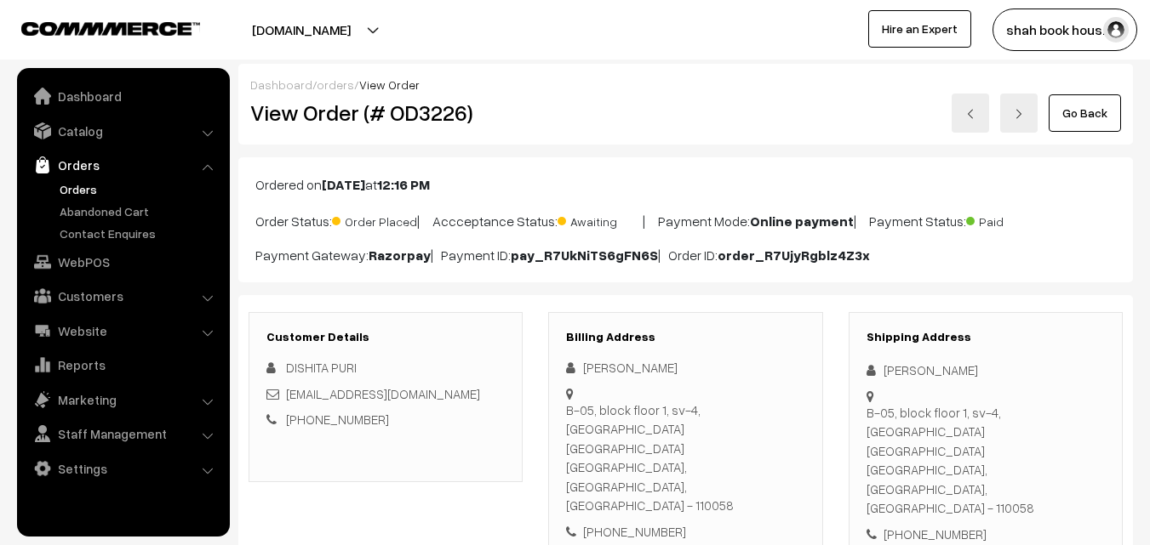
scroll to position [255, 0]
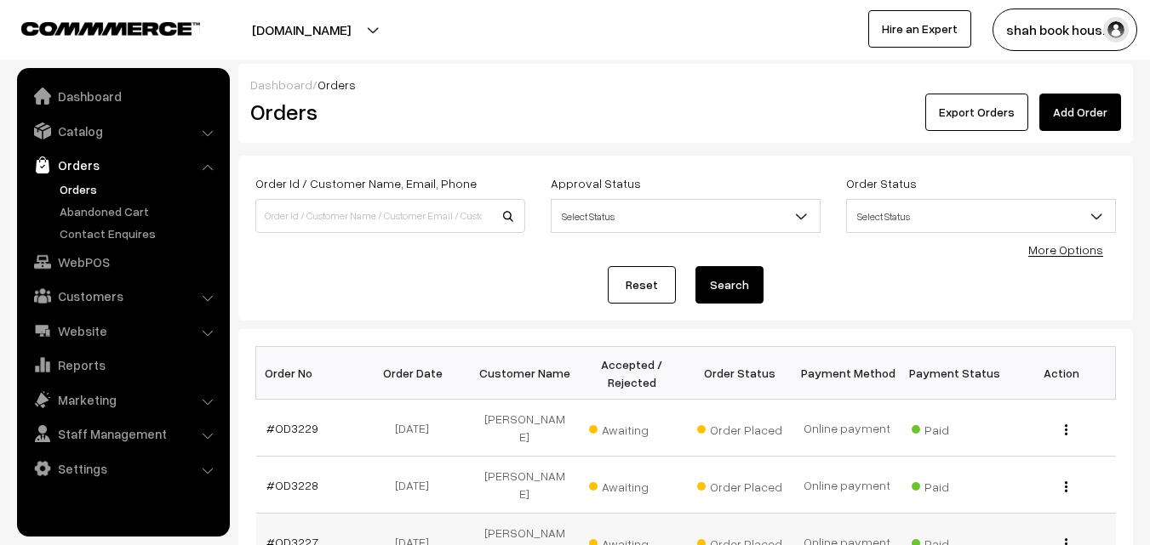
scroll to position [283, 0]
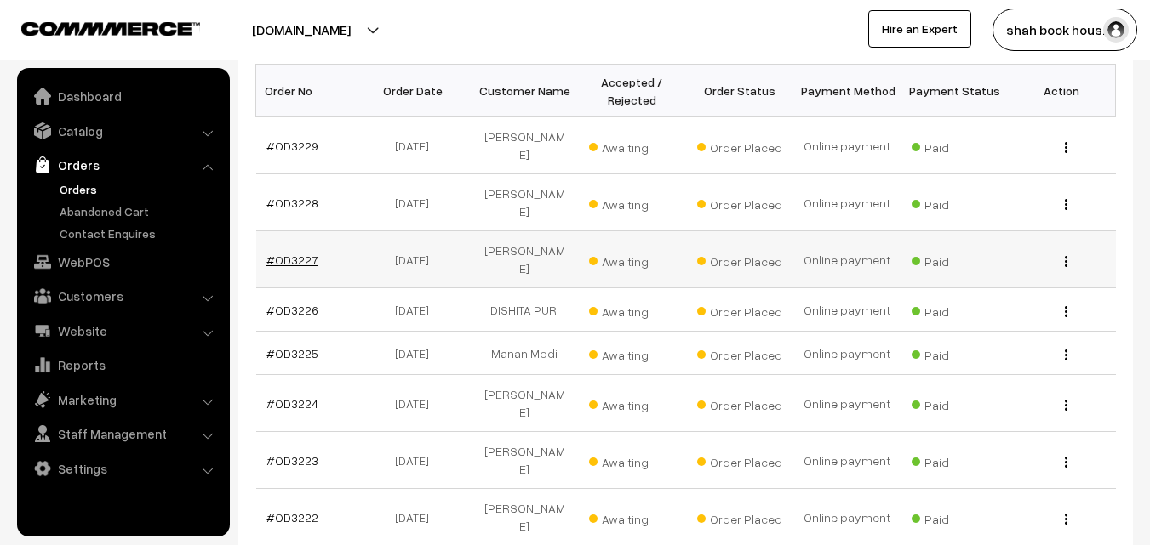
click at [300, 253] on link "#OD3227" at bounding box center [292, 260] width 52 height 14
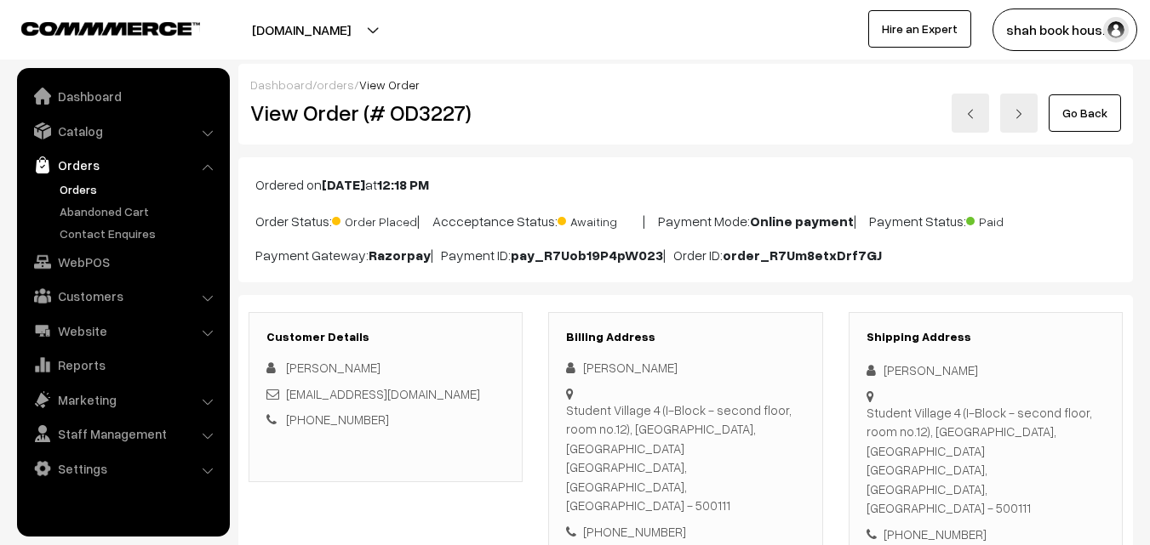
scroll to position [170, 0]
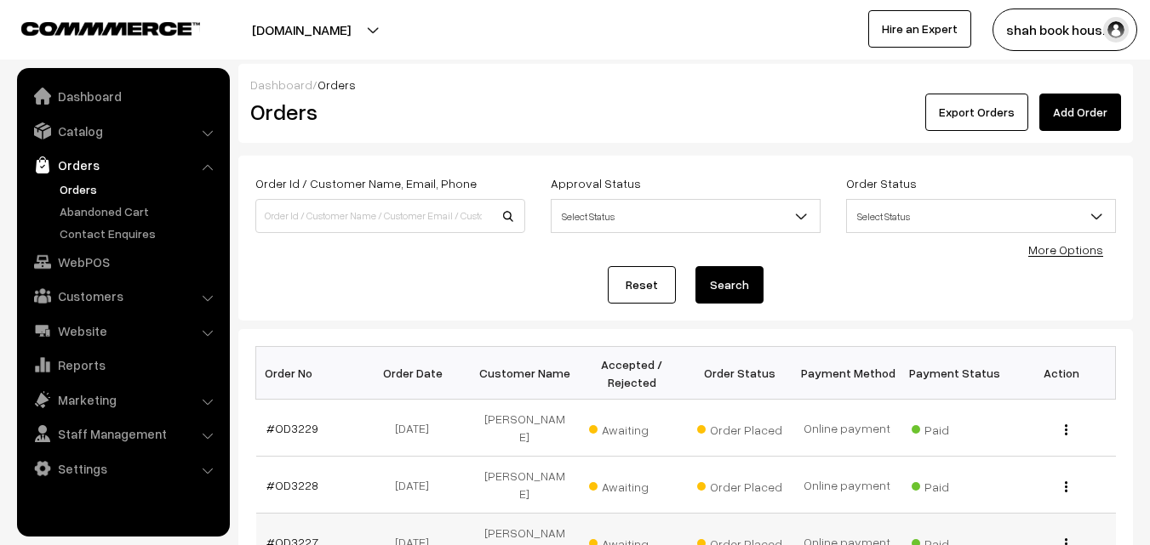
scroll to position [283, 0]
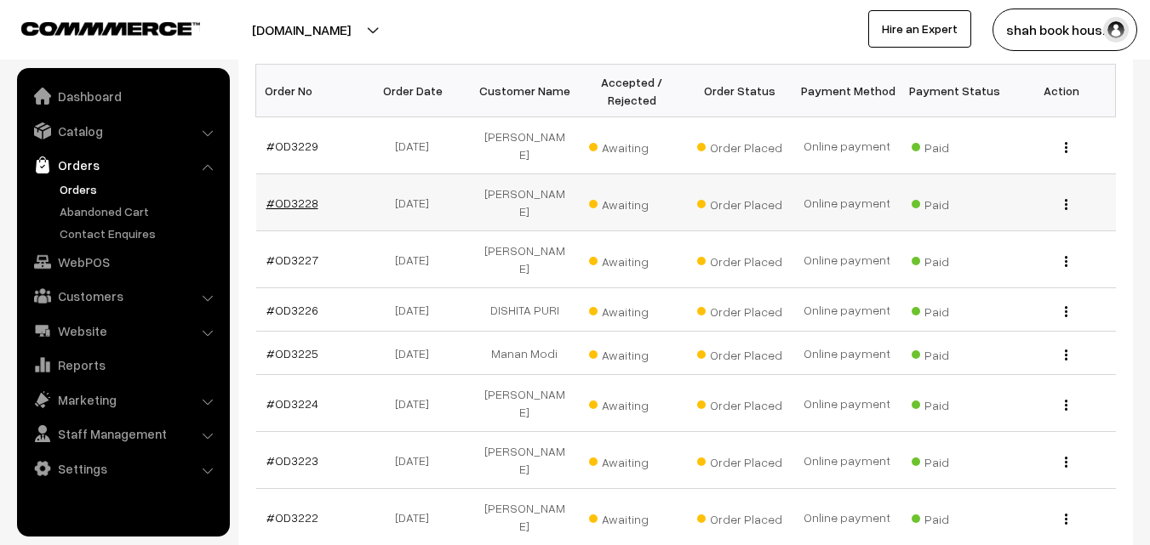
click at [300, 196] on link "#OD3228" at bounding box center [292, 203] width 52 height 14
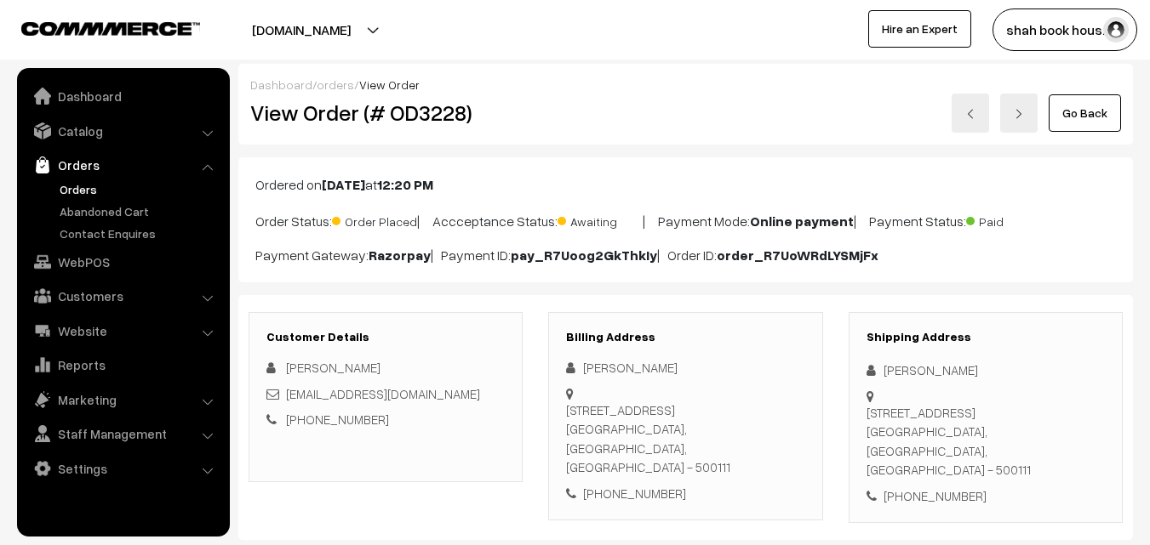
scroll to position [255, 0]
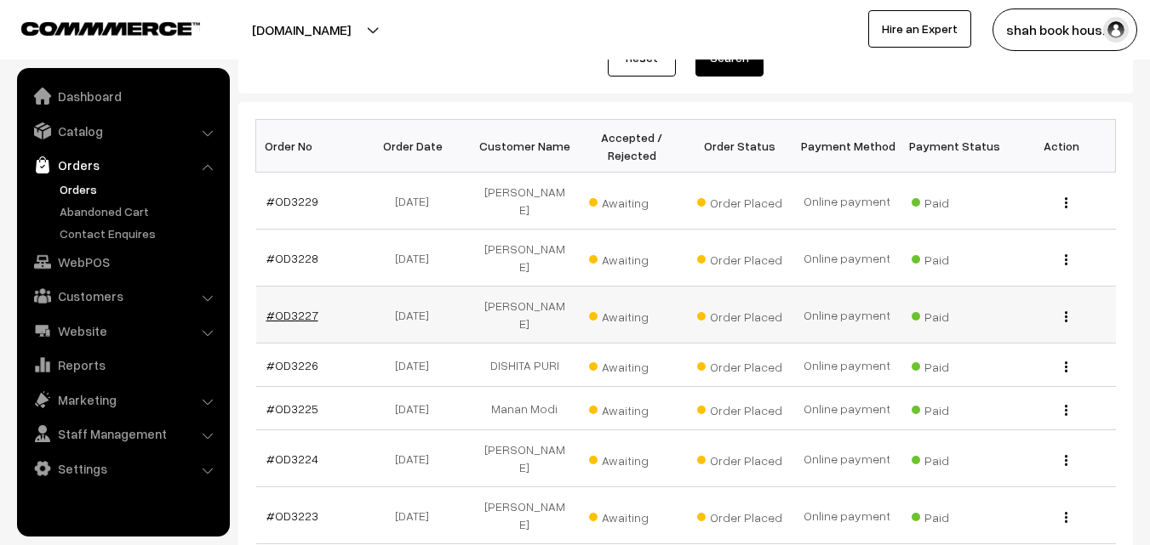
scroll to position [197, 0]
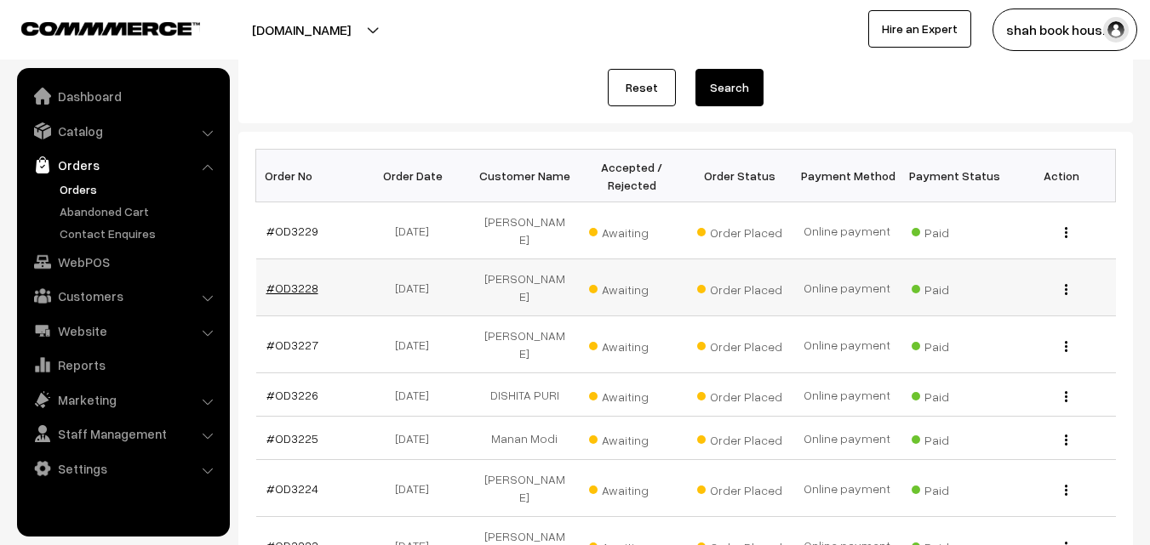
click at [301, 281] on link "#OD3228" at bounding box center [292, 288] width 52 height 14
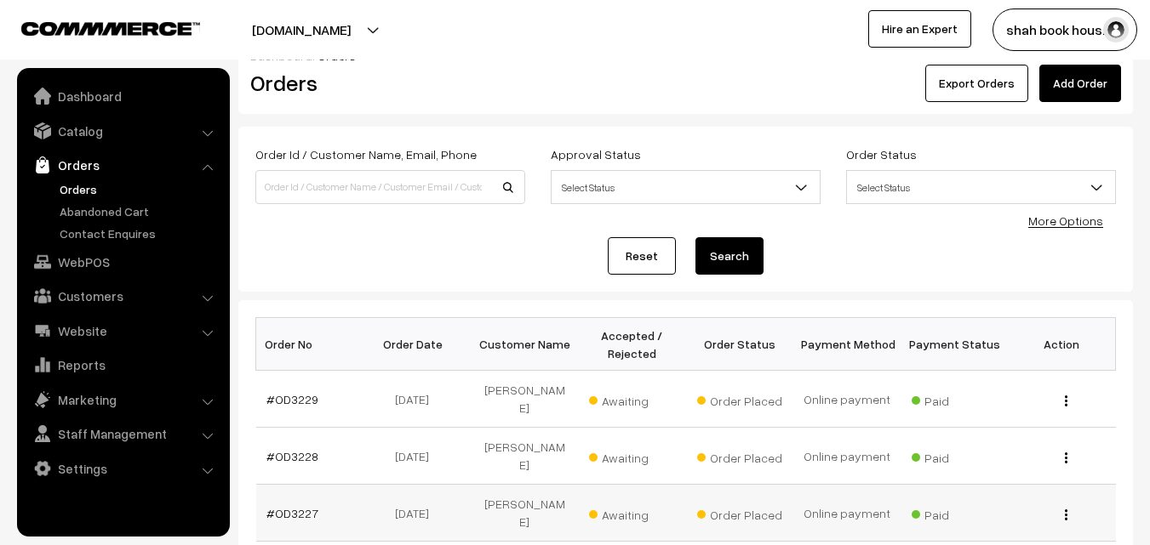
scroll to position [27, 0]
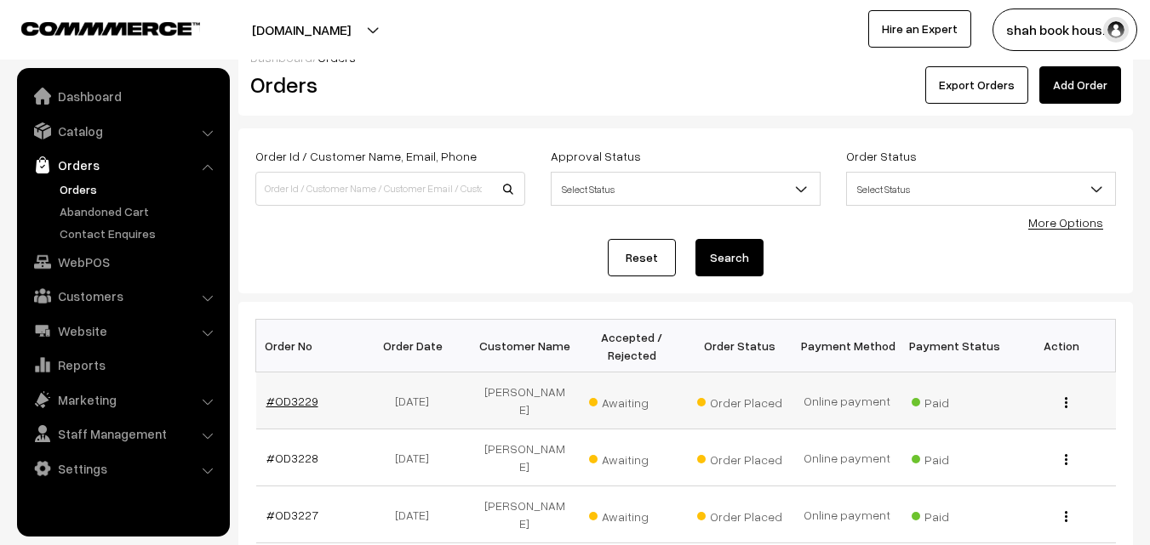
click at [294, 394] on link "#OD3229" at bounding box center [292, 401] width 52 height 14
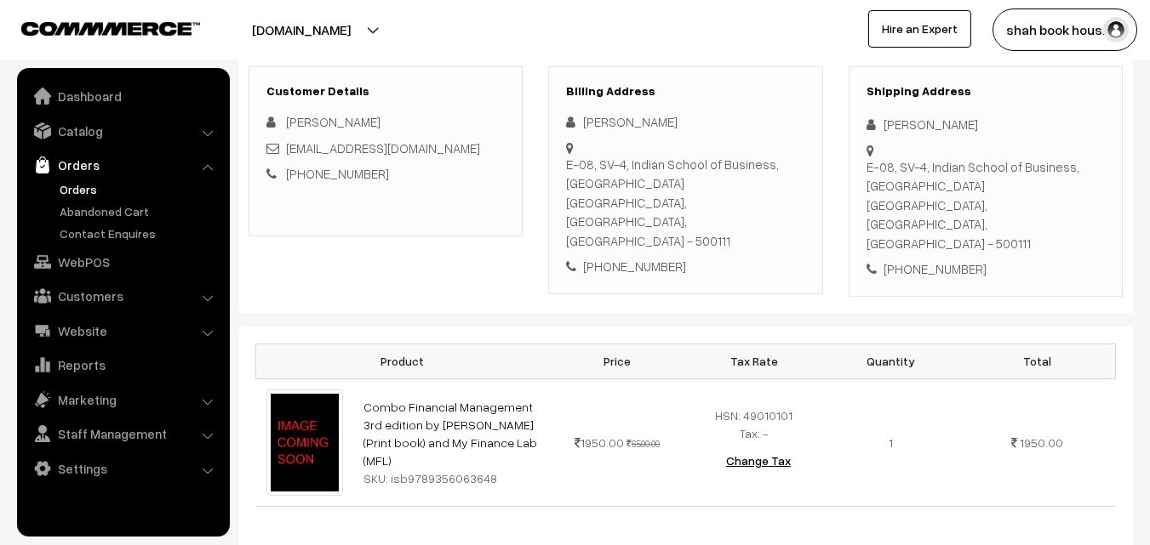
scroll to position [340, 0]
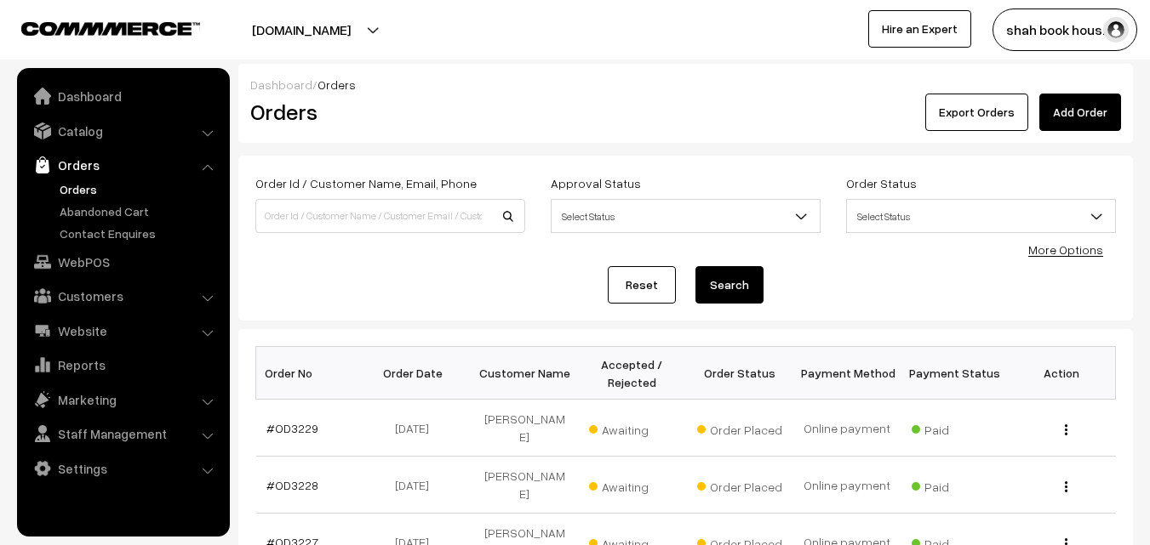
scroll to position [27, 0]
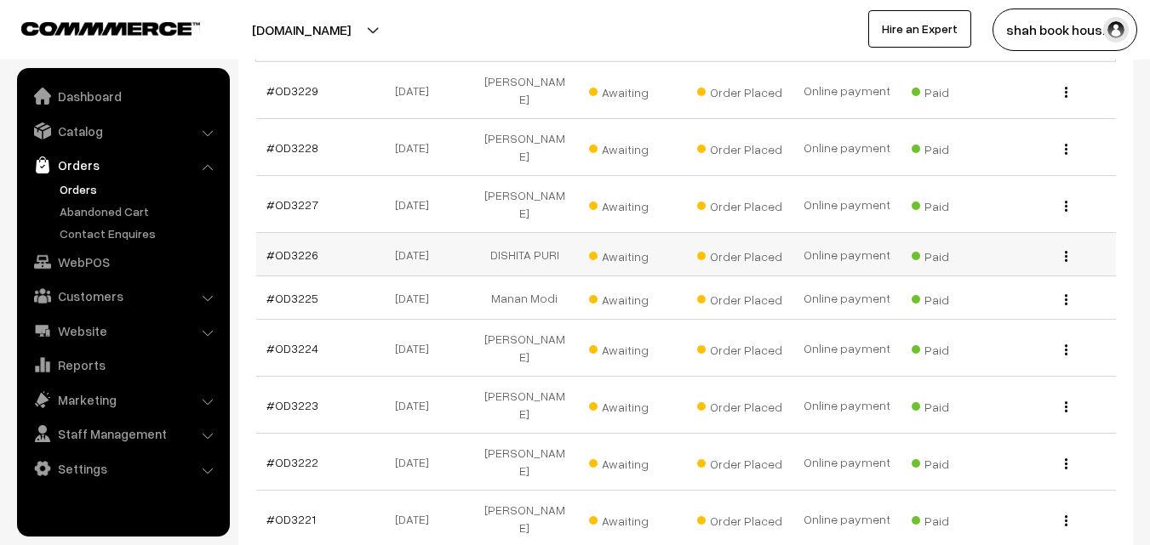
scroll to position [368, 0]
